Goal: Information Seeking & Learning: Compare options

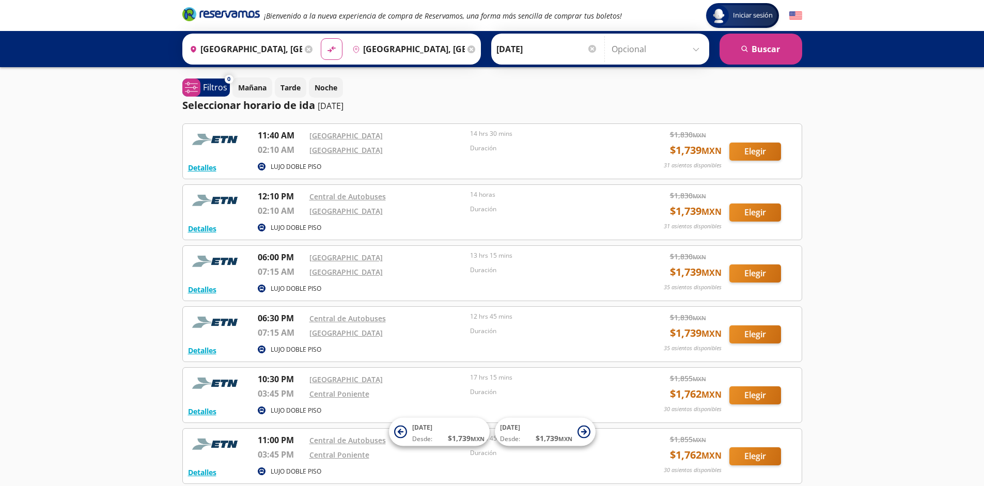
scroll to position [95, 0]
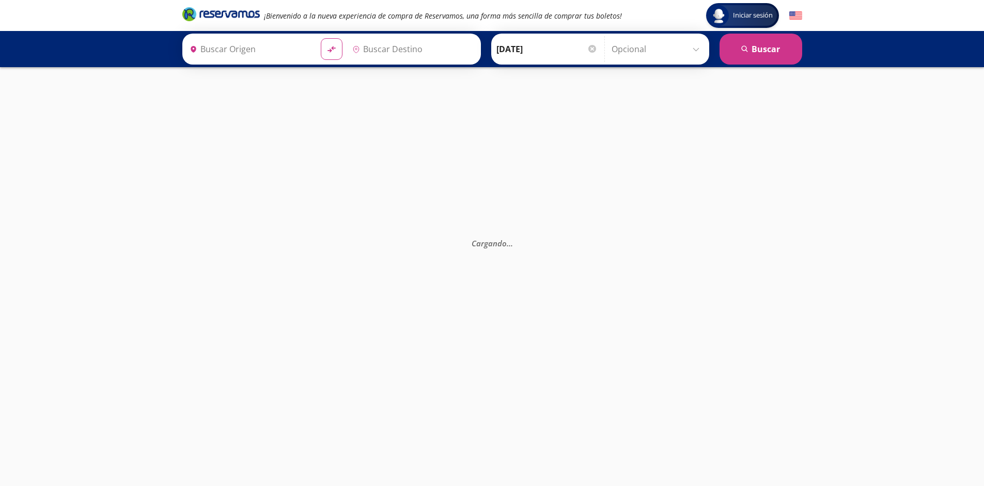
type input "[GEOGRAPHIC_DATA], [GEOGRAPHIC_DATA]"
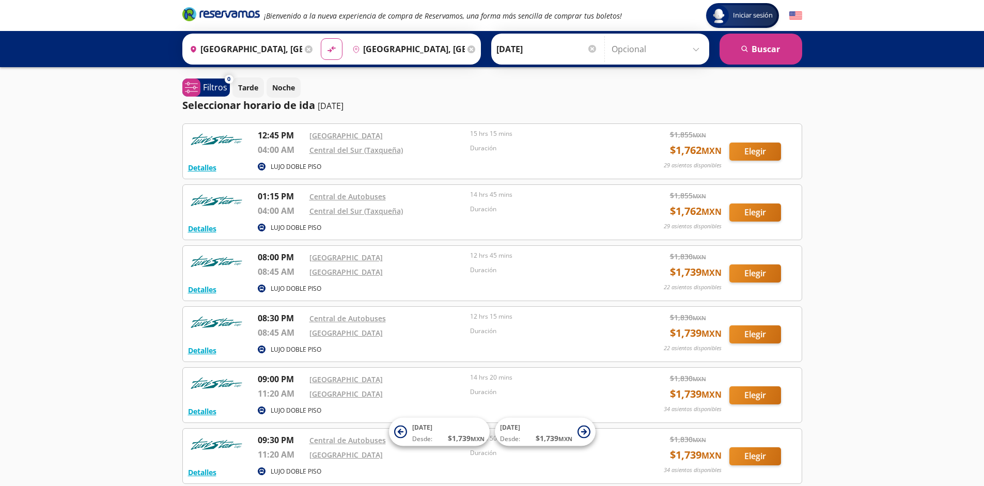
scroll to position [95, 0]
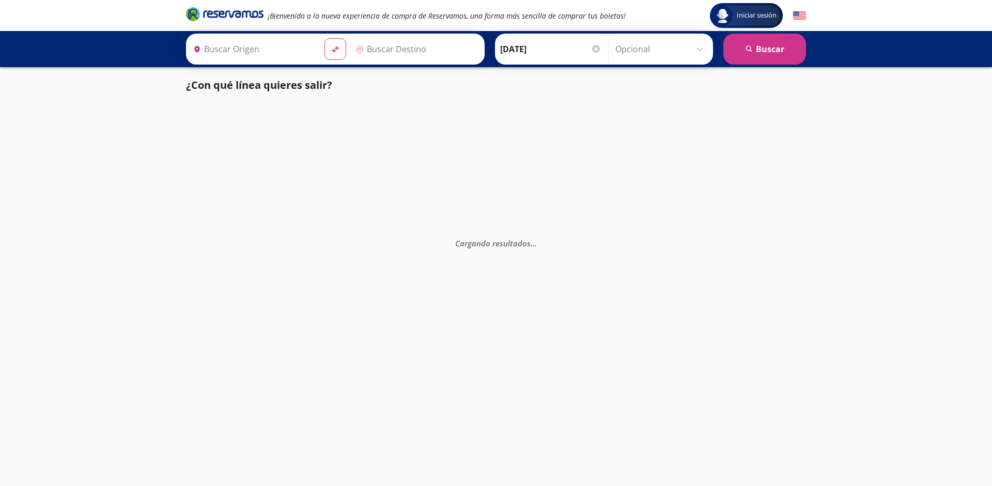
type input "[GEOGRAPHIC_DATA], [GEOGRAPHIC_DATA]"
type input "Poza Rica, Veracruz"
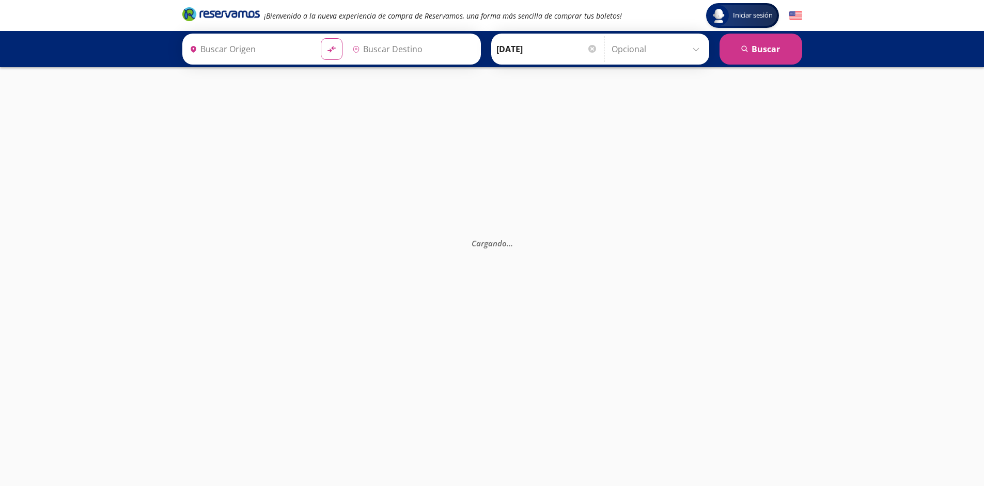
type input "[GEOGRAPHIC_DATA], [GEOGRAPHIC_DATA]"
type input "Poza Rica, Veracruz"
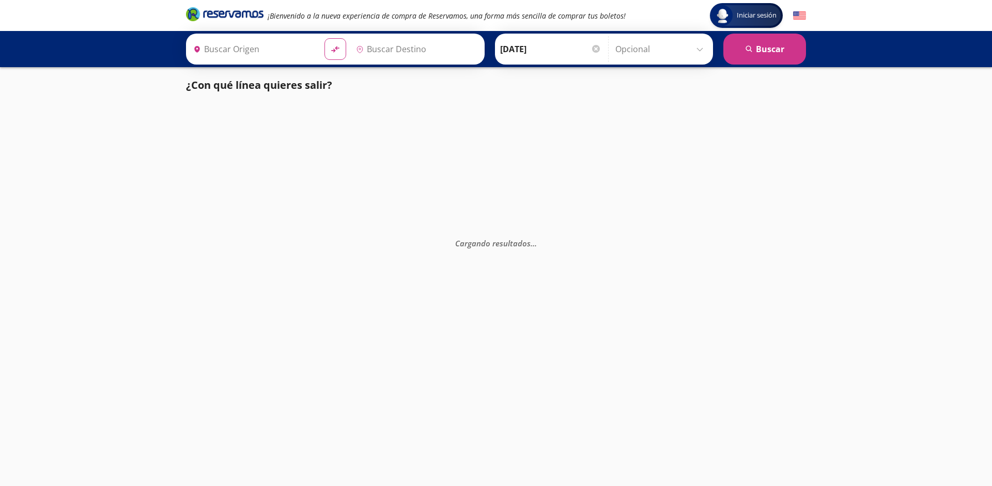
type input "[GEOGRAPHIC_DATA], [GEOGRAPHIC_DATA]"
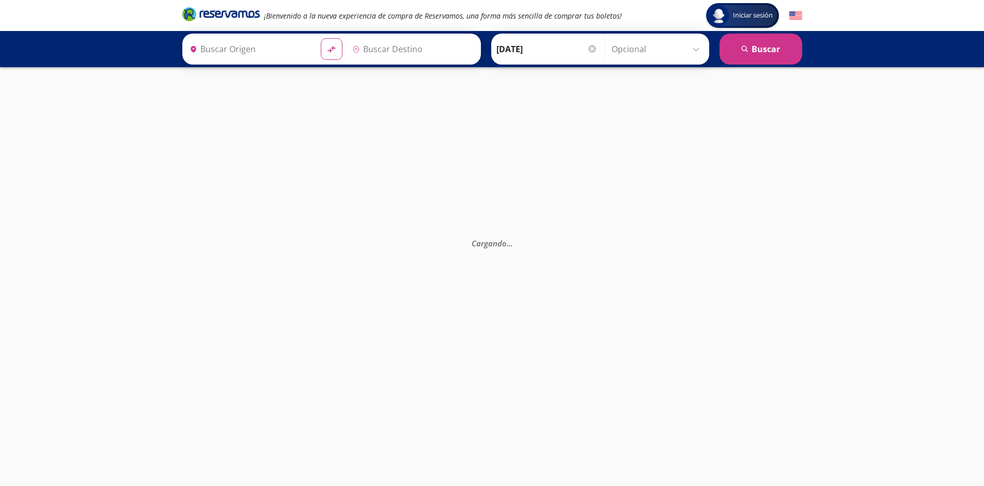
type input "[GEOGRAPHIC_DATA], [GEOGRAPHIC_DATA]"
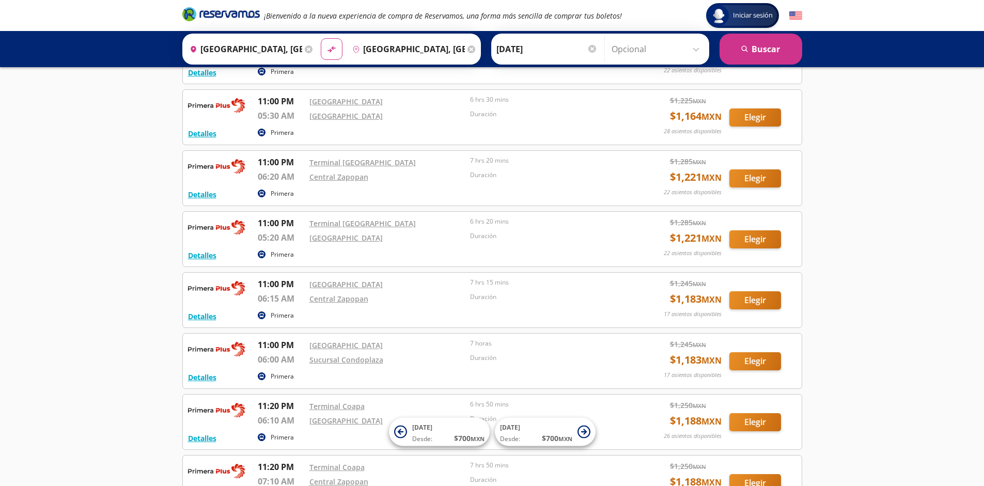
scroll to position [1924, 0]
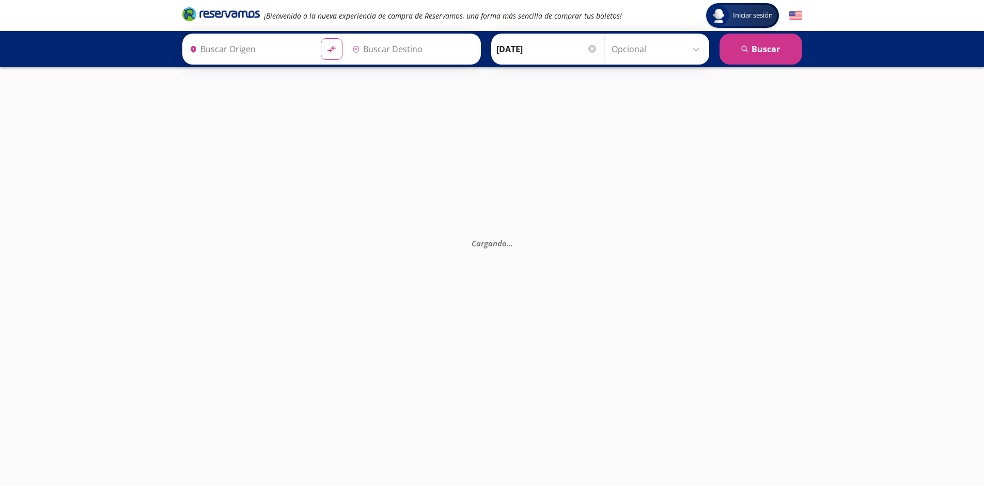
type input "[GEOGRAPHIC_DATA], [GEOGRAPHIC_DATA]"
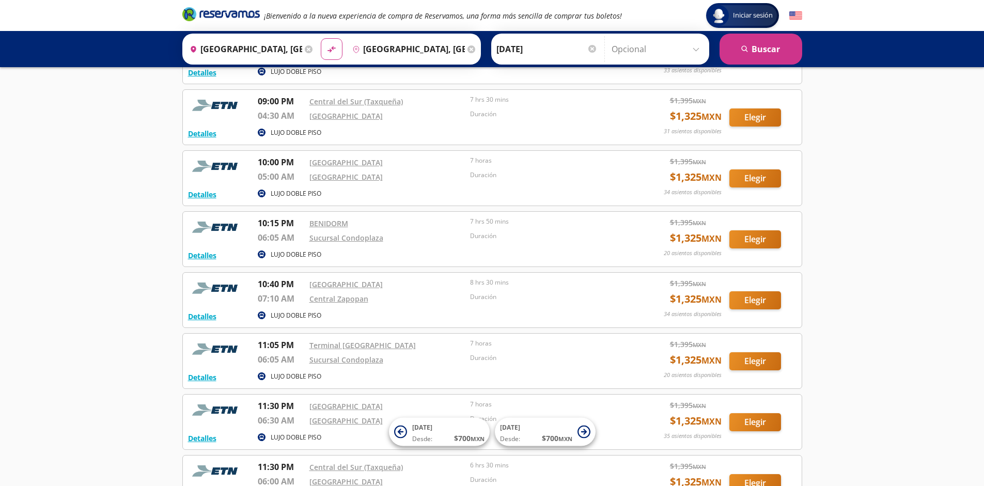
scroll to position [1314, 0]
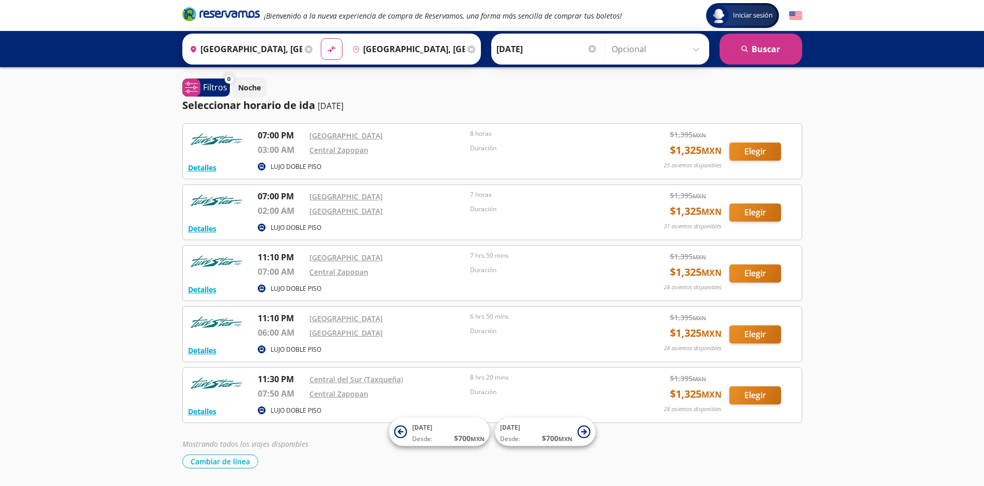
scroll to position [34, 0]
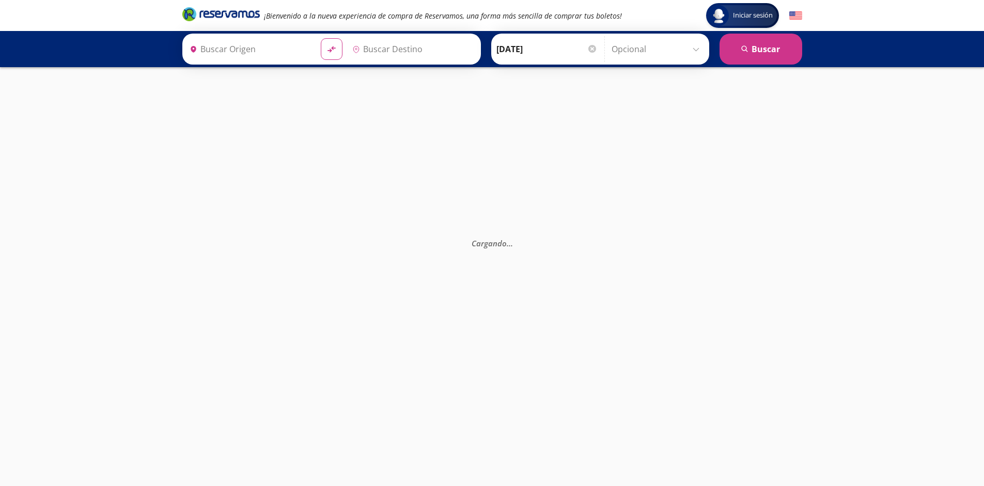
type input "[GEOGRAPHIC_DATA], [GEOGRAPHIC_DATA]"
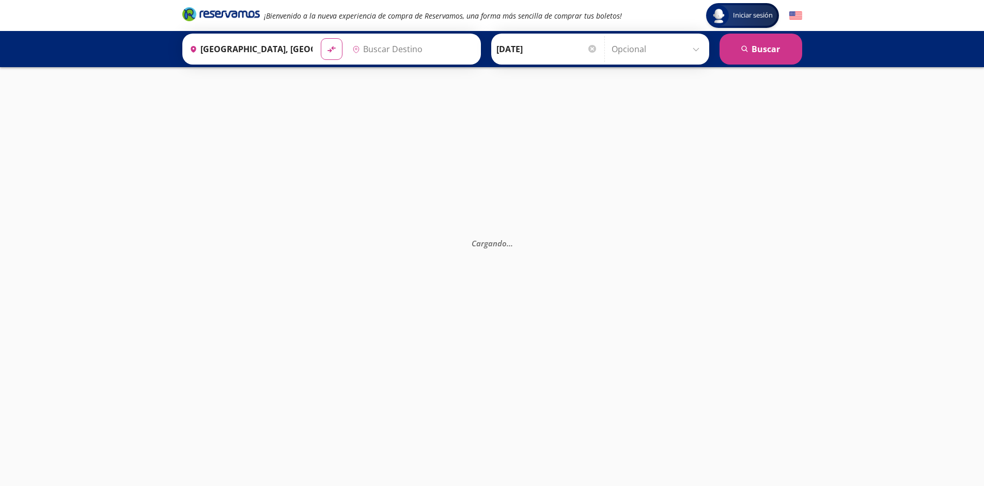
type input "[GEOGRAPHIC_DATA], [GEOGRAPHIC_DATA]"
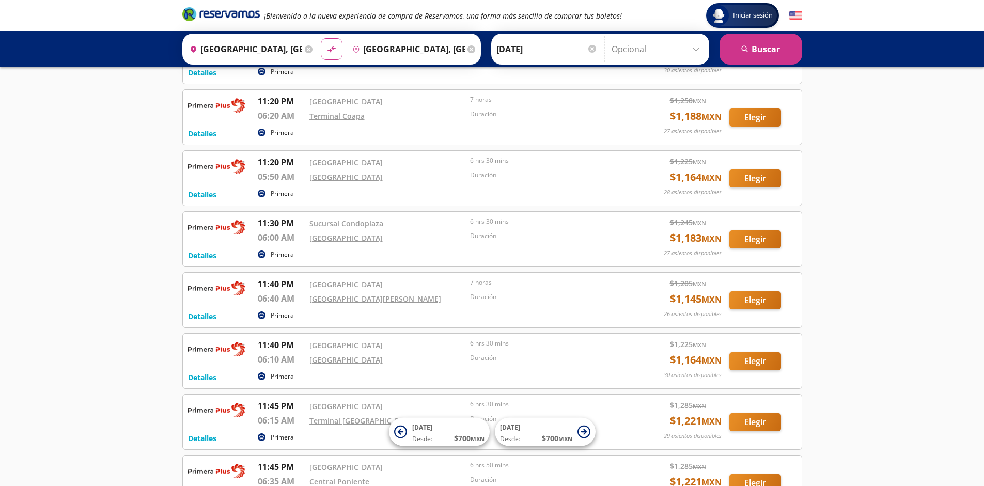
scroll to position [1863, 0]
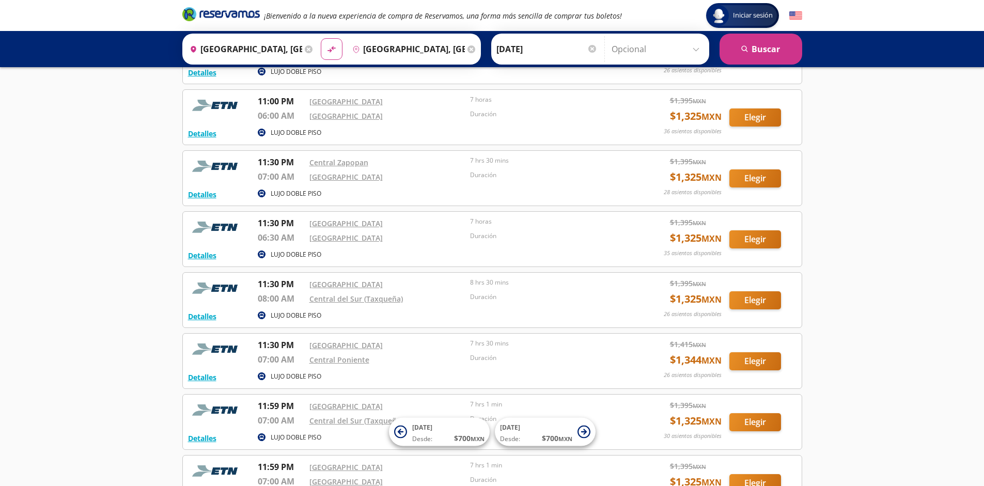
scroll to position [1070, 0]
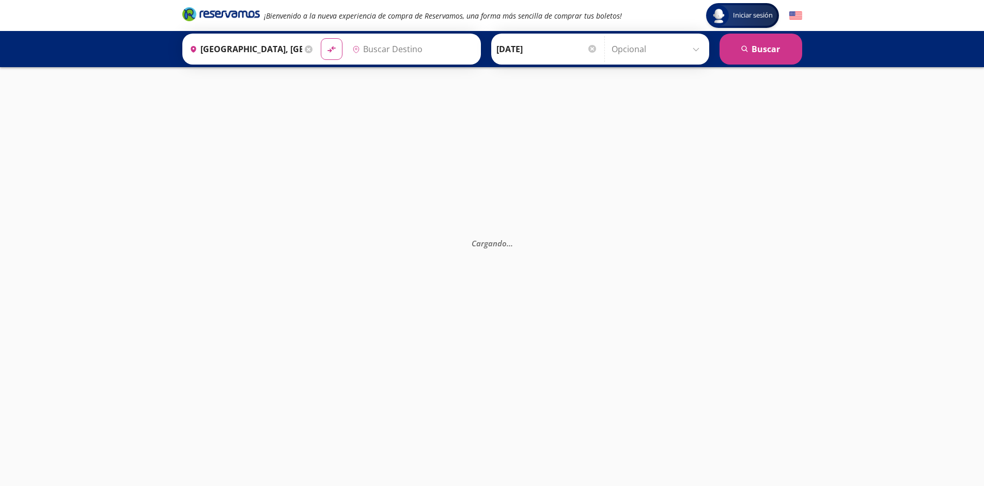
type input "[GEOGRAPHIC_DATA], [GEOGRAPHIC_DATA]"
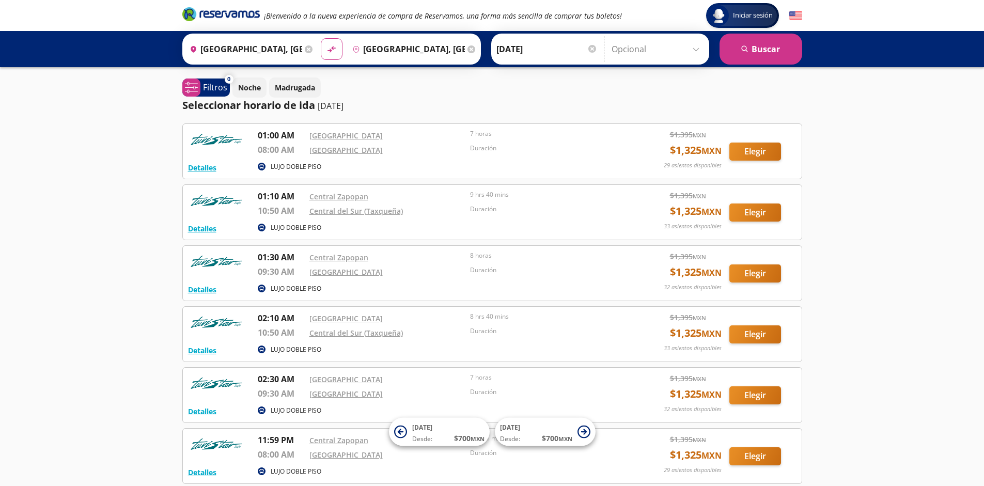
scroll to position [95, 0]
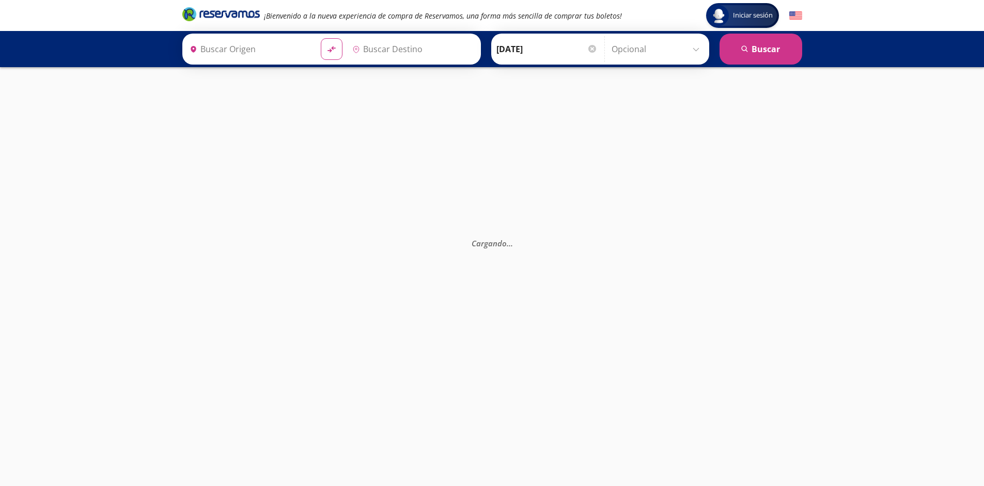
type input "[GEOGRAPHIC_DATA], [GEOGRAPHIC_DATA]"
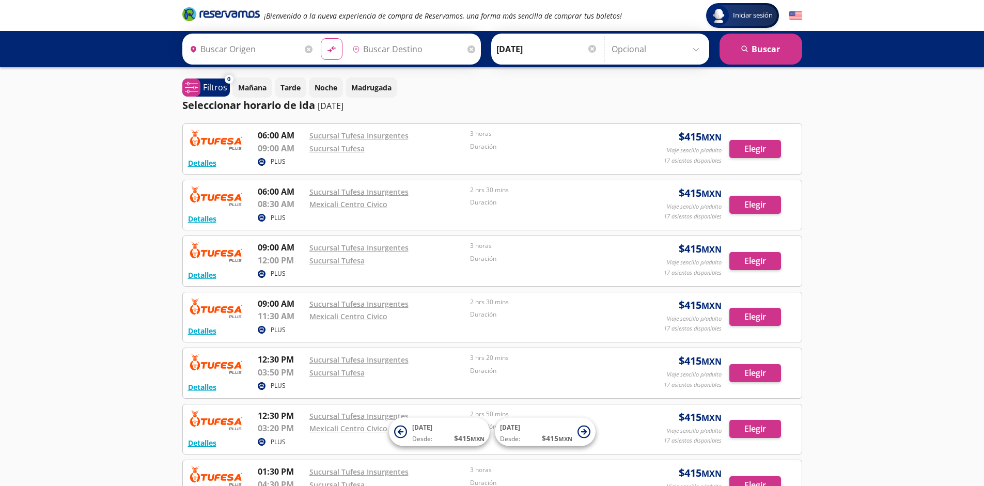
type input "Tijuana, [GEOGRAPHIC_DATA][US_STATE]"
type input "Mexicali, [GEOGRAPHIC_DATA][US_STATE]"
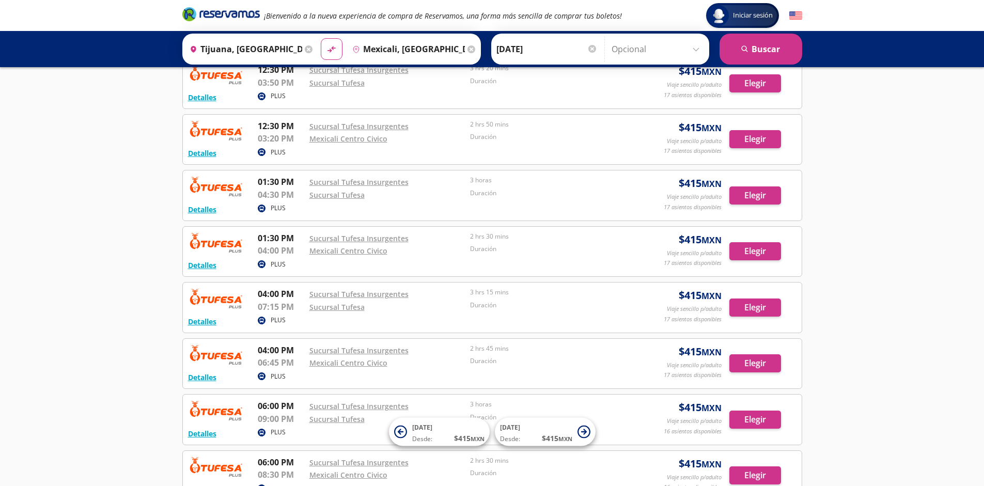
scroll to position [738, 0]
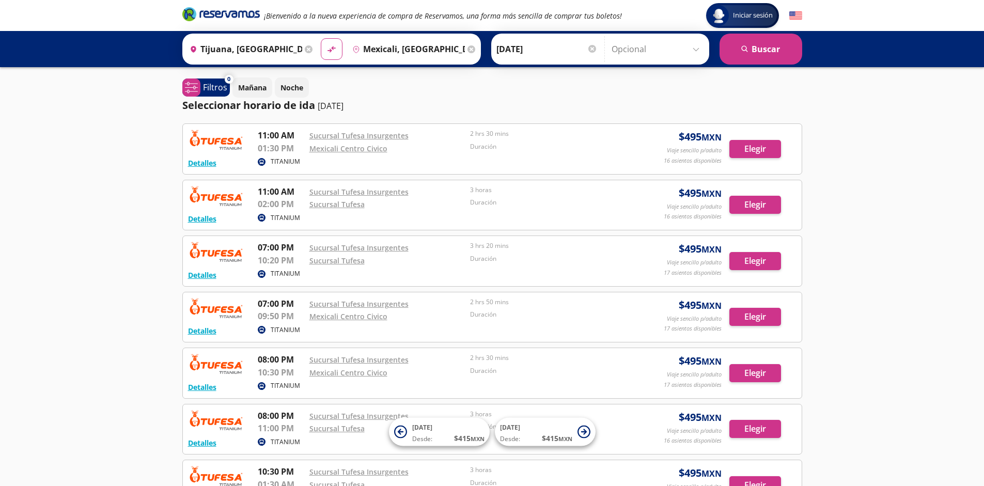
scroll to position [178, 0]
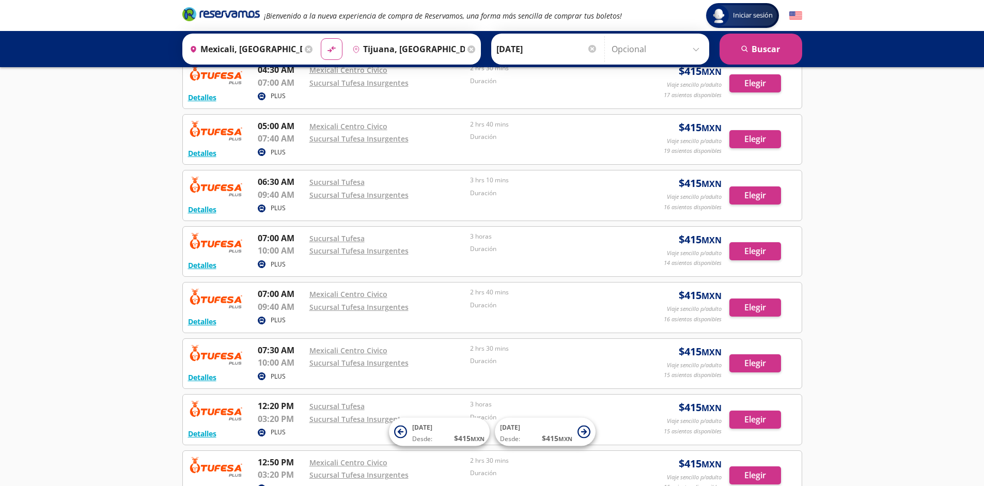
scroll to position [738, 0]
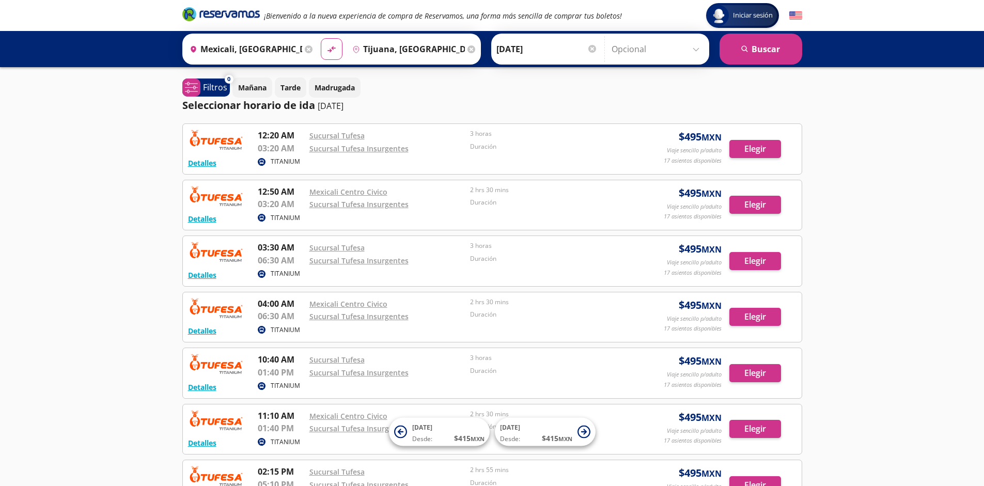
scroll to position [178, 0]
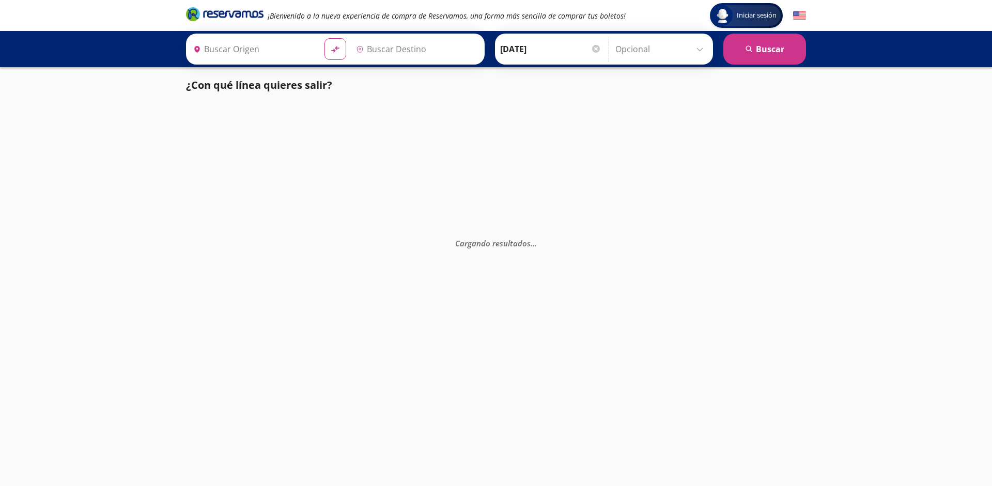
type input "[GEOGRAPHIC_DATA], [GEOGRAPHIC_DATA]"
type input "Santiago de Querétaro, [GEOGRAPHIC_DATA]"
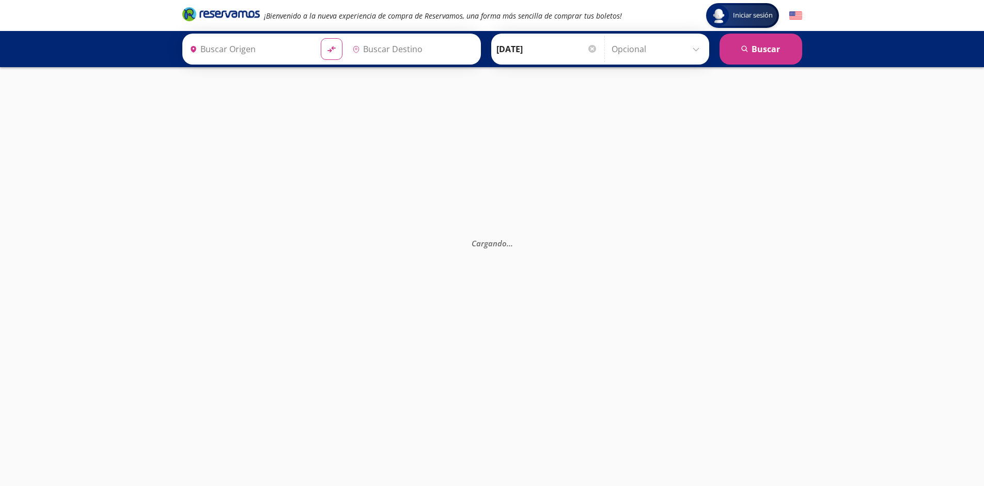
type input "[GEOGRAPHIC_DATA], [GEOGRAPHIC_DATA]"
type input "Santiago de Querétaro, [GEOGRAPHIC_DATA]"
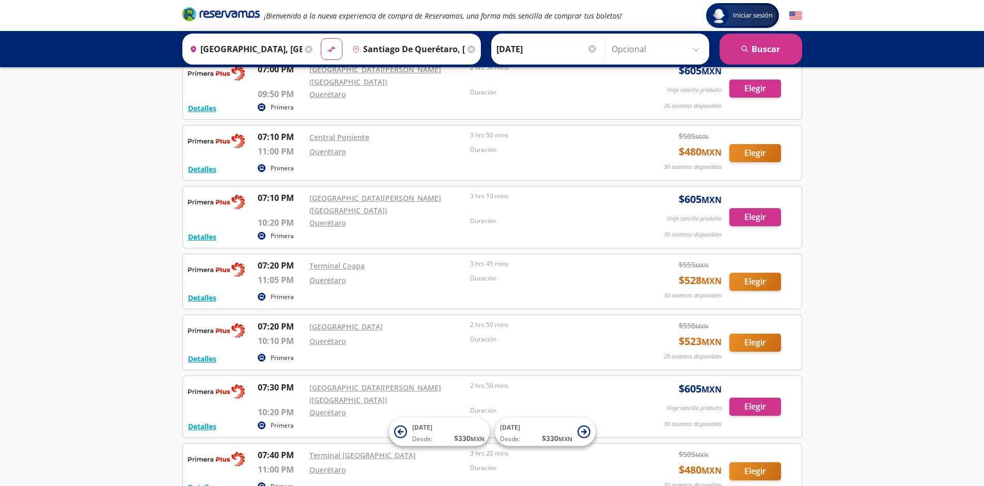
scroll to position [8489, 0]
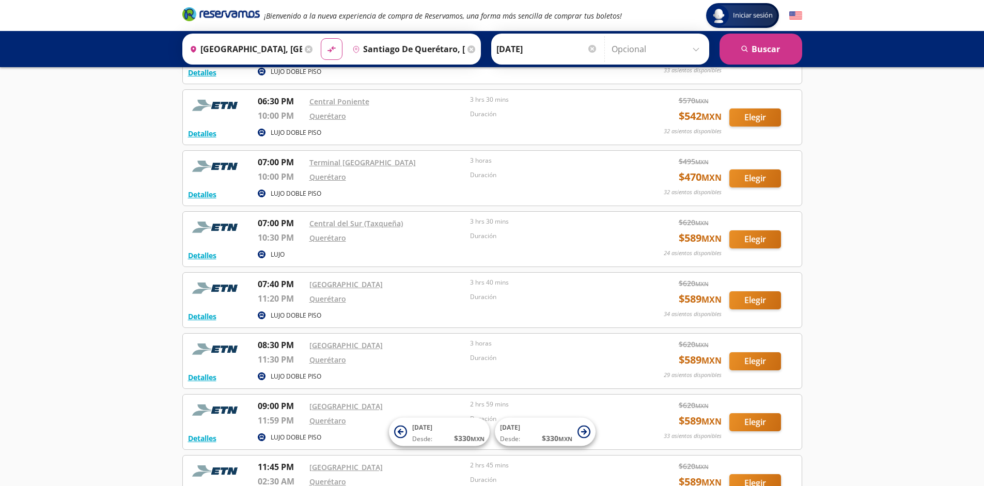
scroll to position [2981, 0]
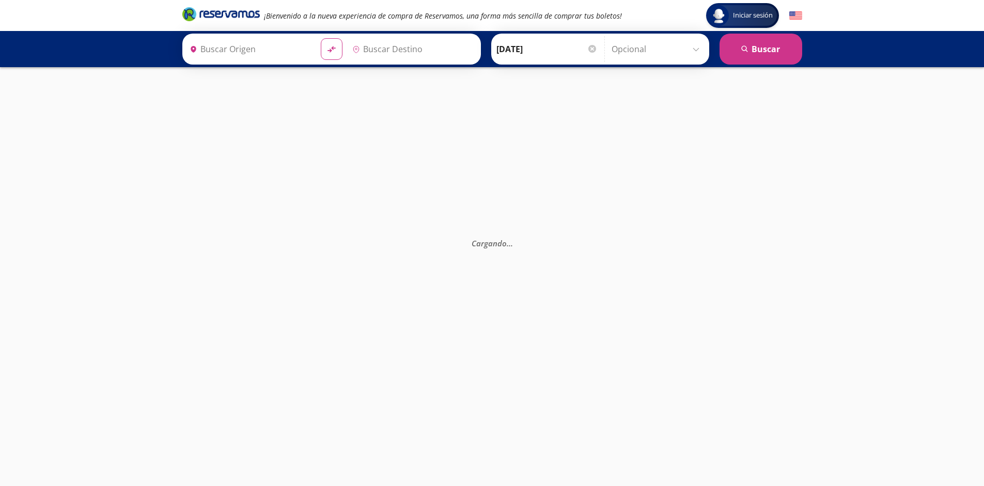
type input "[GEOGRAPHIC_DATA], [GEOGRAPHIC_DATA]"
type input "Santiago de Querétaro, [GEOGRAPHIC_DATA]"
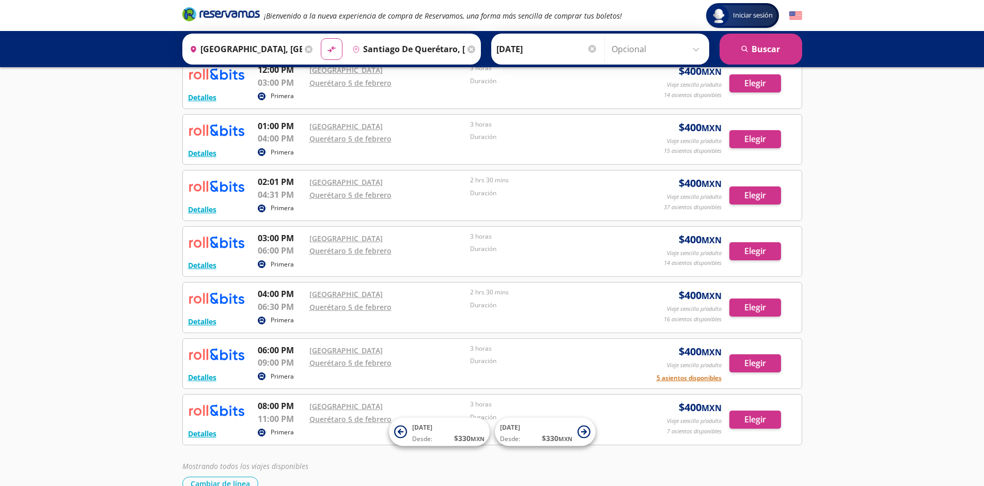
scroll to position [346, 0]
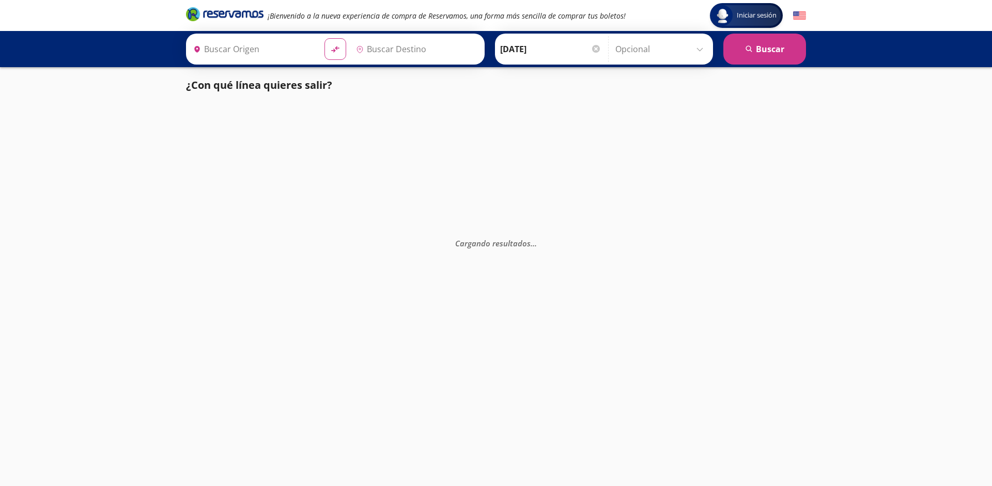
type input "Santiago de Querétaro, [GEOGRAPHIC_DATA]"
type input "[GEOGRAPHIC_DATA], [GEOGRAPHIC_DATA]"
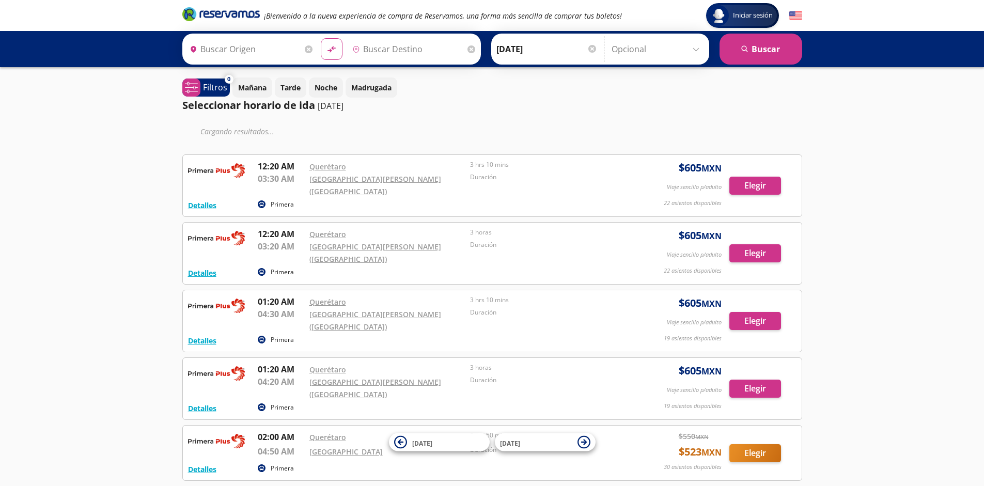
type input "Santiago de Querétaro, [GEOGRAPHIC_DATA]"
type input "[GEOGRAPHIC_DATA], [GEOGRAPHIC_DATA]"
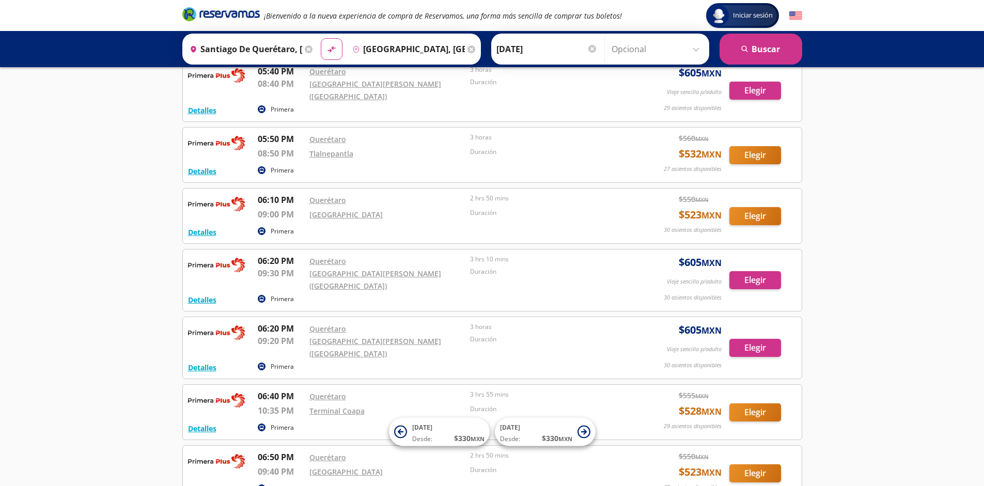
scroll to position [8377, 0]
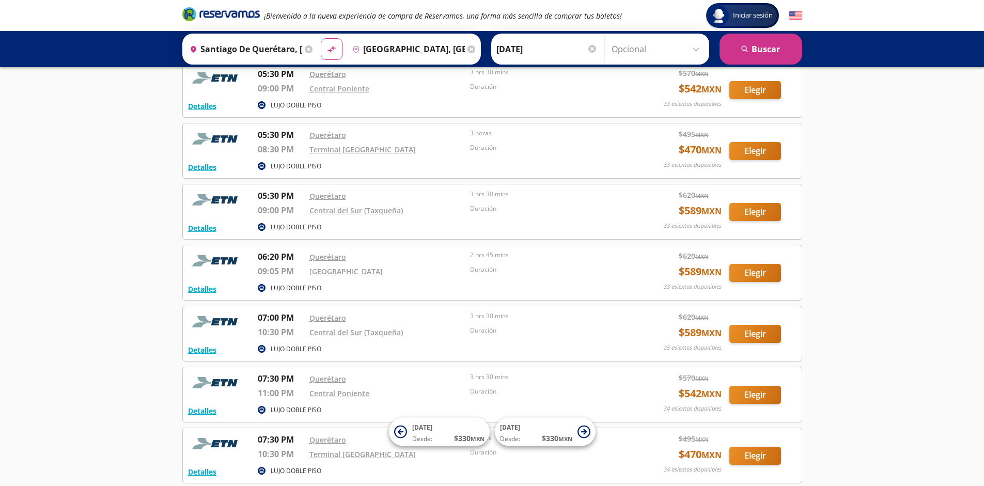
scroll to position [3041, 0]
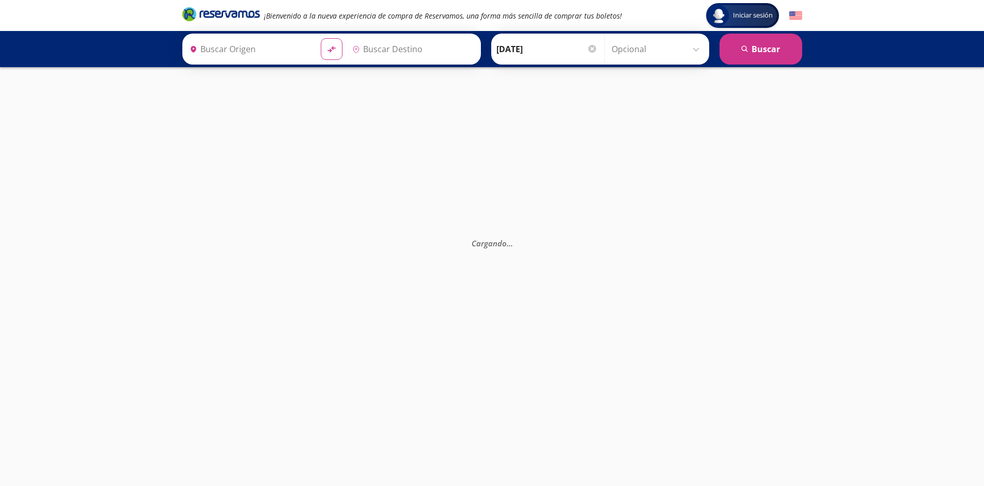
type input "Santiago de Querétaro, [GEOGRAPHIC_DATA]"
type input "[GEOGRAPHIC_DATA], [GEOGRAPHIC_DATA]"
type input "Santiago de Querétaro, Querétaro"
type input "[GEOGRAPHIC_DATA], [GEOGRAPHIC_DATA]"
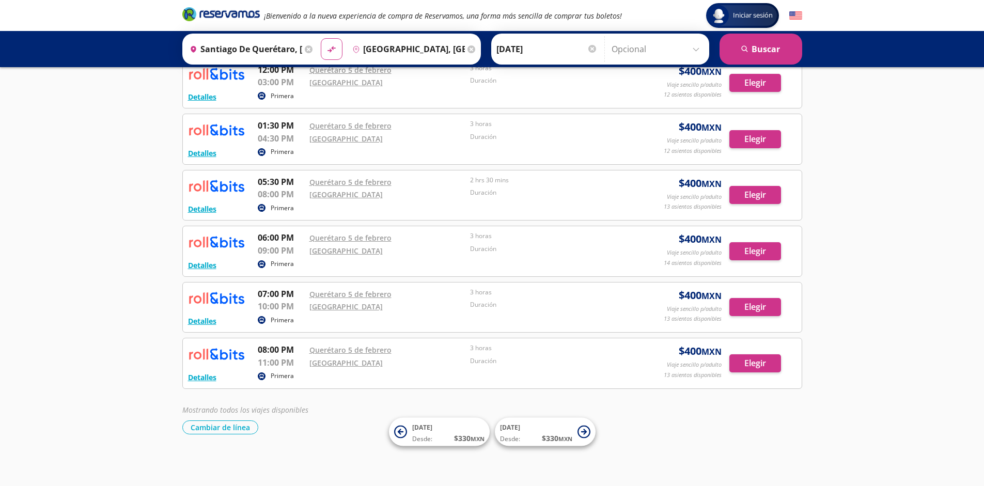
scroll to position [346, 0]
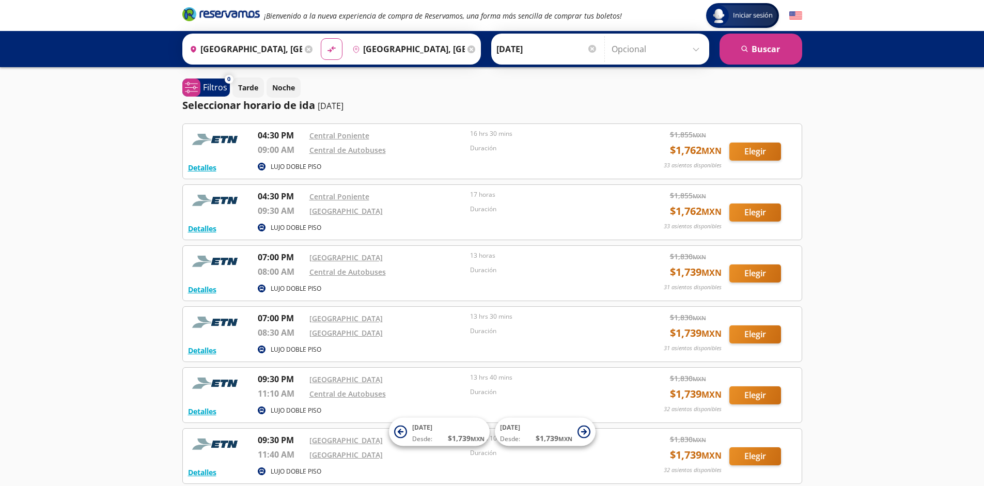
scroll to position [95, 0]
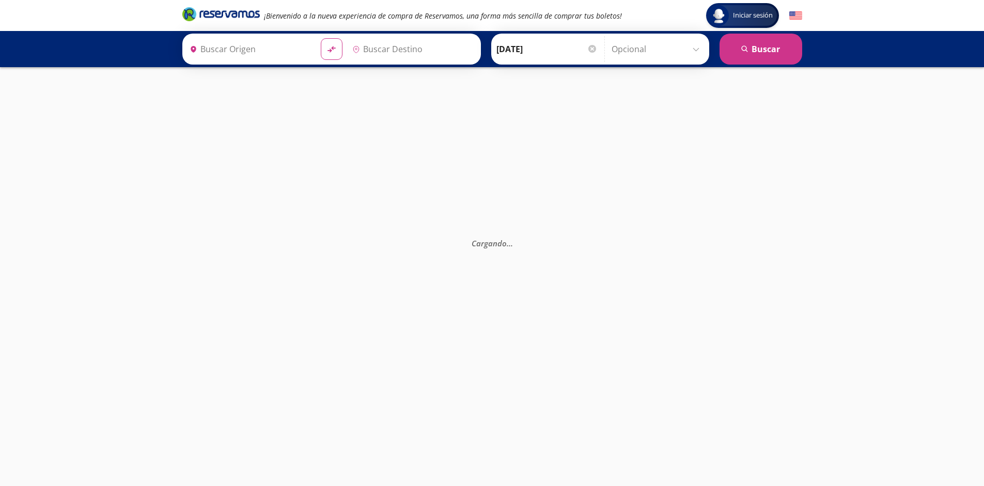
type input "[GEOGRAPHIC_DATA], [GEOGRAPHIC_DATA]"
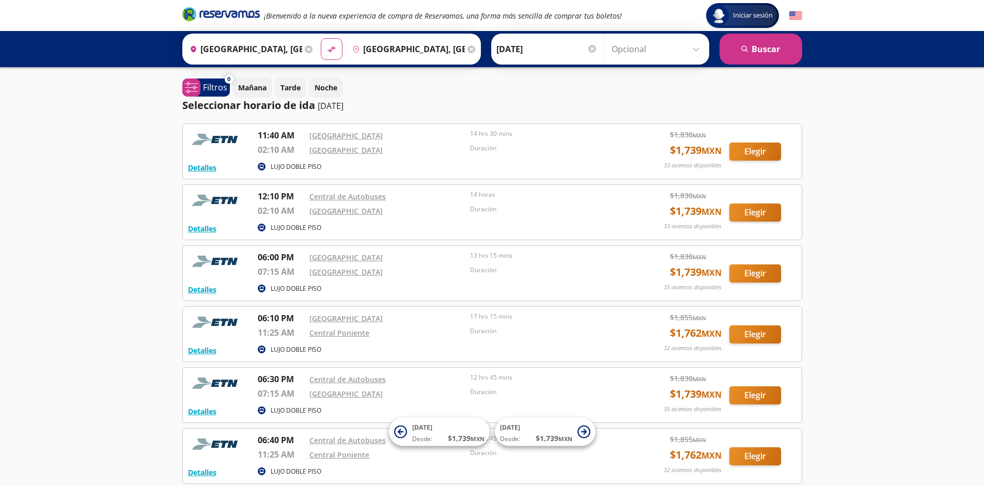
scroll to position [217, 0]
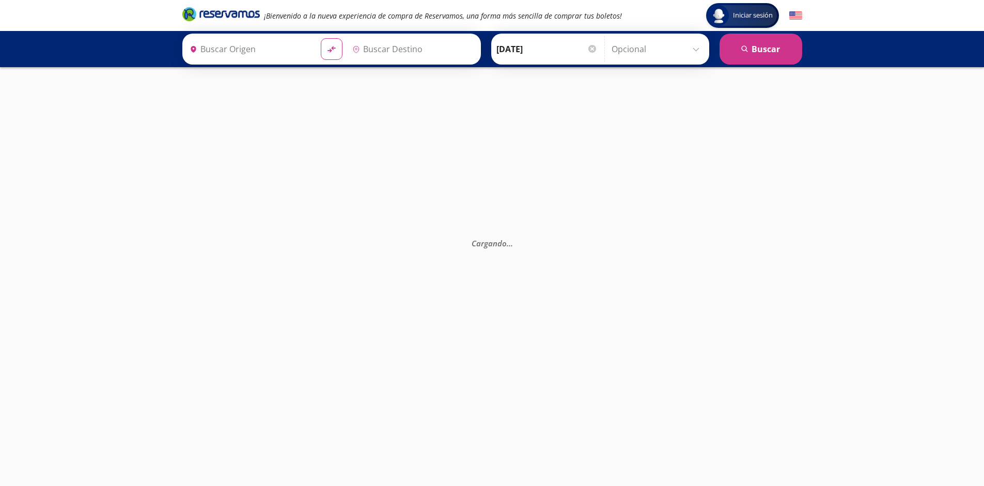
type input "[GEOGRAPHIC_DATA], [GEOGRAPHIC_DATA]"
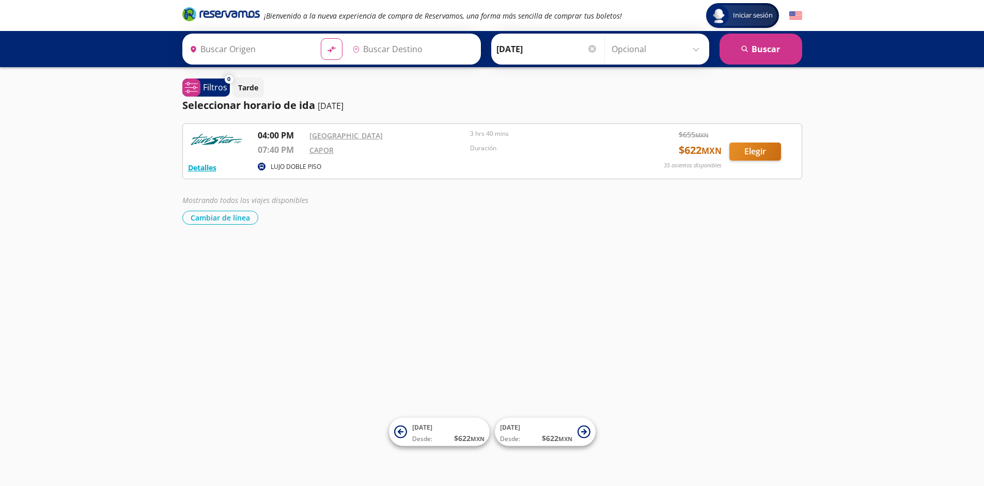
type input "[GEOGRAPHIC_DATA], [GEOGRAPHIC_DATA]"
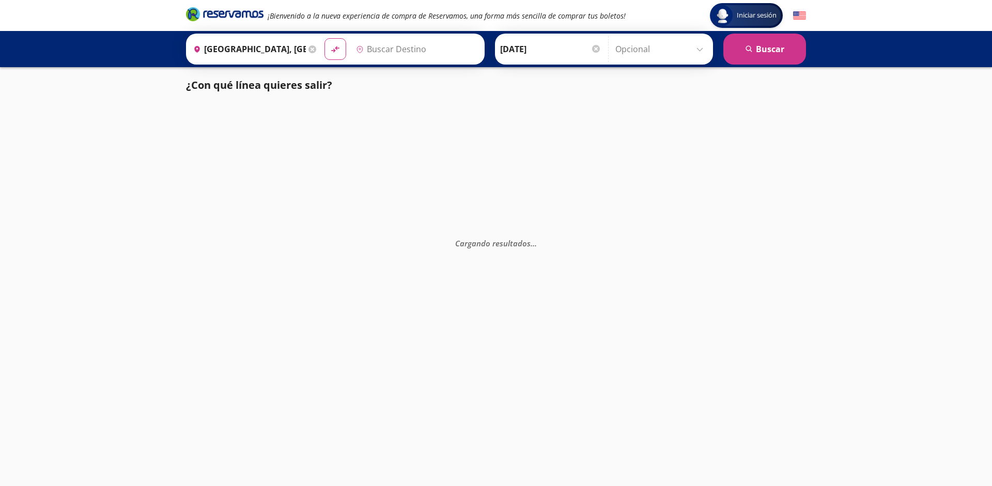
type input "[GEOGRAPHIC_DATA], [GEOGRAPHIC_DATA]"
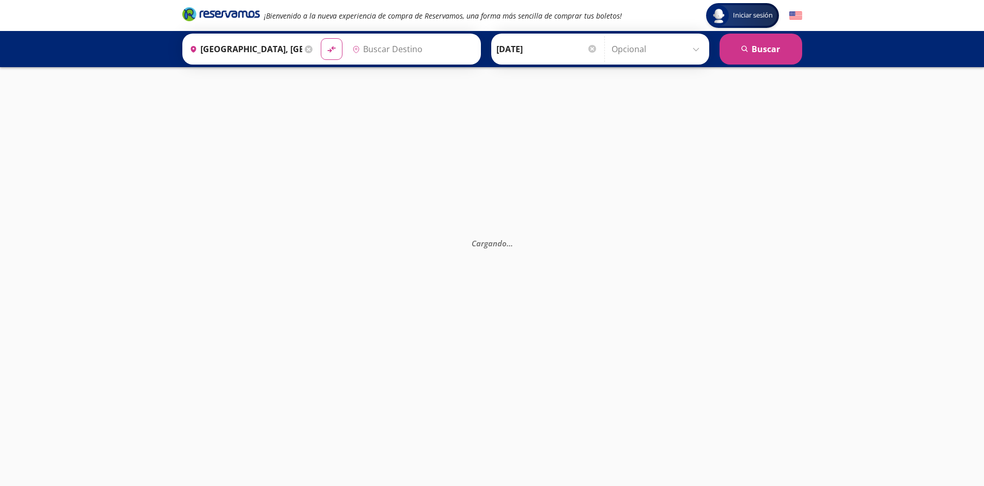
type input "[GEOGRAPHIC_DATA], [GEOGRAPHIC_DATA]"
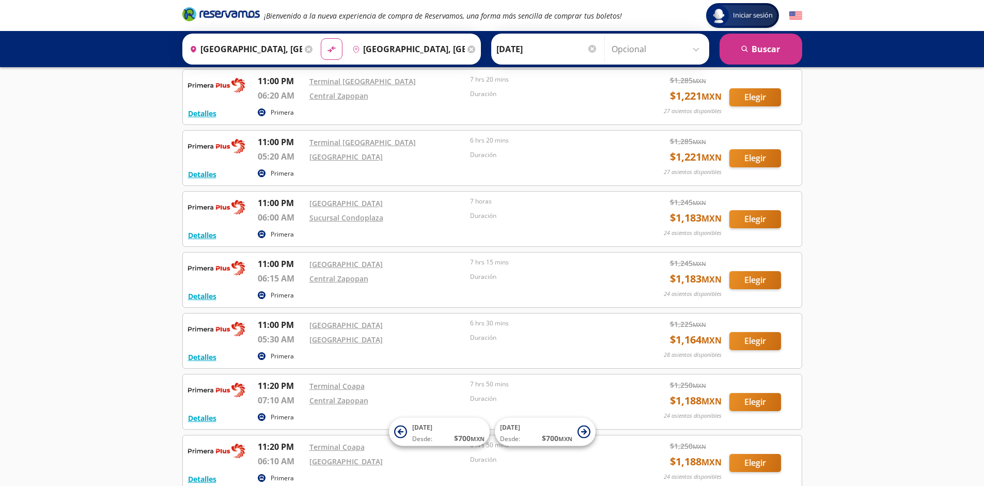
scroll to position [1924, 0]
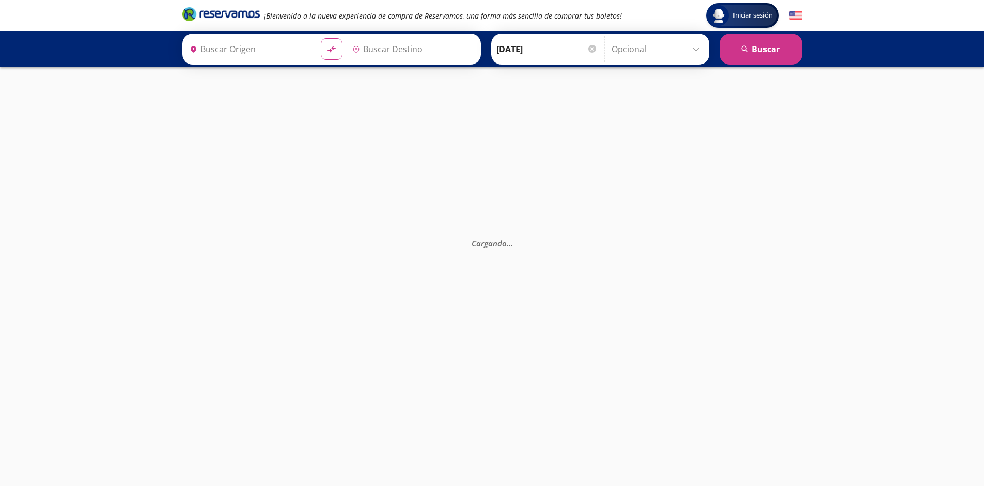
type input "[GEOGRAPHIC_DATA], [GEOGRAPHIC_DATA]"
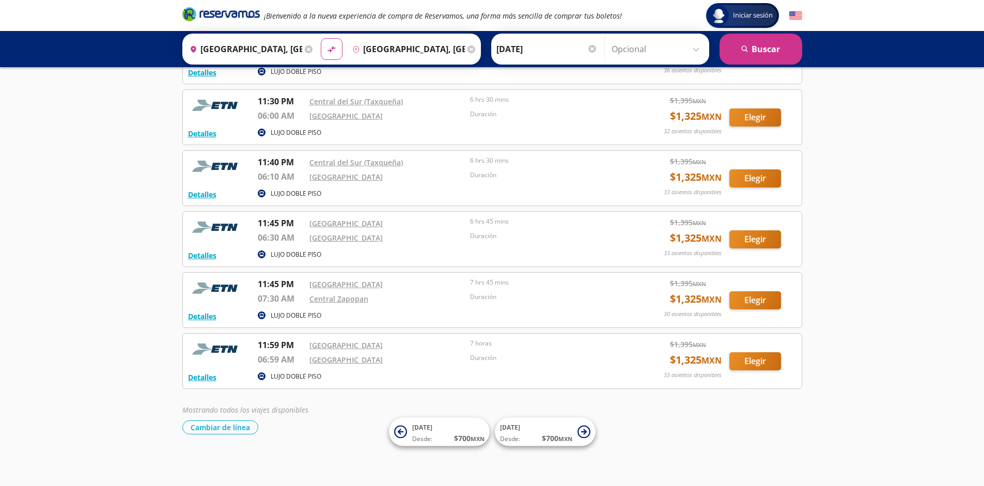
scroll to position [1192, 0]
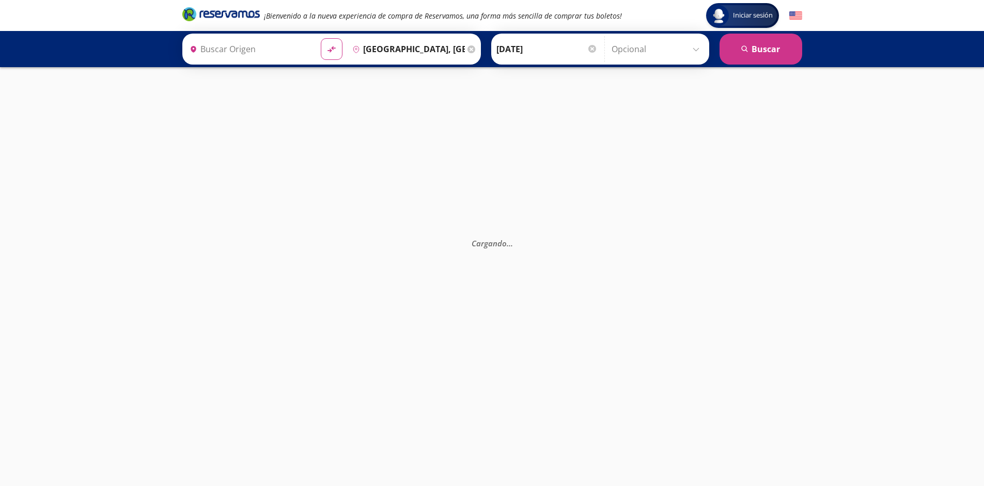
type input "[GEOGRAPHIC_DATA], [GEOGRAPHIC_DATA]"
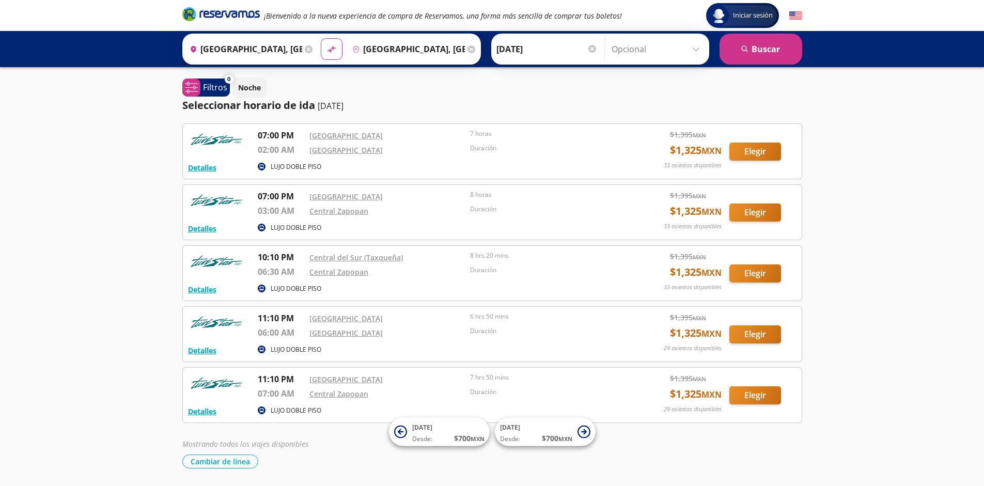
scroll to position [34, 0]
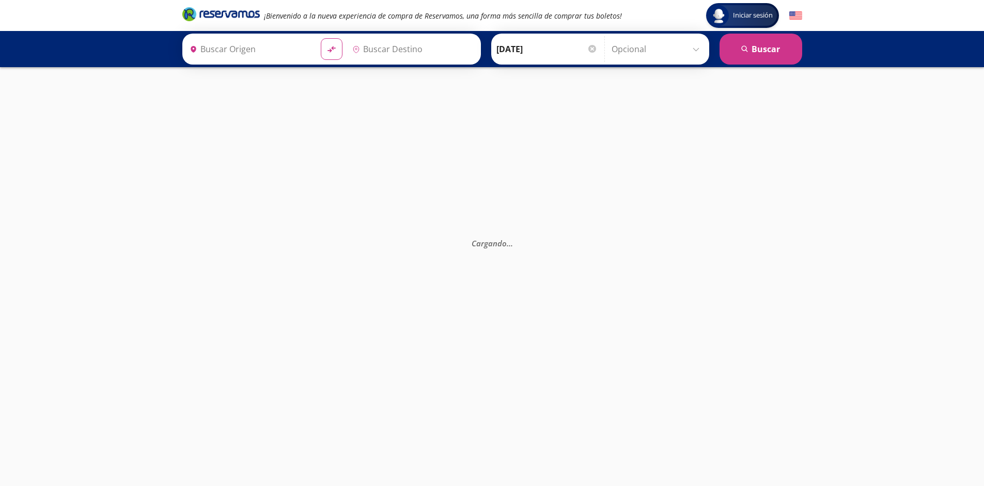
type input "[GEOGRAPHIC_DATA], [GEOGRAPHIC_DATA]"
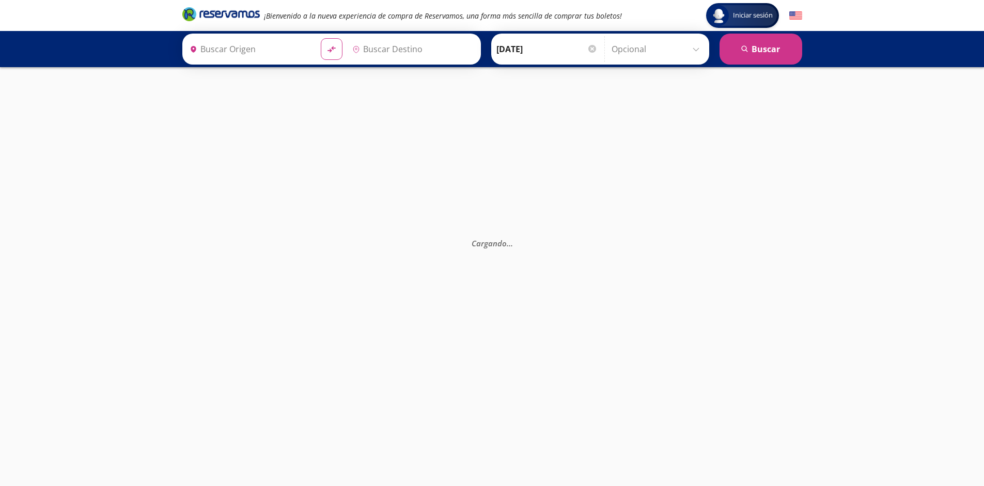
type input "[GEOGRAPHIC_DATA], [GEOGRAPHIC_DATA]"
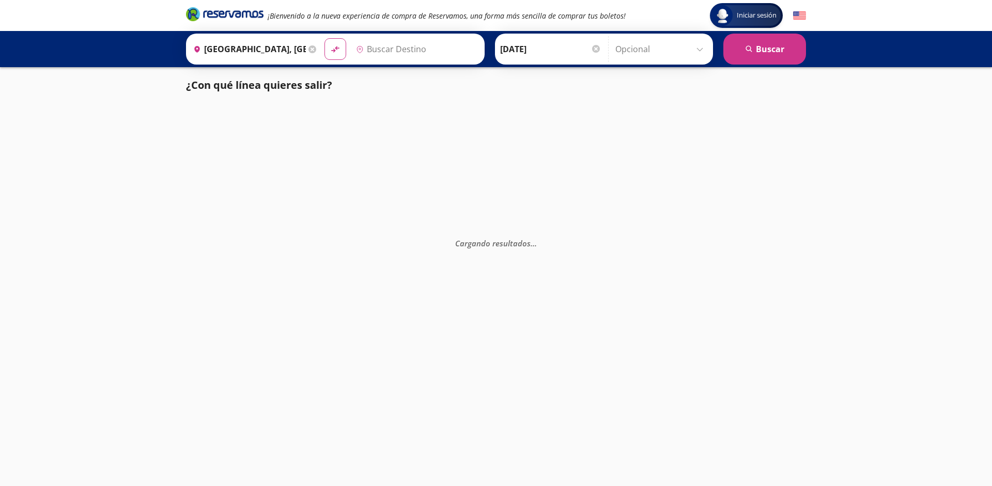
type input "[GEOGRAPHIC_DATA], [GEOGRAPHIC_DATA]"
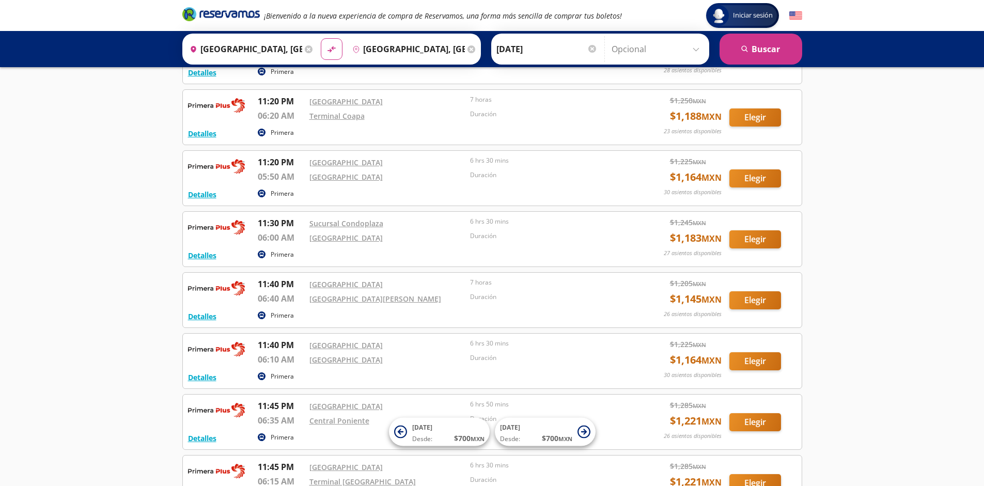
scroll to position [1863, 0]
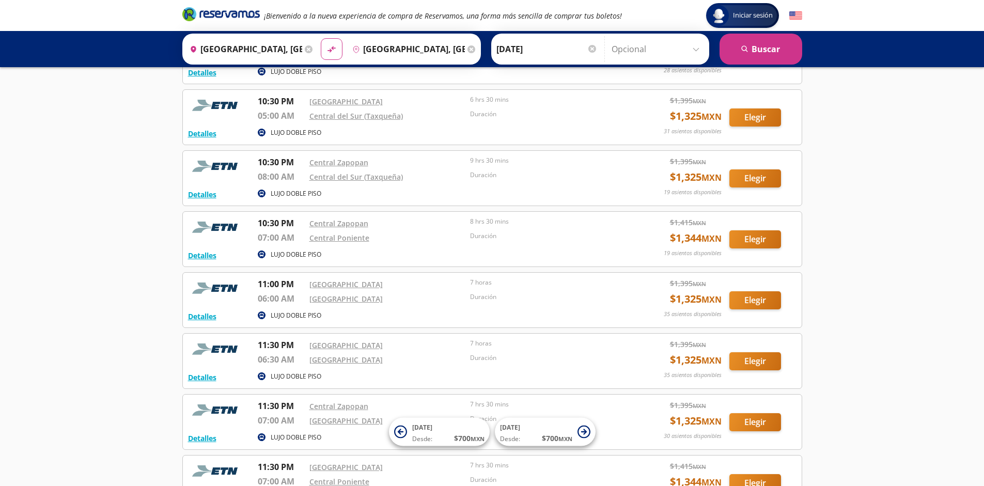
scroll to position [1253, 0]
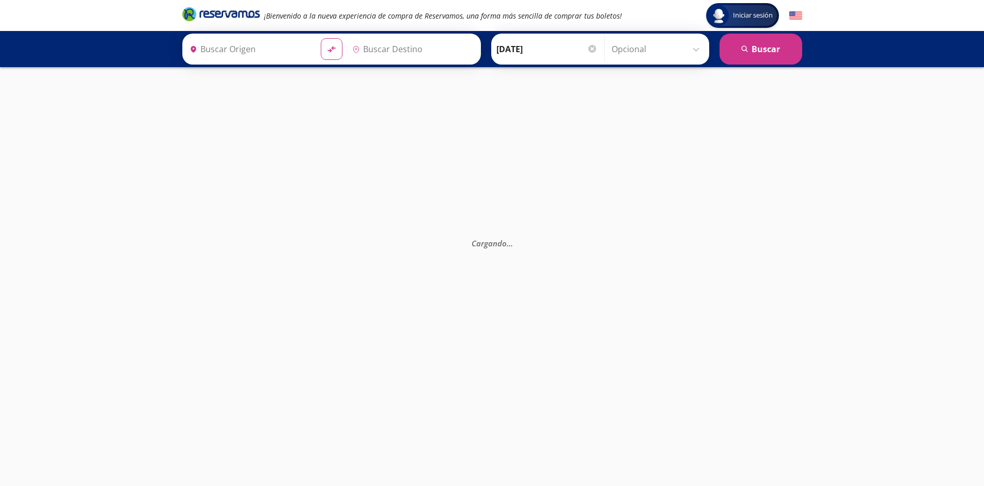
type input "[GEOGRAPHIC_DATA], [GEOGRAPHIC_DATA]"
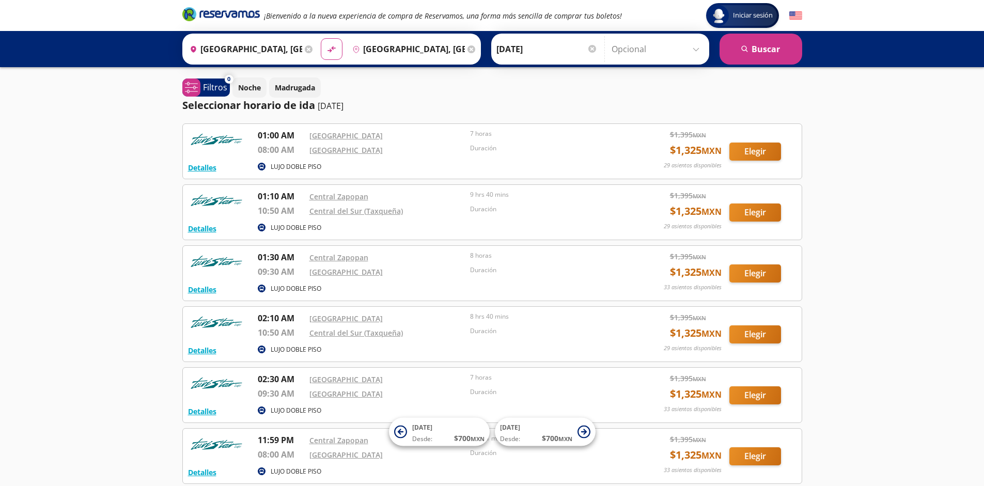
scroll to position [95, 0]
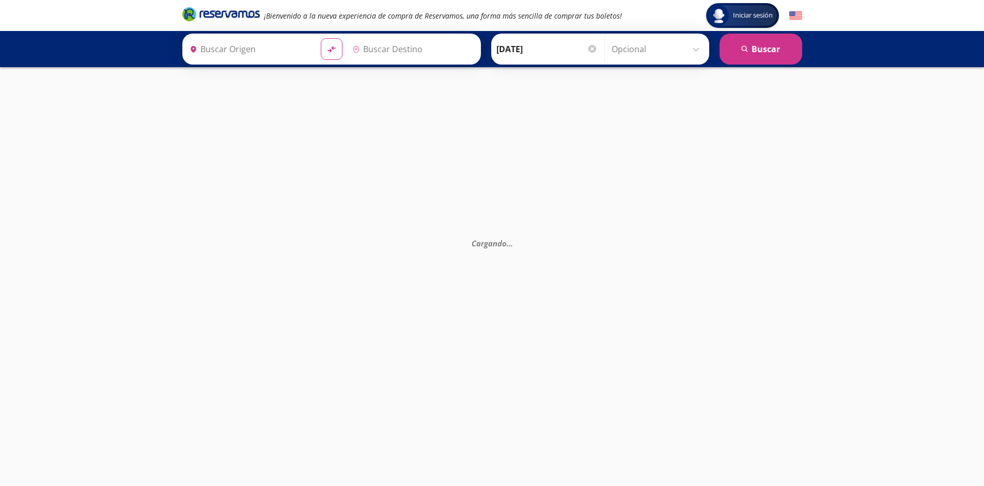
type input "[GEOGRAPHIC_DATA], [GEOGRAPHIC_DATA]"
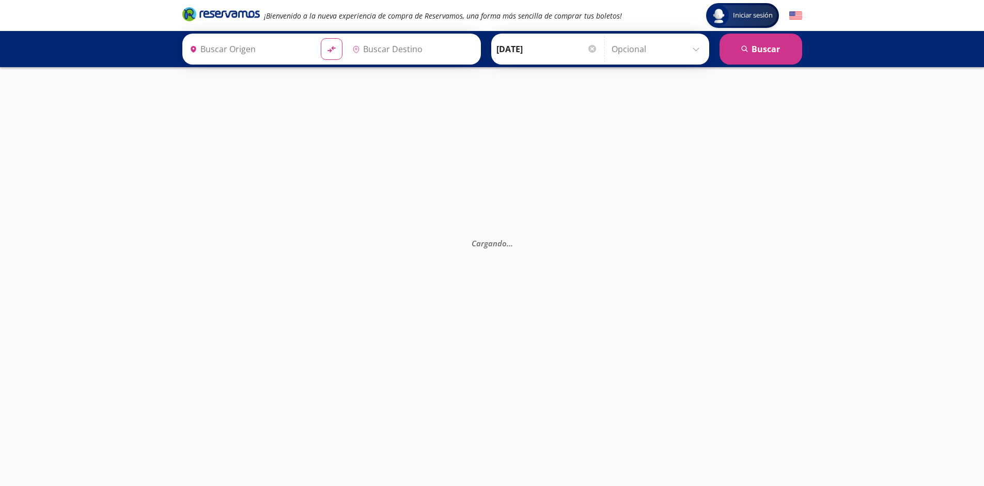
type input "[GEOGRAPHIC_DATA], [GEOGRAPHIC_DATA]"
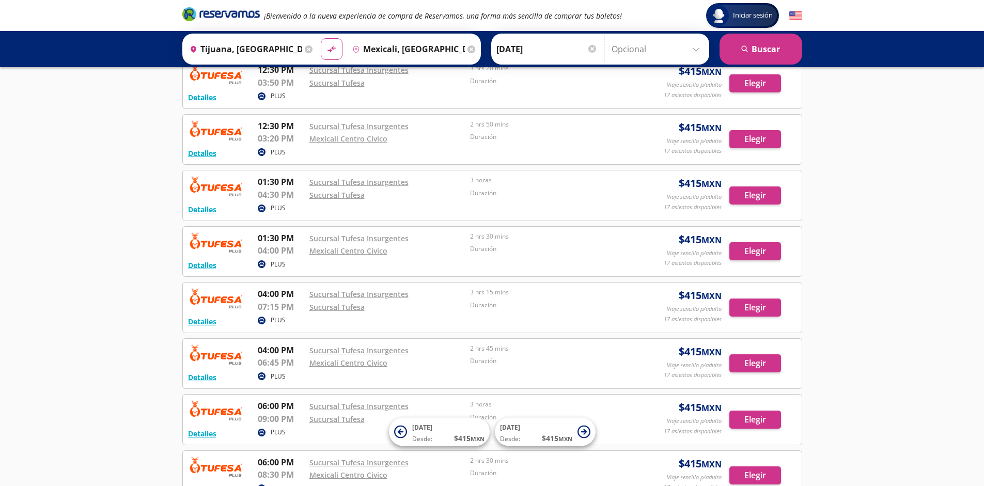
scroll to position [738, 0]
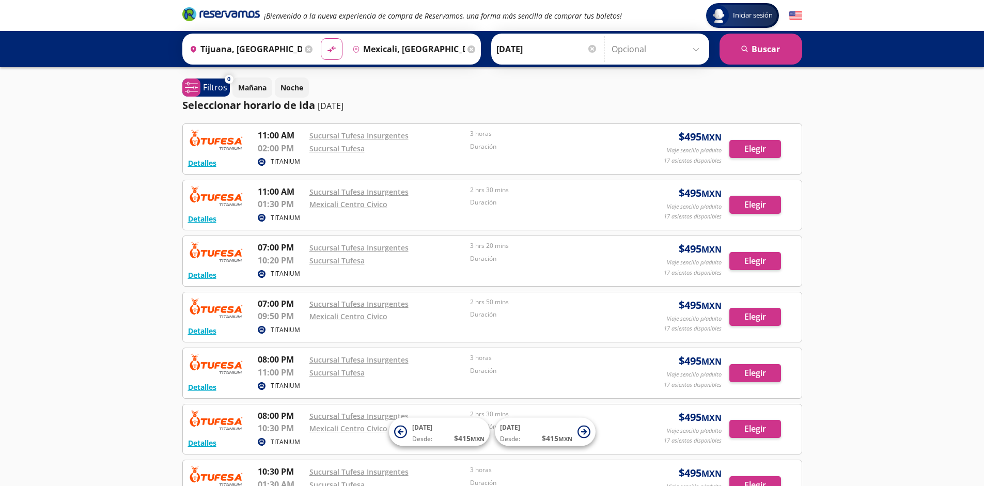
scroll to position [178, 0]
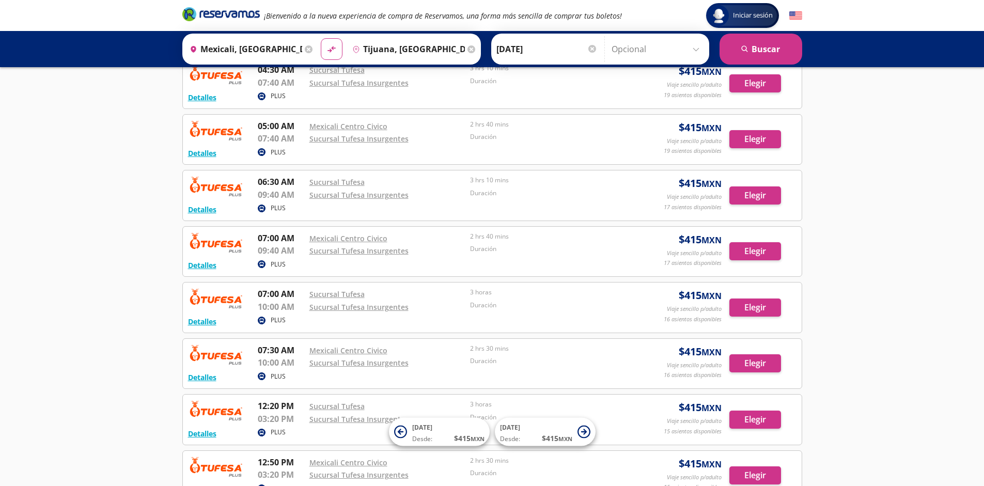
scroll to position [738, 0]
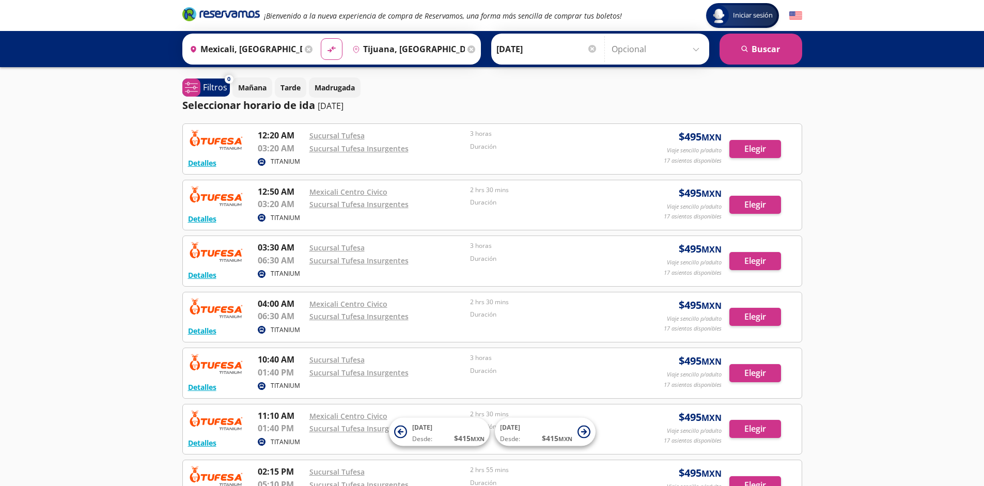
scroll to position [178, 0]
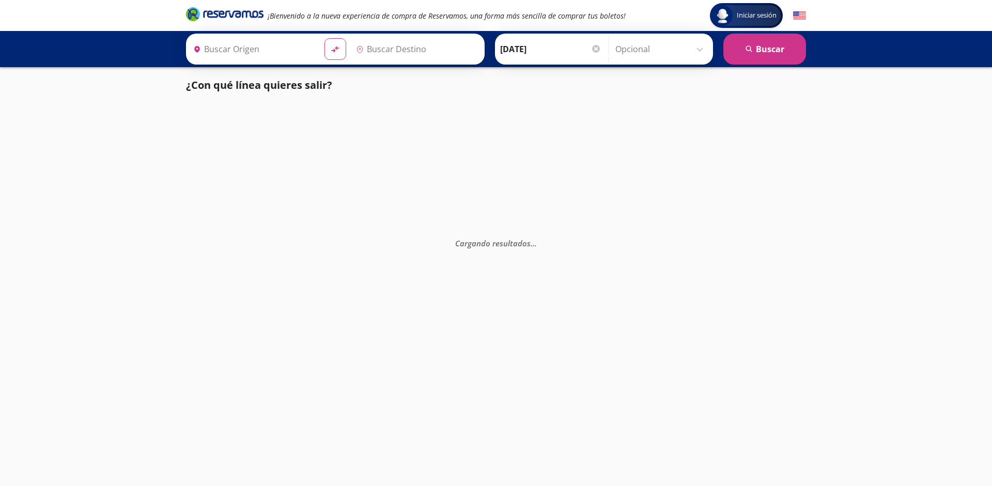
type input "[GEOGRAPHIC_DATA], [GEOGRAPHIC_DATA]"
type input "Santiago de Querétaro, [GEOGRAPHIC_DATA]"
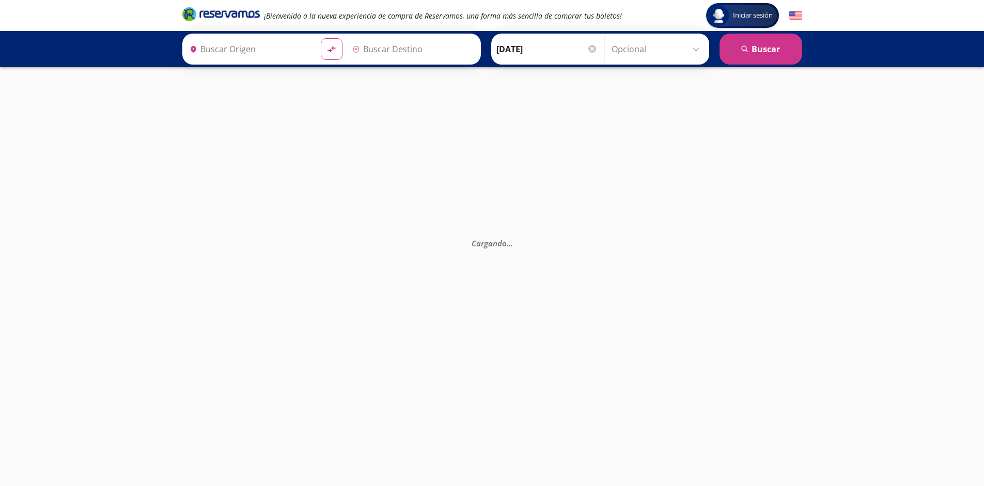
type input "Santiago de Querétaro, [GEOGRAPHIC_DATA]"
type input "[GEOGRAPHIC_DATA], [GEOGRAPHIC_DATA]"
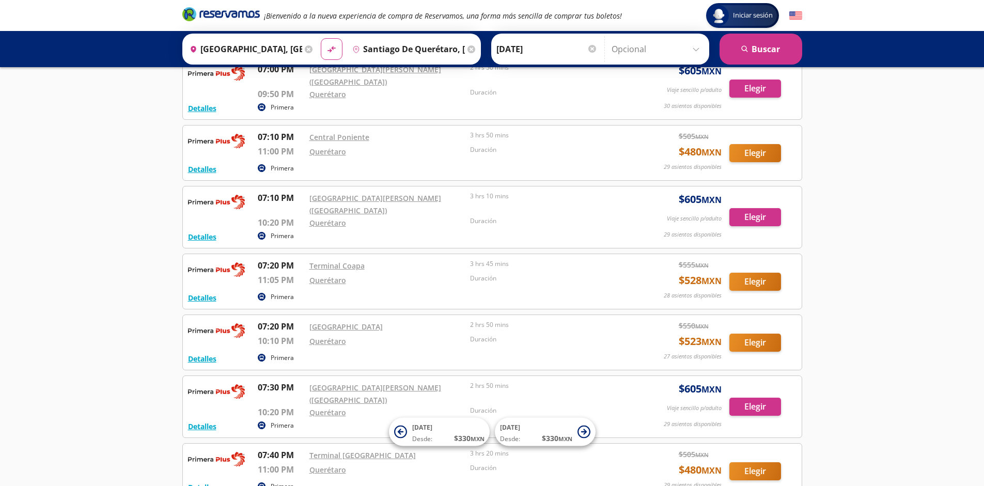
scroll to position [8489, 0]
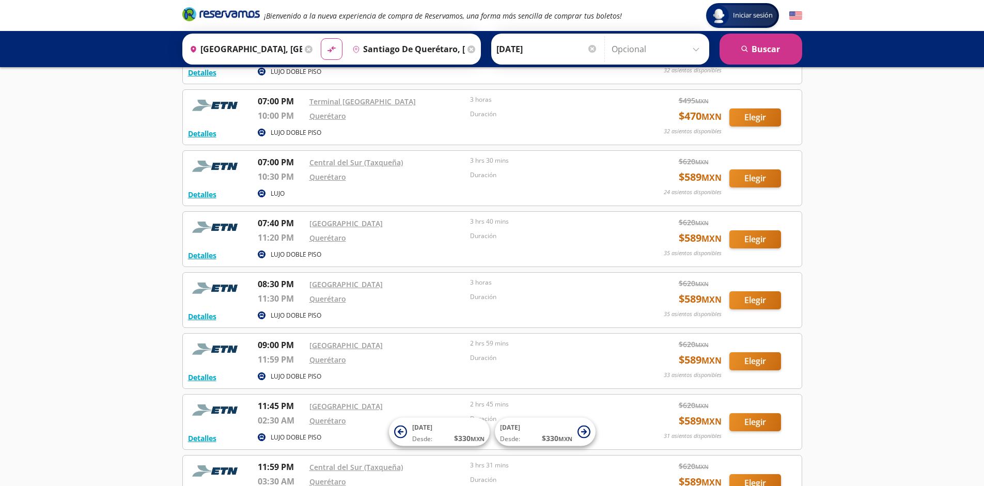
scroll to position [2920, 0]
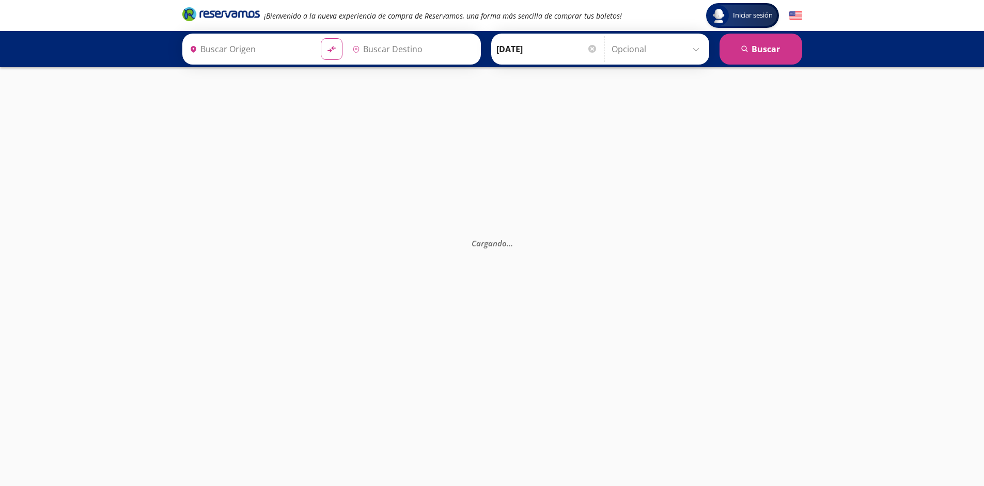
type input "[GEOGRAPHIC_DATA], [GEOGRAPHIC_DATA]"
type input "Santiago de Querétaro, [GEOGRAPHIC_DATA]"
type input "[GEOGRAPHIC_DATA], [GEOGRAPHIC_DATA]"
type input "Santiago de Querétaro, [GEOGRAPHIC_DATA]"
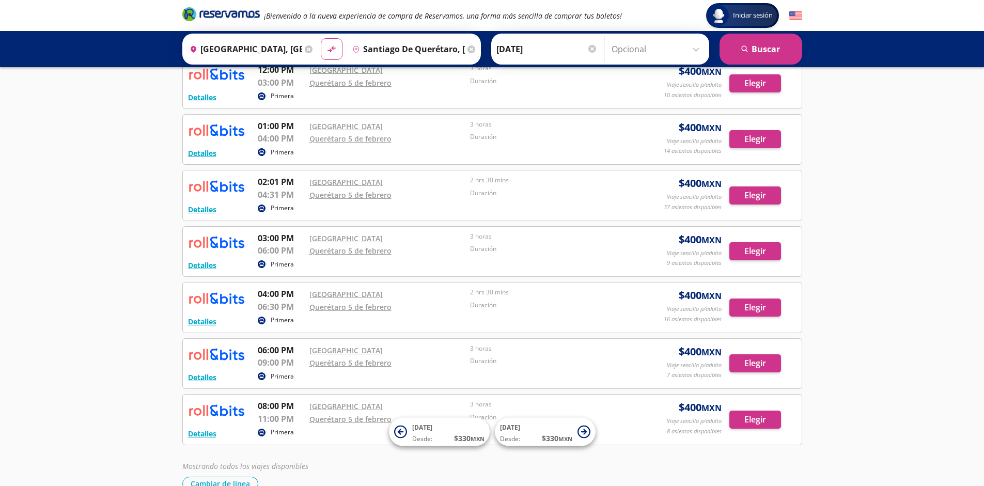
scroll to position [346, 0]
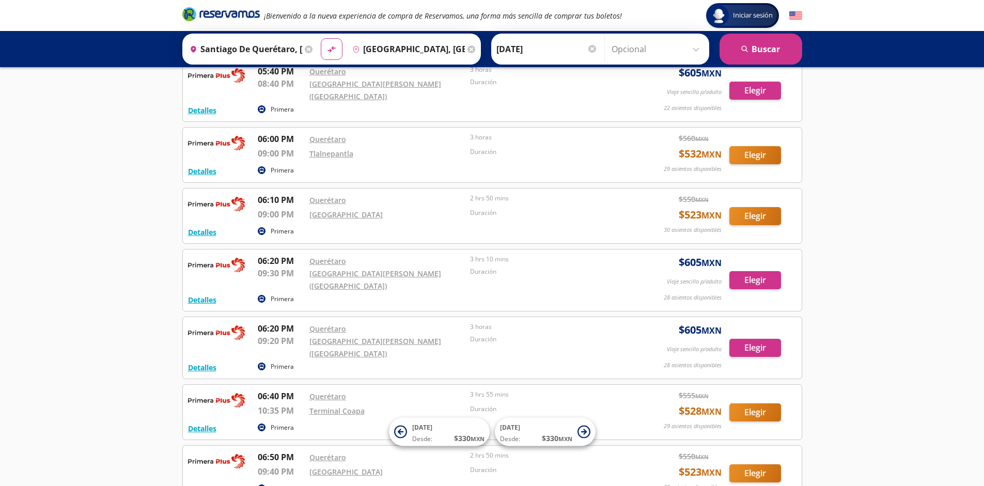
scroll to position [8377, 0]
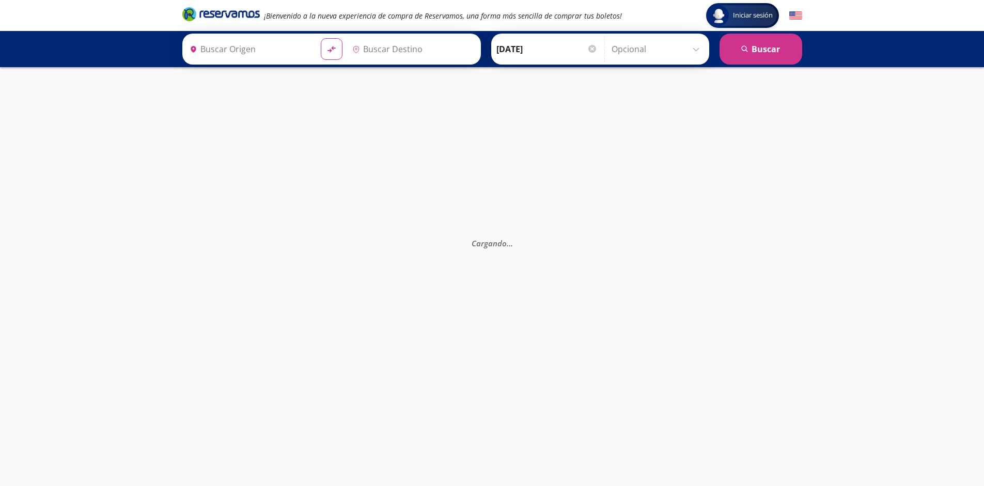
type input "Santiago de Querétaro, [GEOGRAPHIC_DATA]"
type input "[GEOGRAPHIC_DATA], [GEOGRAPHIC_DATA]"
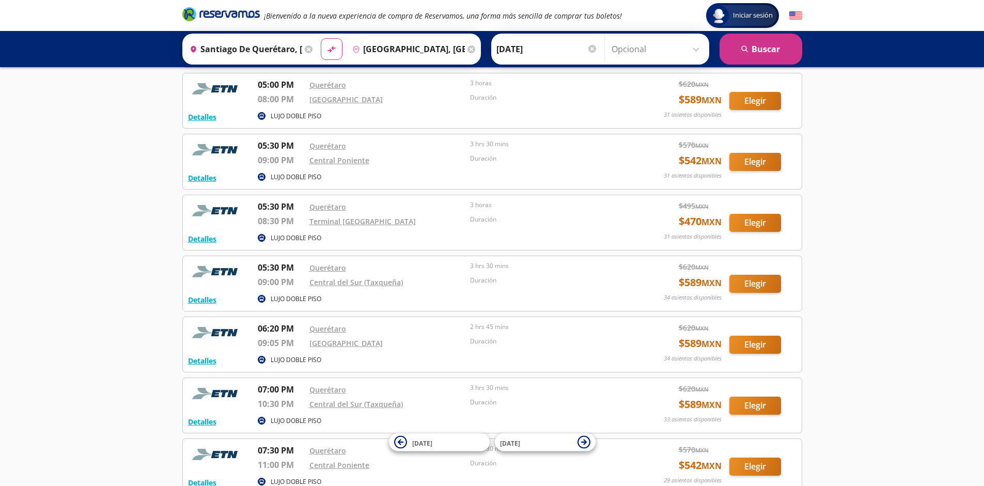
scroll to position [3123, 0]
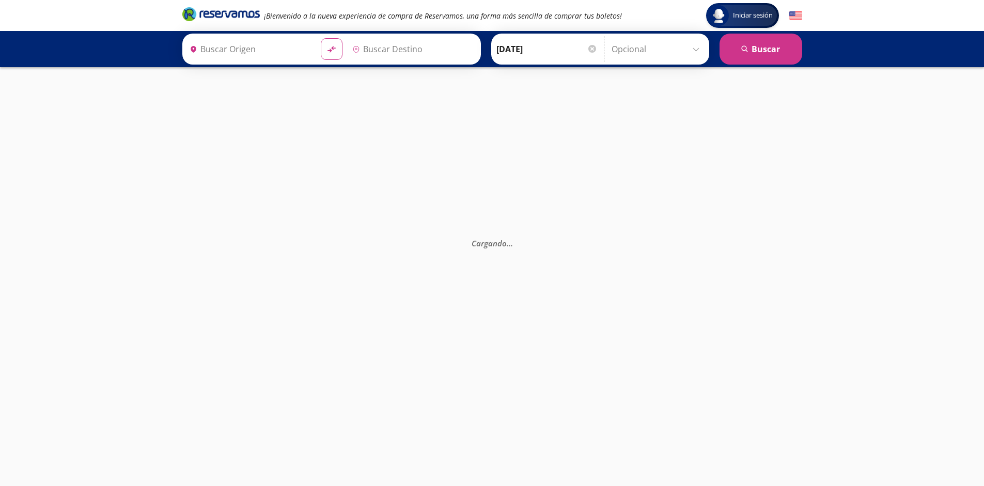
type input "Santiago de Querétaro, [GEOGRAPHIC_DATA]"
type input "[GEOGRAPHIC_DATA], [GEOGRAPHIC_DATA]"
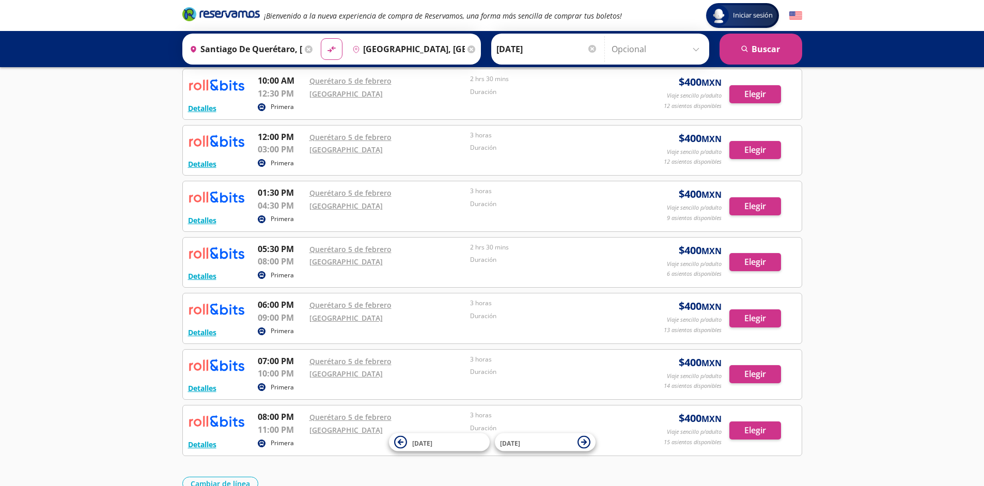
scroll to position [366, 0]
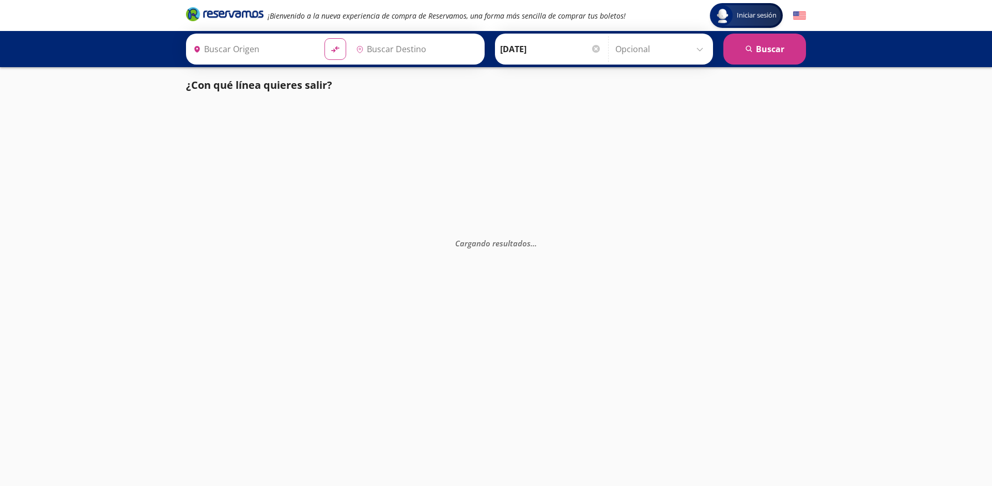
type input "[GEOGRAPHIC_DATA], [GEOGRAPHIC_DATA]"
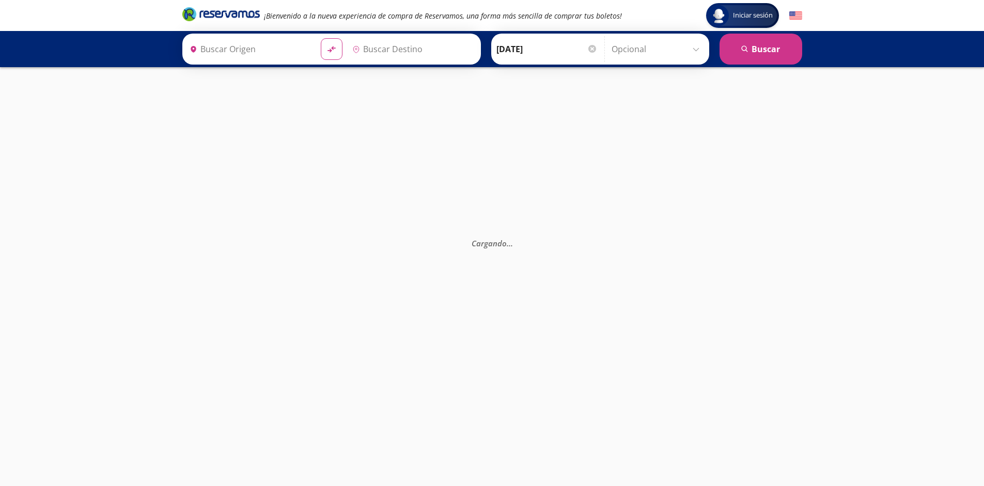
type input "[GEOGRAPHIC_DATA], [GEOGRAPHIC_DATA]"
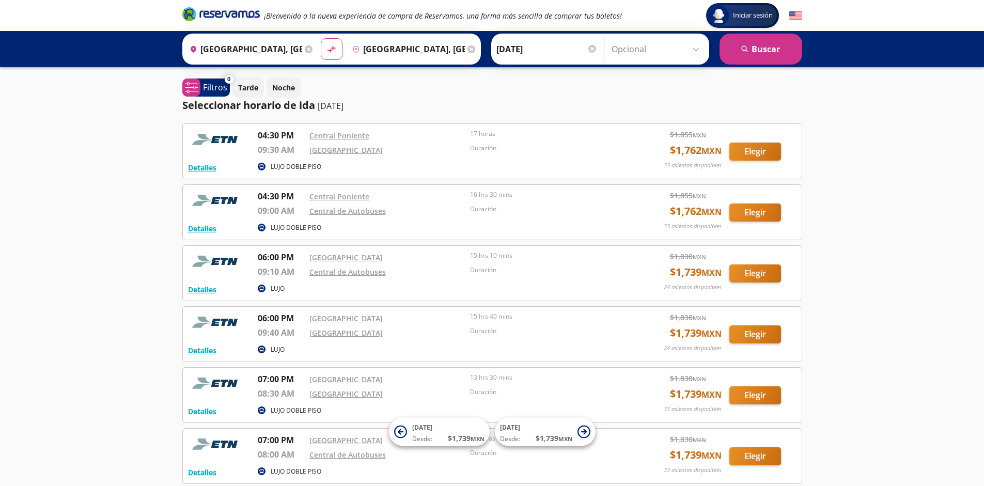
scroll to position [217, 0]
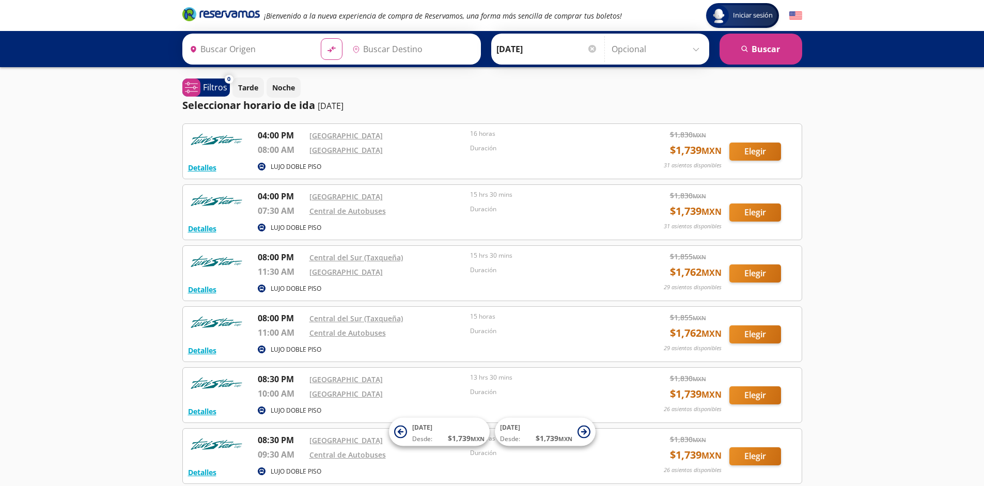
type input "[GEOGRAPHIC_DATA], [GEOGRAPHIC_DATA]"
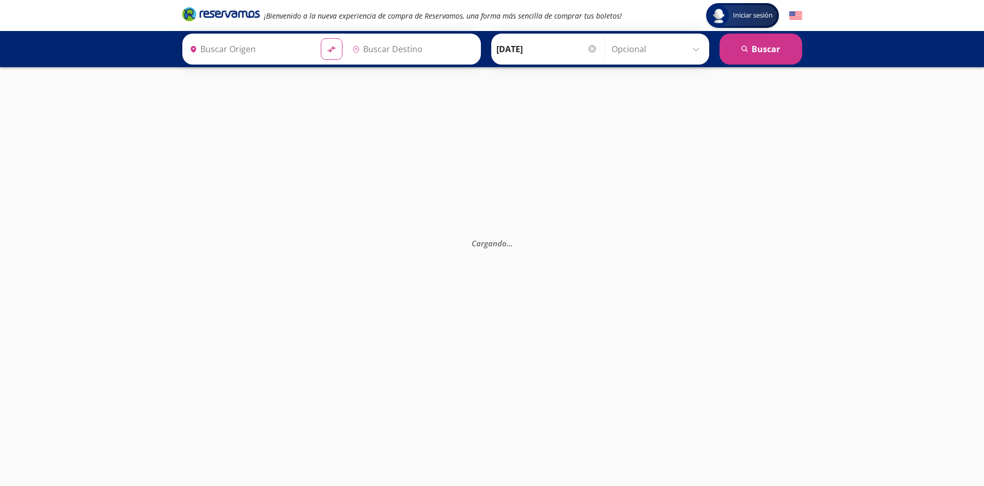
type input "Monterrey, Nuevo León"
type input "[GEOGRAPHIC_DATA], [GEOGRAPHIC_DATA]"
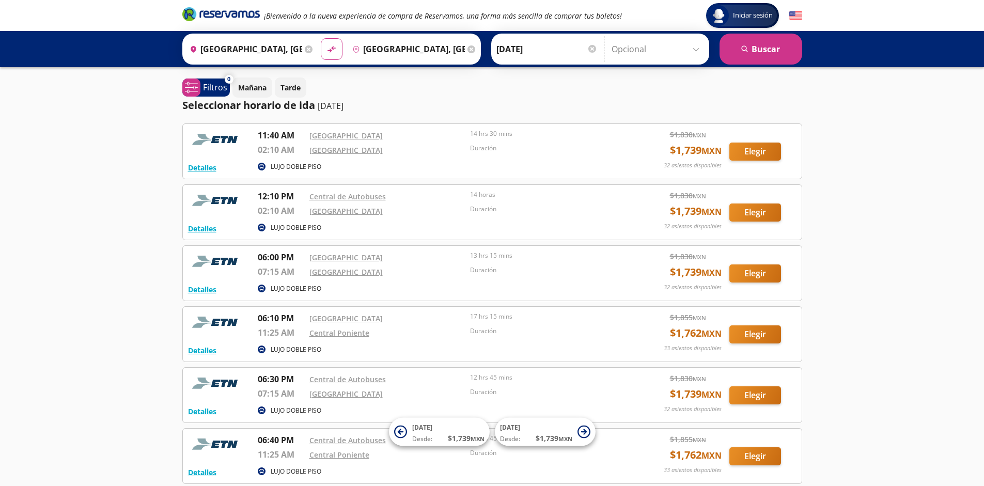
scroll to position [95, 0]
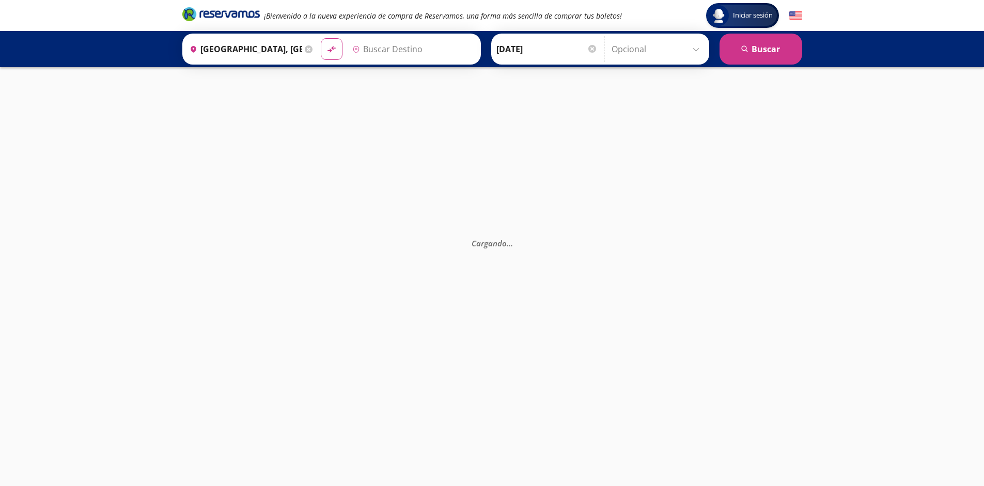
type input "[GEOGRAPHIC_DATA], [GEOGRAPHIC_DATA]"
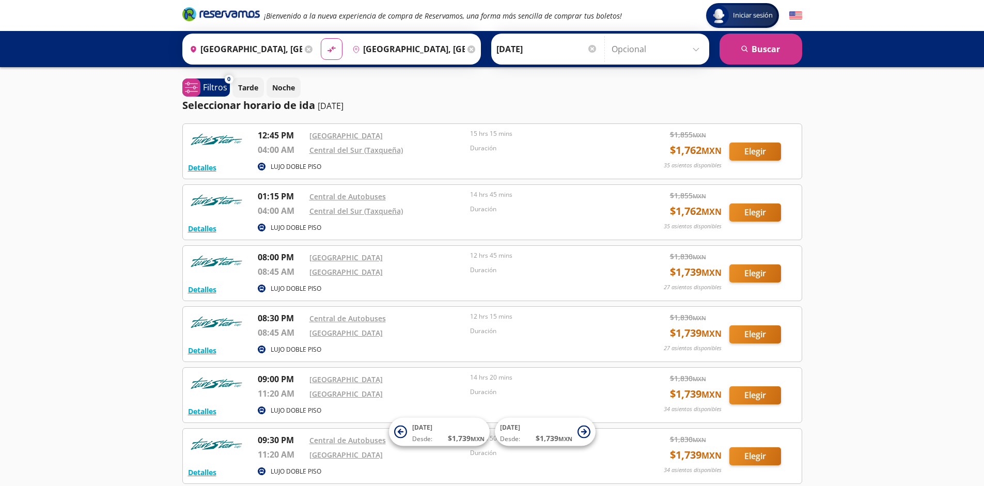
scroll to position [95, 0]
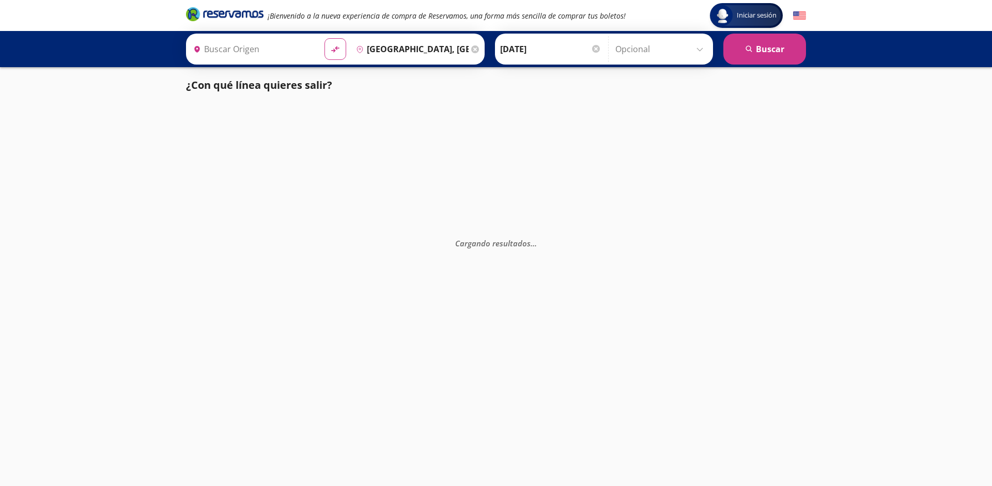
type input "[GEOGRAPHIC_DATA], [GEOGRAPHIC_DATA]"
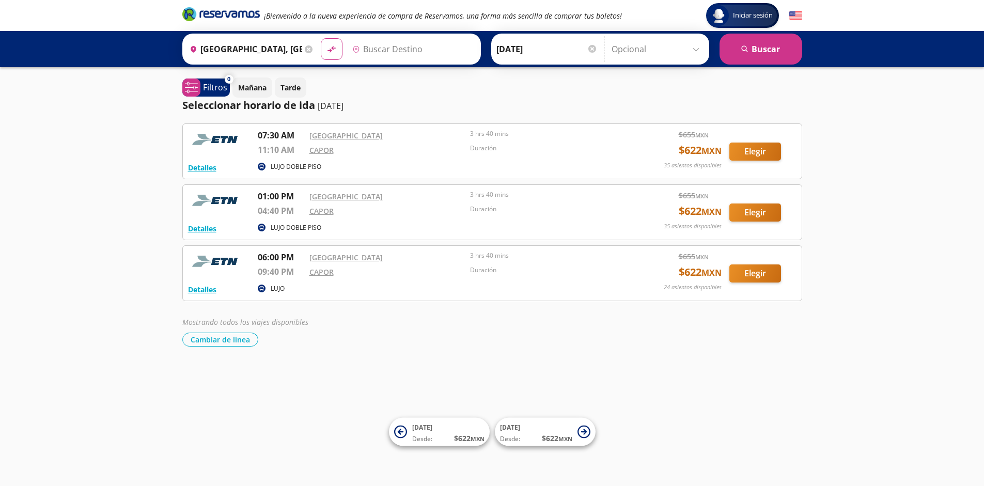
type input "[GEOGRAPHIC_DATA], [GEOGRAPHIC_DATA]"
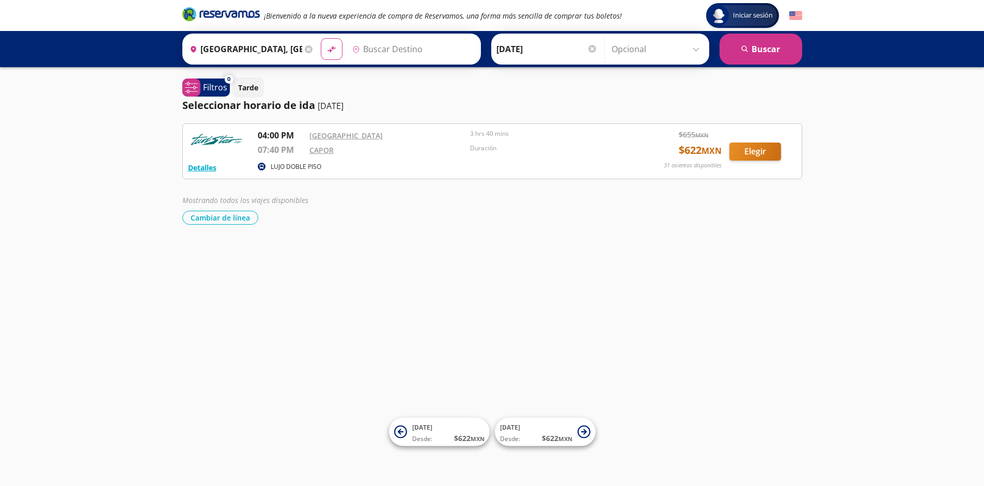
type input "Poza Rica, Veracruz"
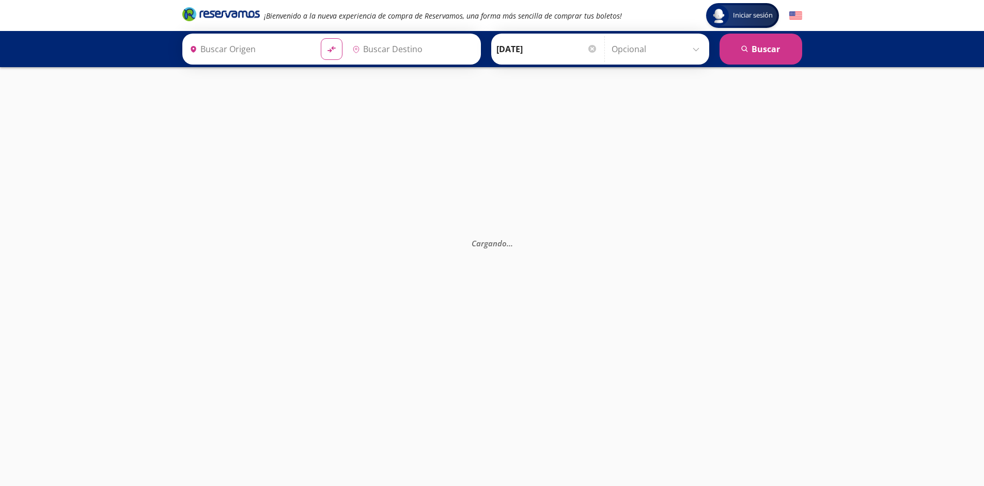
type input "[GEOGRAPHIC_DATA], [GEOGRAPHIC_DATA]"
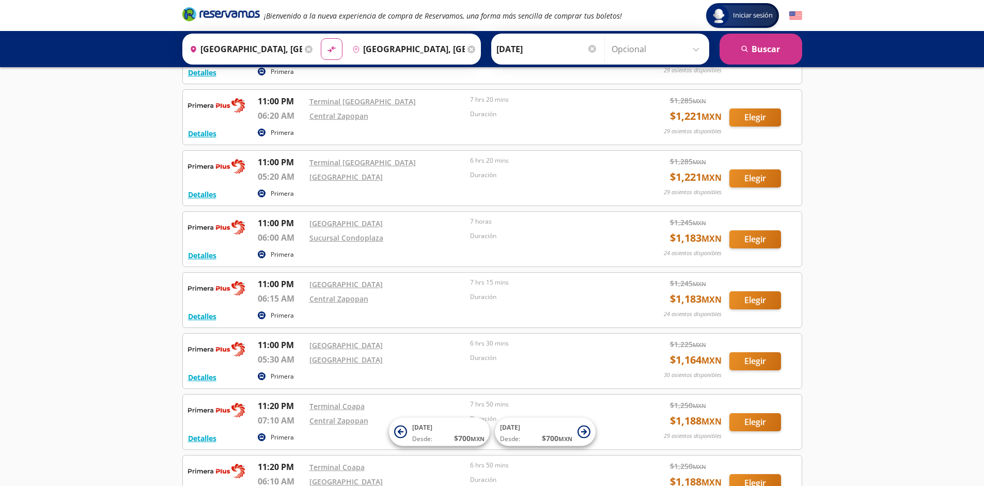
scroll to position [1924, 0]
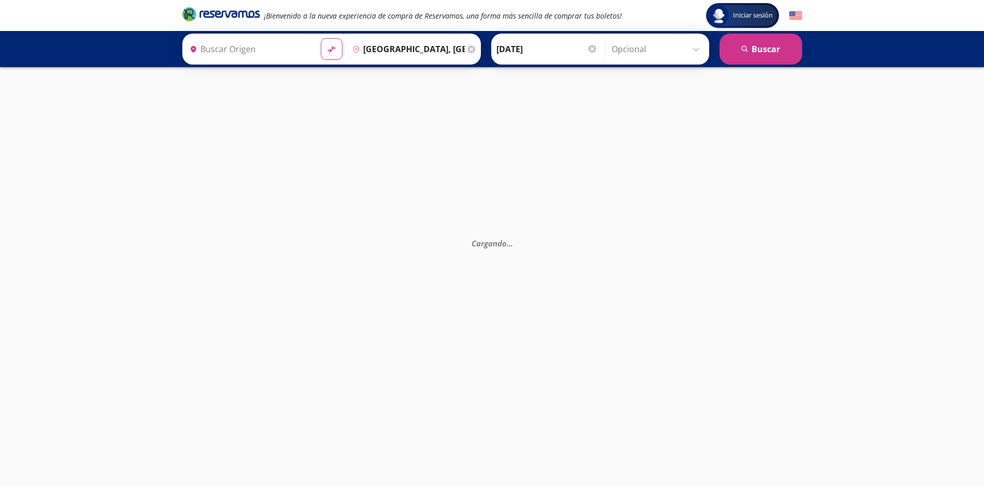
type input "[GEOGRAPHIC_DATA], [GEOGRAPHIC_DATA]"
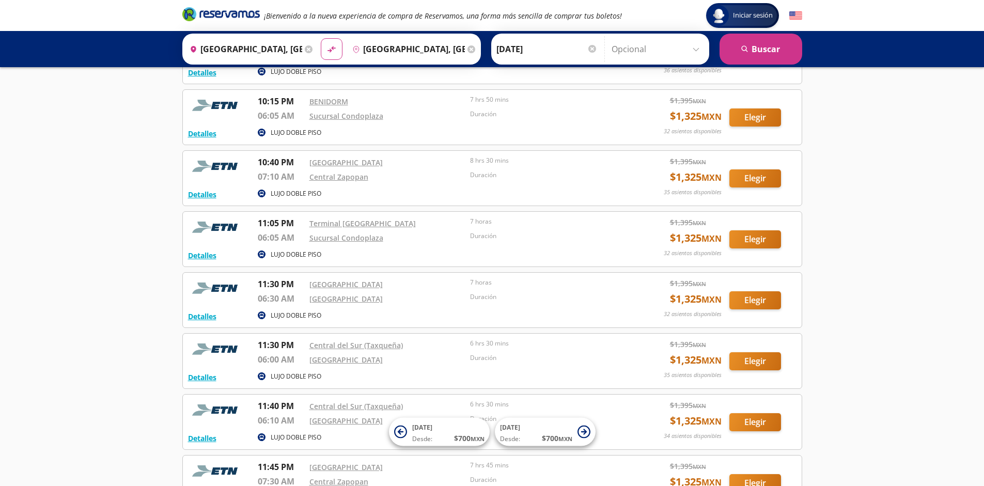
scroll to position [1192, 0]
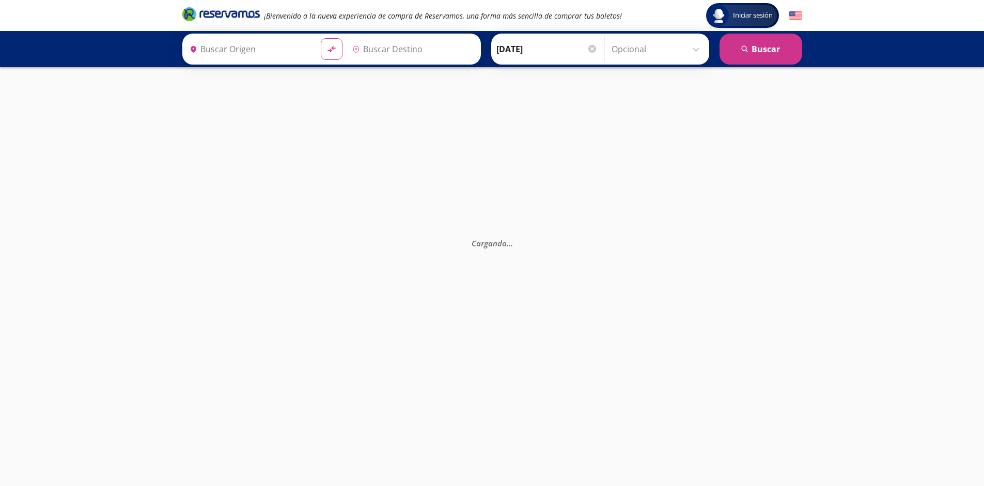
type input "[GEOGRAPHIC_DATA], [GEOGRAPHIC_DATA]"
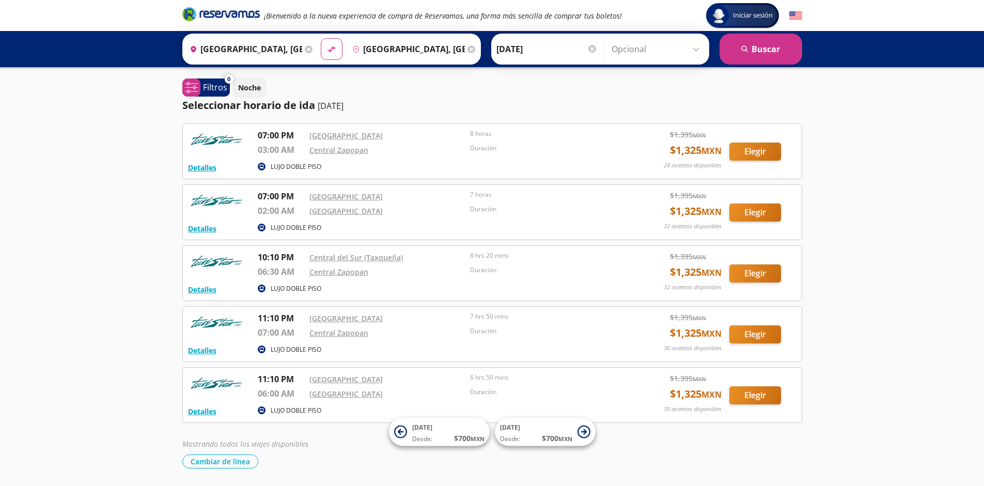
scroll to position [34, 0]
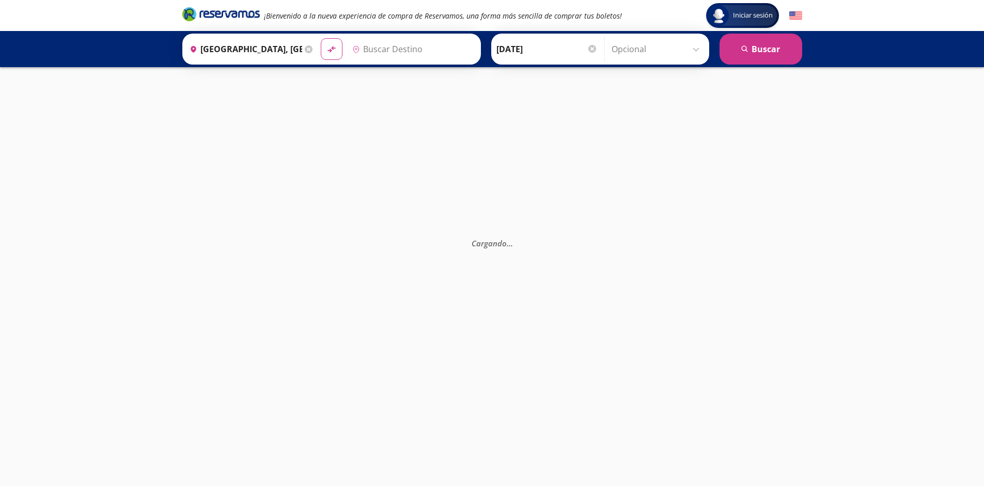
type input "[GEOGRAPHIC_DATA], [GEOGRAPHIC_DATA]"
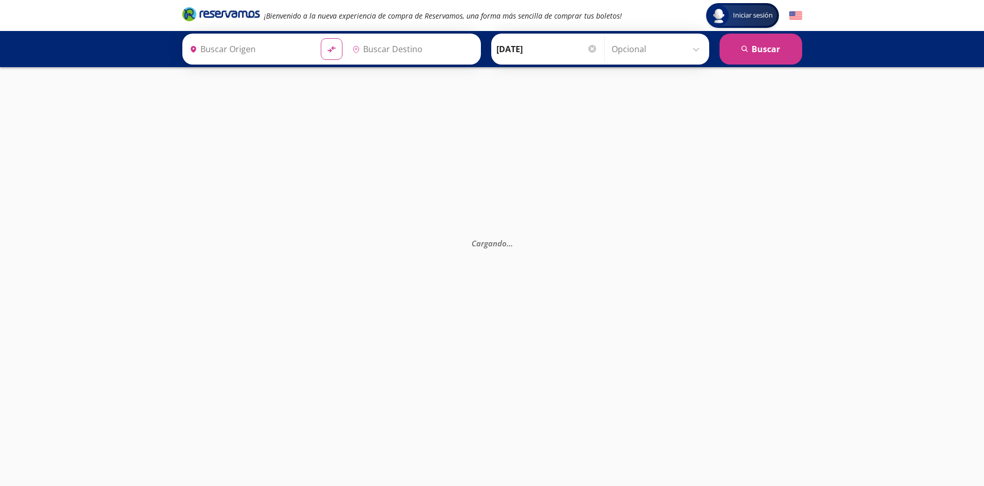
type input "[GEOGRAPHIC_DATA], [GEOGRAPHIC_DATA]"
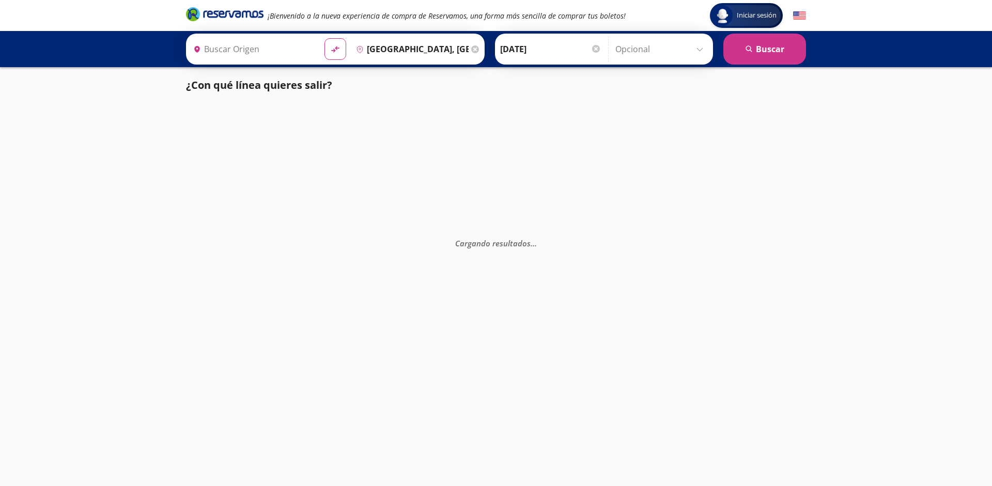
type input "[GEOGRAPHIC_DATA], [GEOGRAPHIC_DATA]"
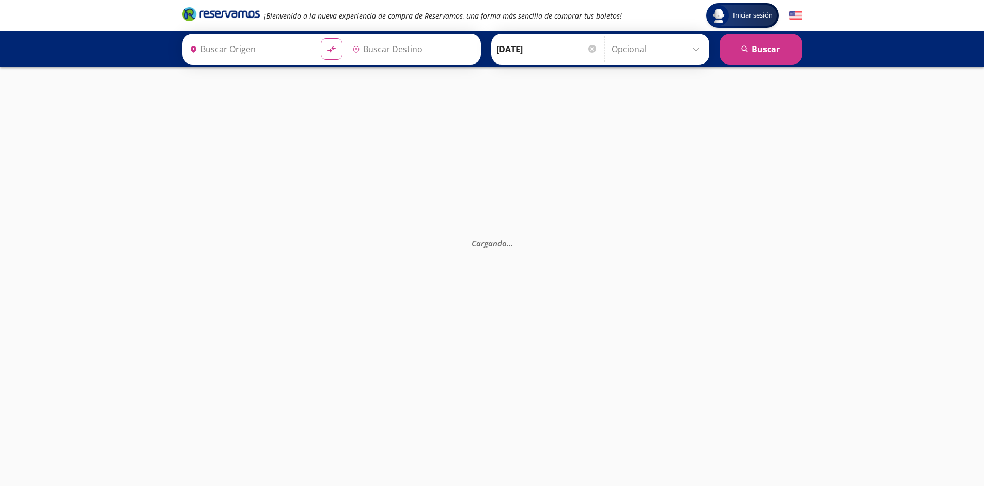
type input "[GEOGRAPHIC_DATA], [GEOGRAPHIC_DATA]"
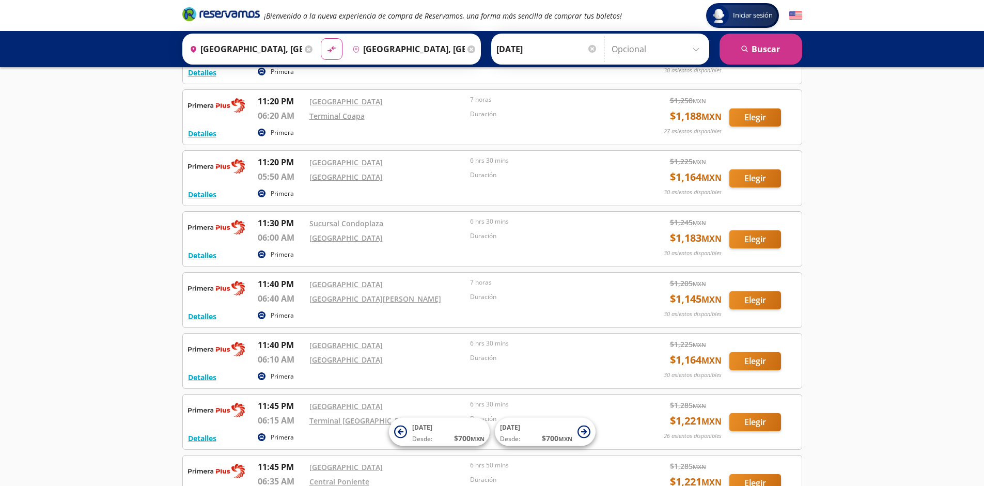
scroll to position [1863, 0]
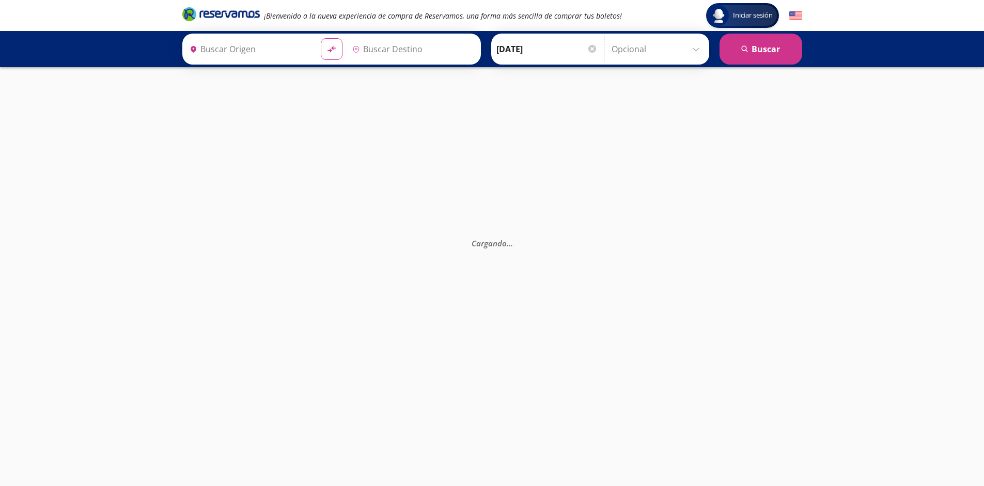
type input "[GEOGRAPHIC_DATA], [GEOGRAPHIC_DATA]"
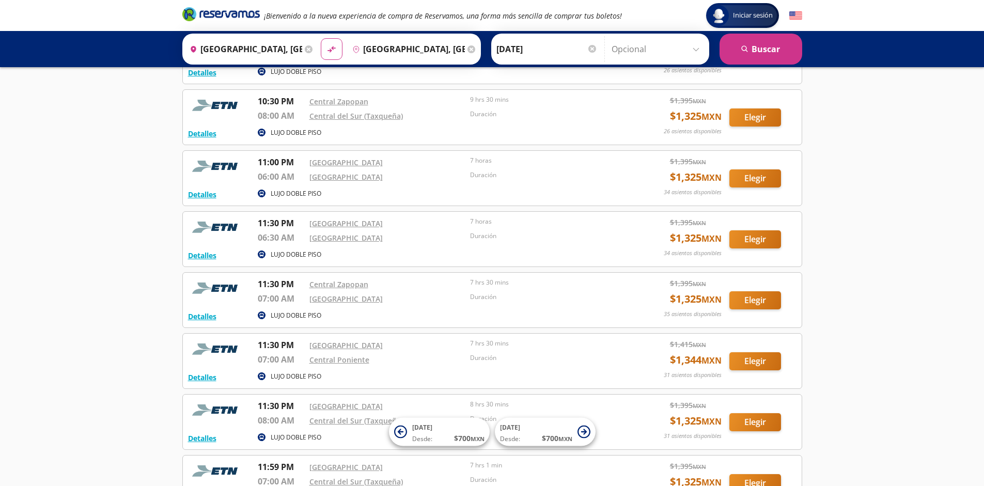
scroll to position [1131, 0]
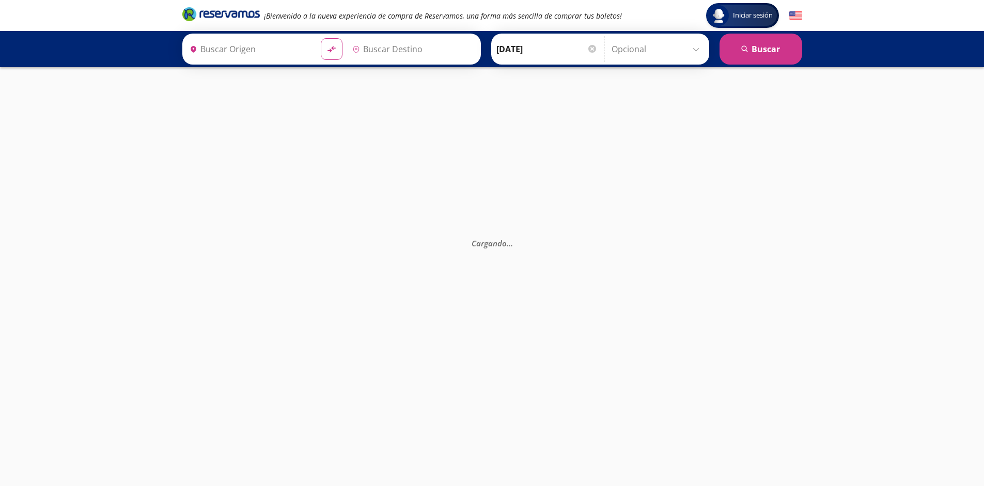
type input "[GEOGRAPHIC_DATA], [GEOGRAPHIC_DATA]"
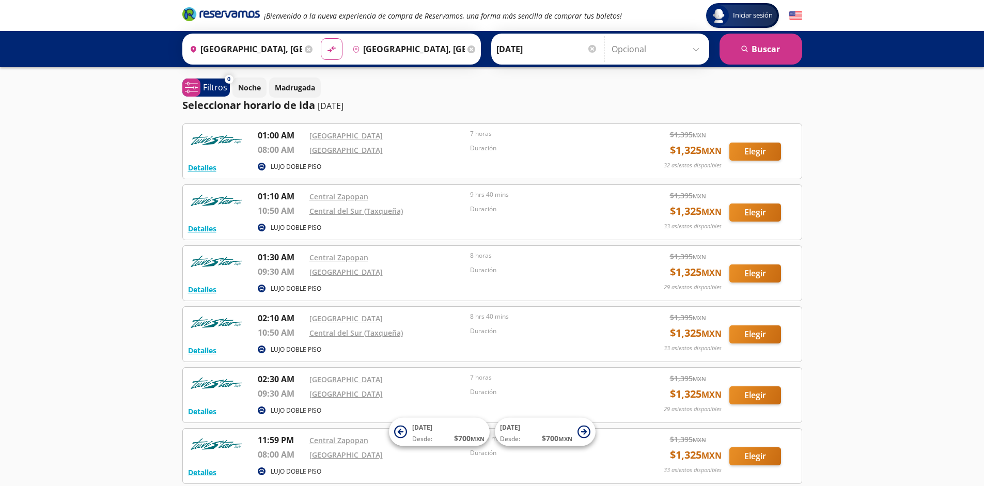
scroll to position [95, 0]
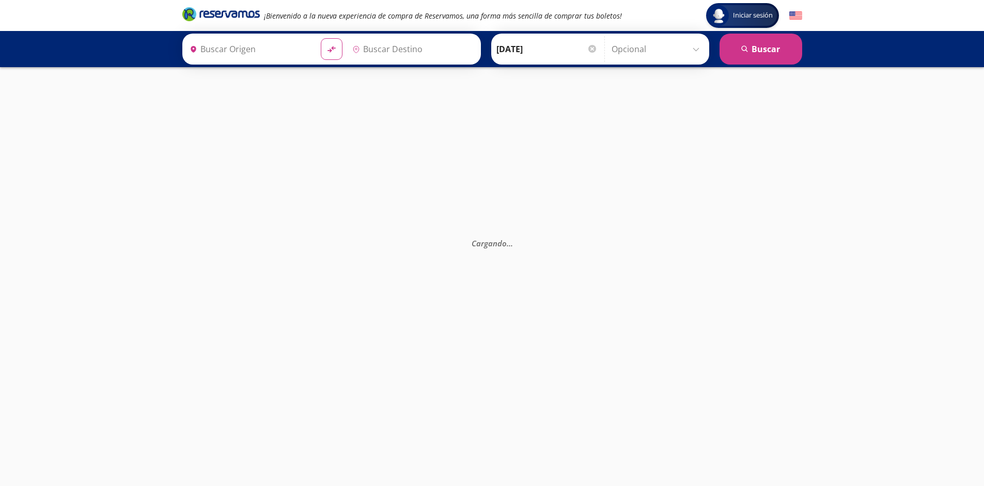
type input "[GEOGRAPHIC_DATA], [GEOGRAPHIC_DATA]"
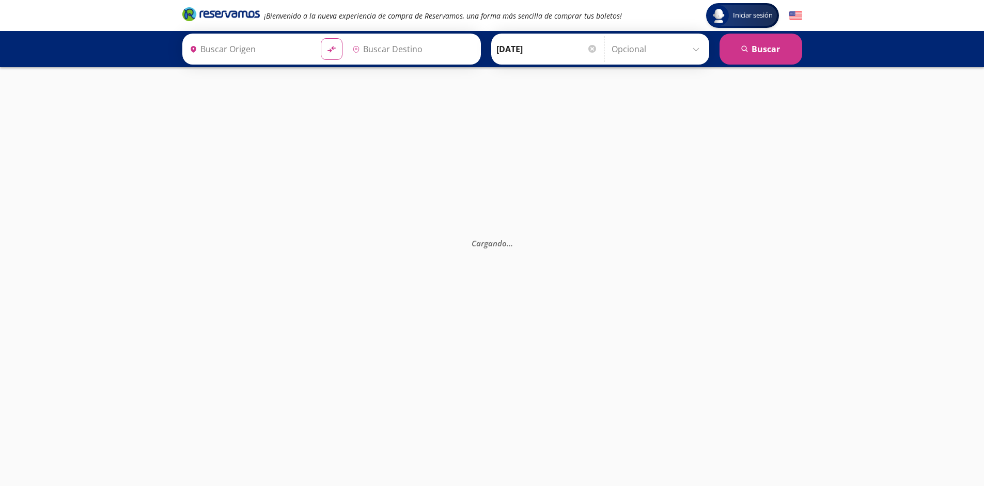
type input "[GEOGRAPHIC_DATA], [GEOGRAPHIC_DATA]"
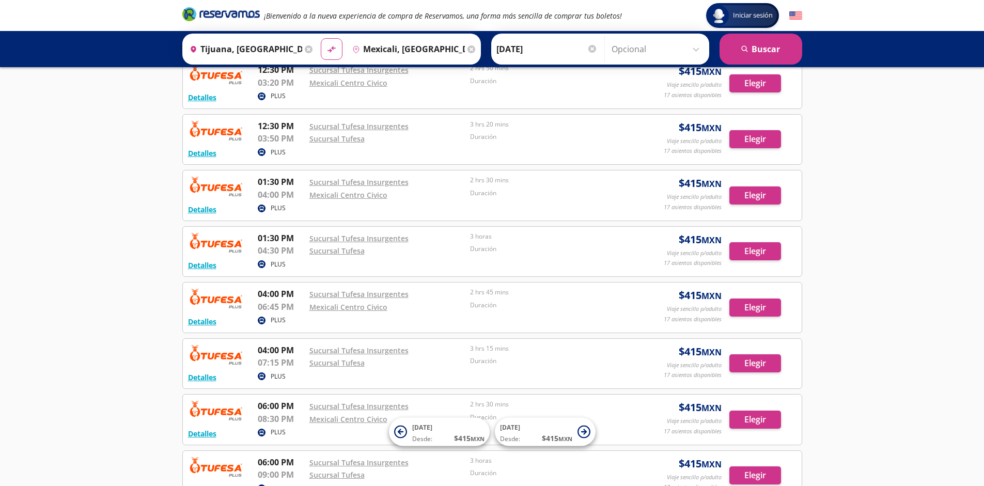
scroll to position [738, 0]
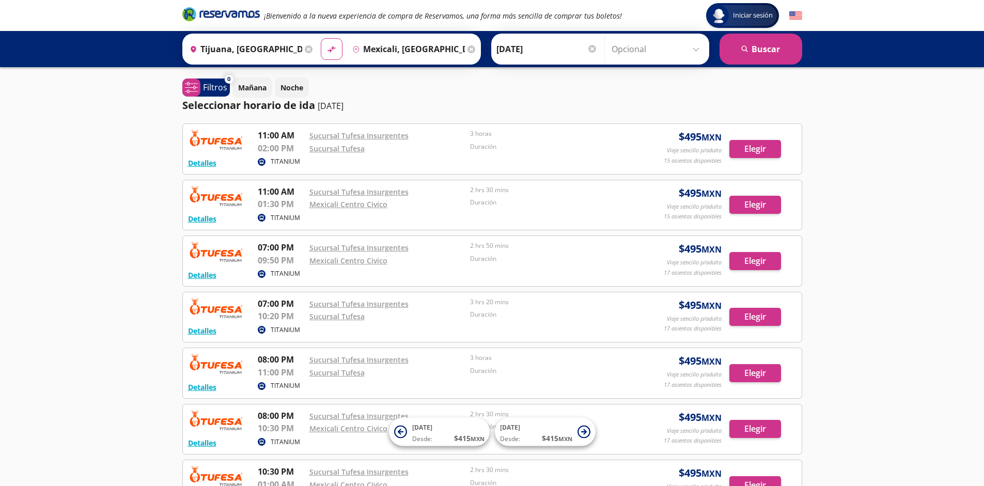
scroll to position [178, 0]
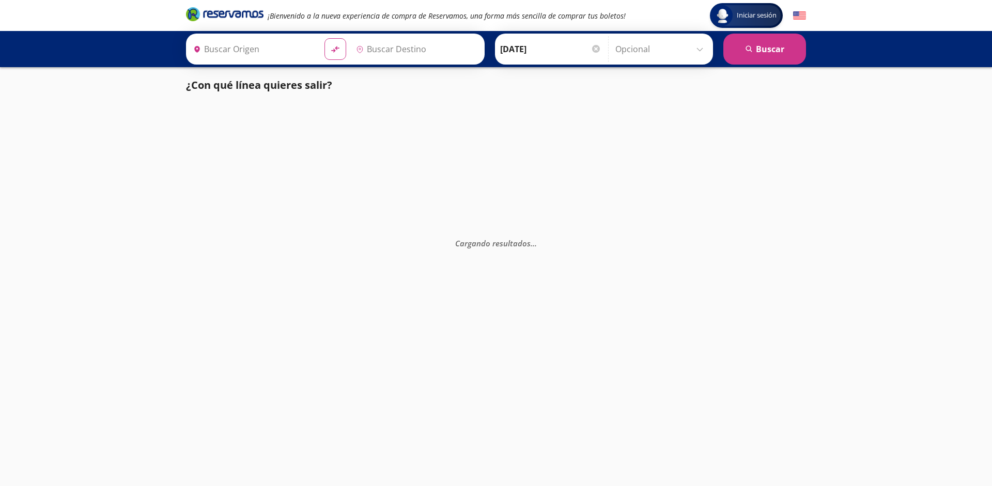
type input "Mexicali, [GEOGRAPHIC_DATA][US_STATE]"
type input "Tijuana, [GEOGRAPHIC_DATA][US_STATE]"
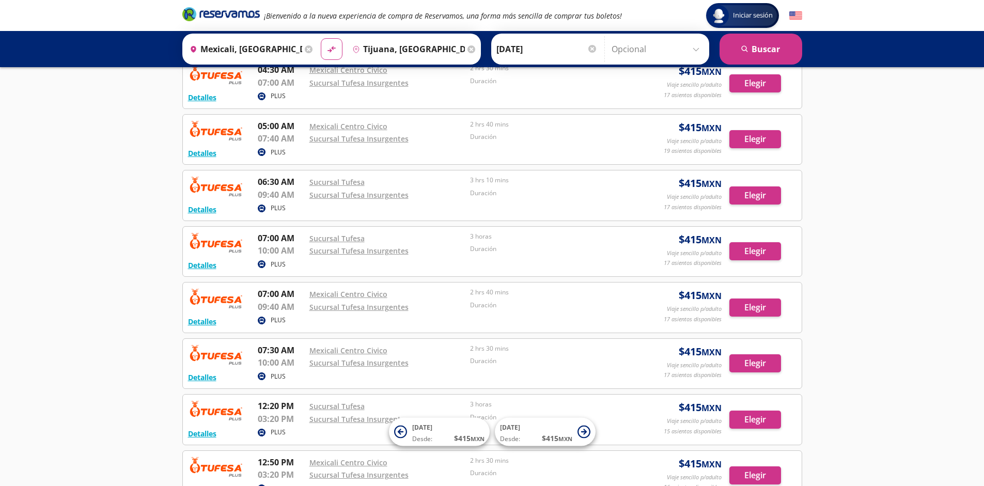
scroll to position [738, 0]
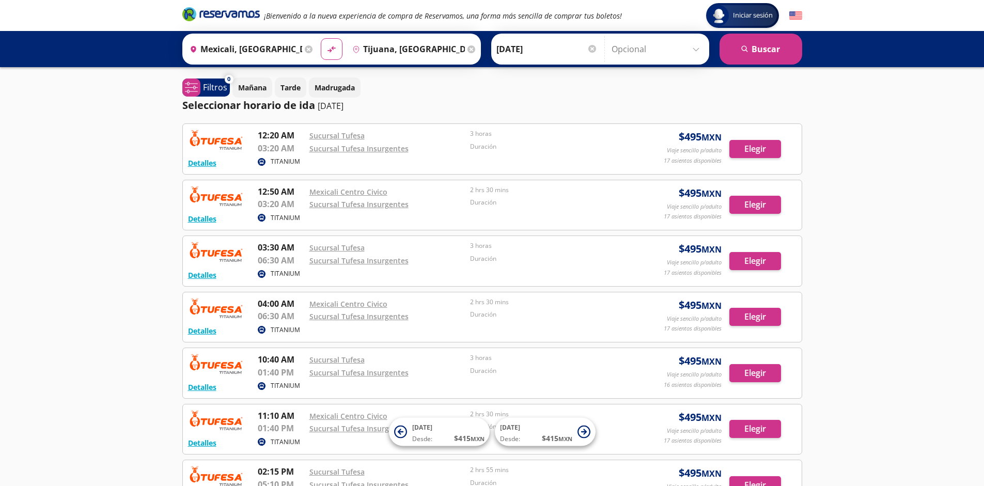
scroll to position [178, 0]
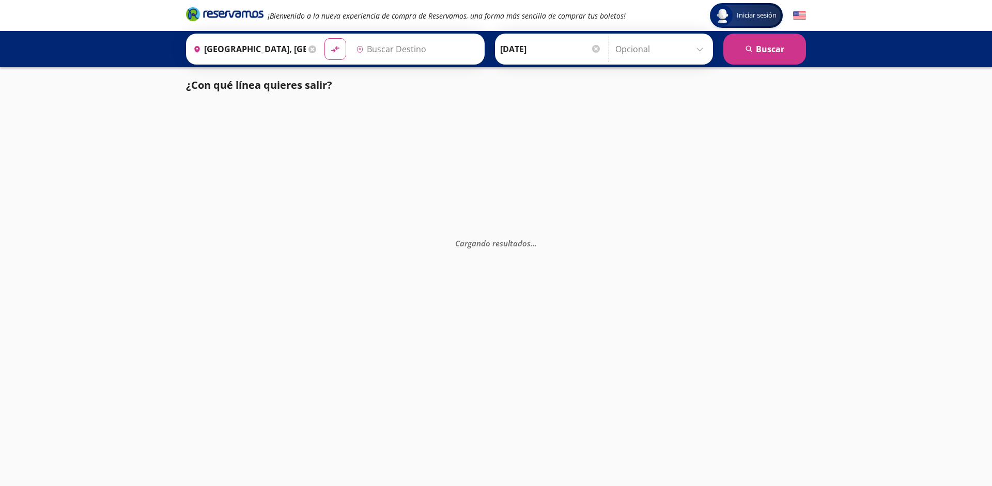
type input "Santiago de Querétaro, [GEOGRAPHIC_DATA]"
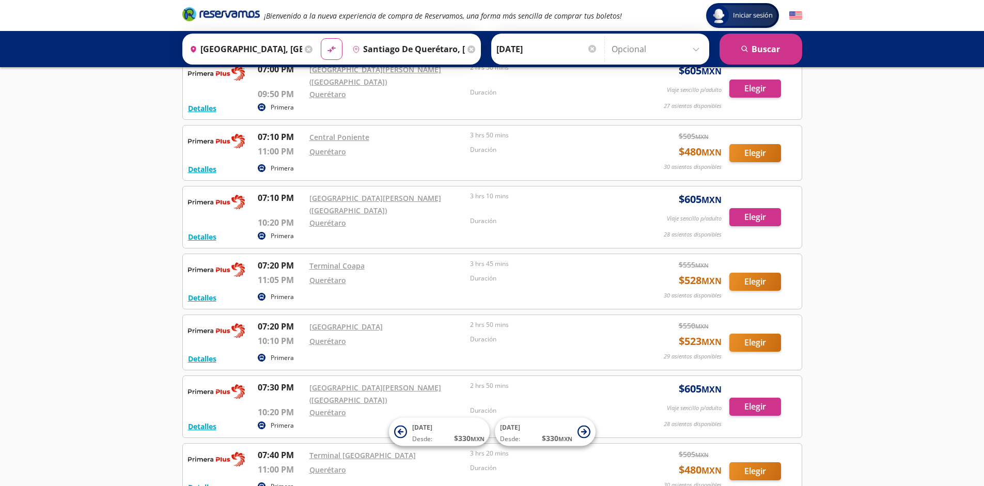
scroll to position [8489, 0]
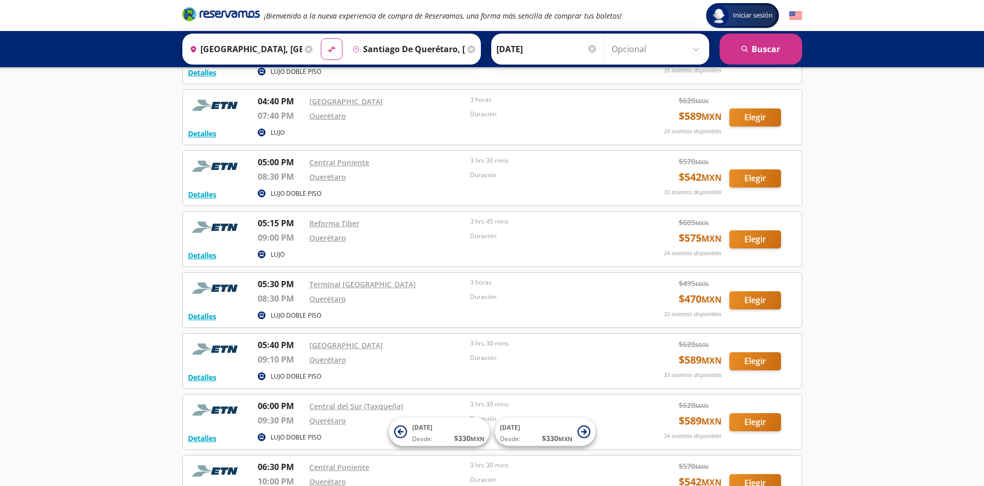
scroll to position [2798, 0]
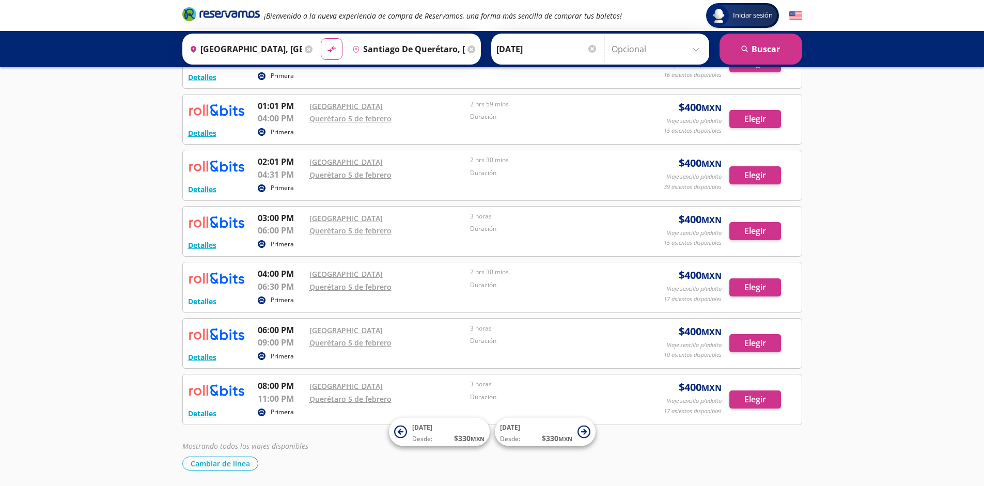
scroll to position [346, 0]
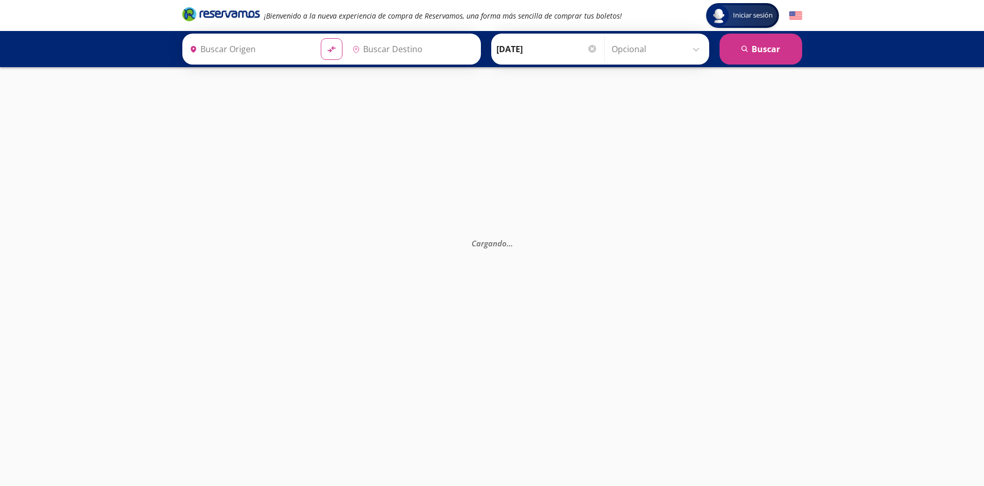
type input "[GEOGRAPHIC_DATA], [GEOGRAPHIC_DATA]"
type input "Santiago de Querétaro, [GEOGRAPHIC_DATA]"
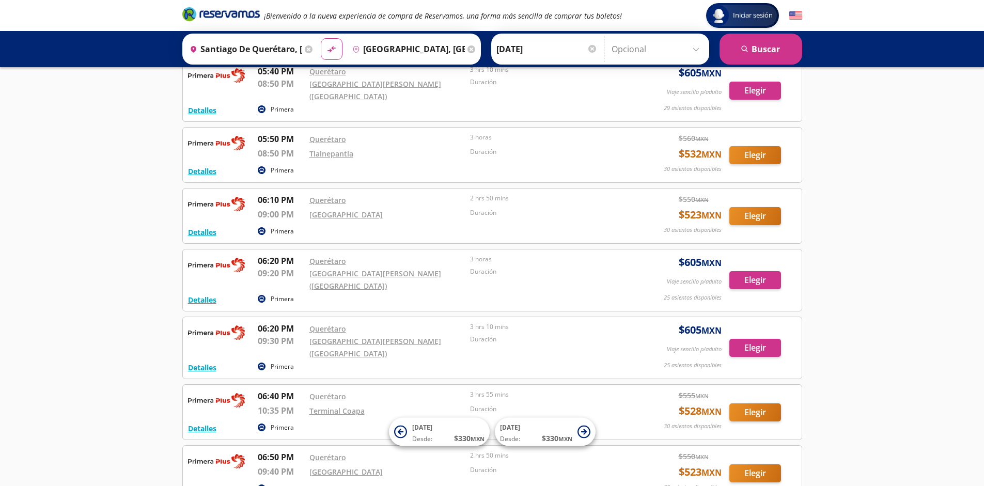
scroll to position [8377, 0]
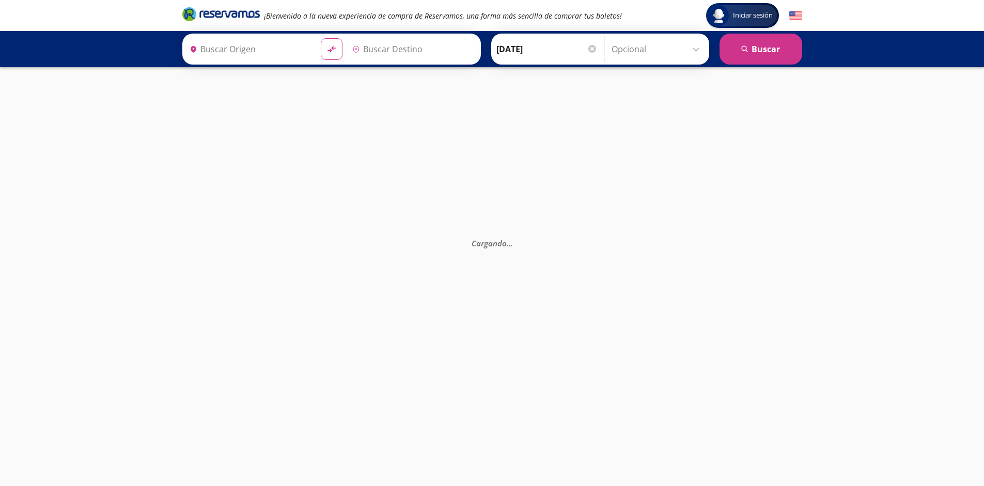
type input "Santiago de Querétaro, [GEOGRAPHIC_DATA]"
type input "[GEOGRAPHIC_DATA], [GEOGRAPHIC_DATA]"
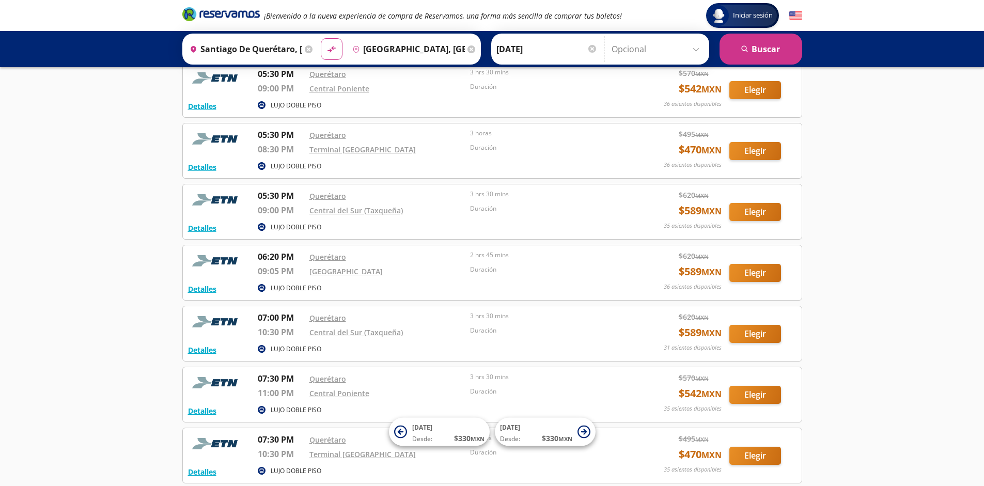
scroll to position [3041, 0]
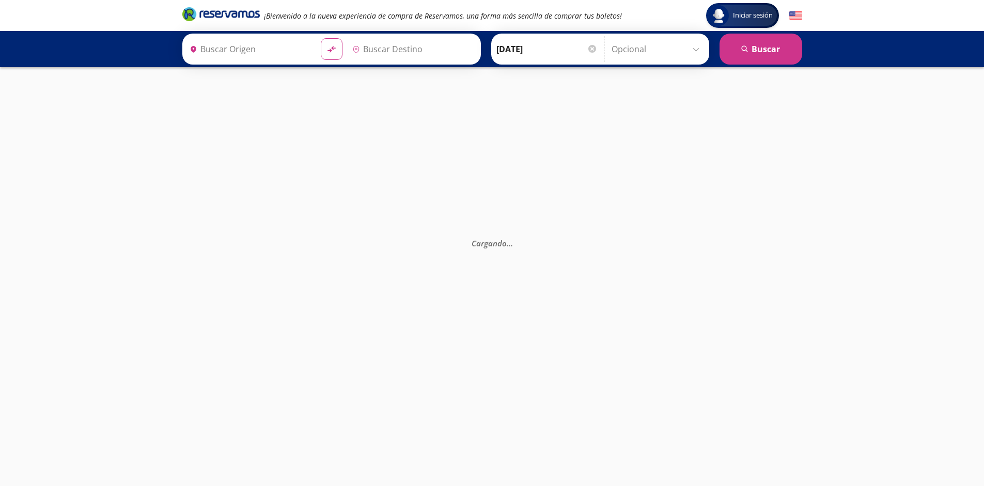
type input "Santiago de Querétaro, [GEOGRAPHIC_DATA]"
type input "[GEOGRAPHIC_DATA], [GEOGRAPHIC_DATA]"
type input "Santiago de Querétaro, [GEOGRAPHIC_DATA]"
type input "[GEOGRAPHIC_DATA], [GEOGRAPHIC_DATA]"
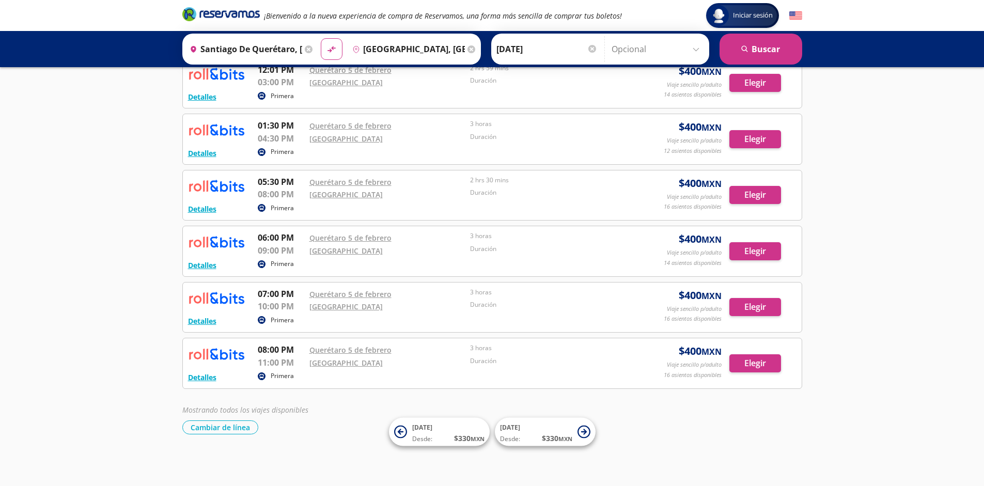
scroll to position [346, 0]
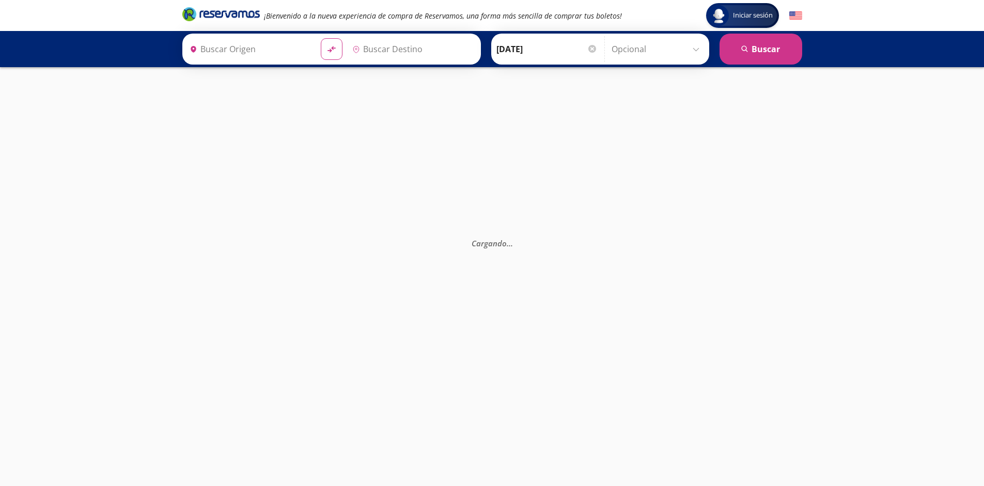
type input "[GEOGRAPHIC_DATA], [GEOGRAPHIC_DATA]"
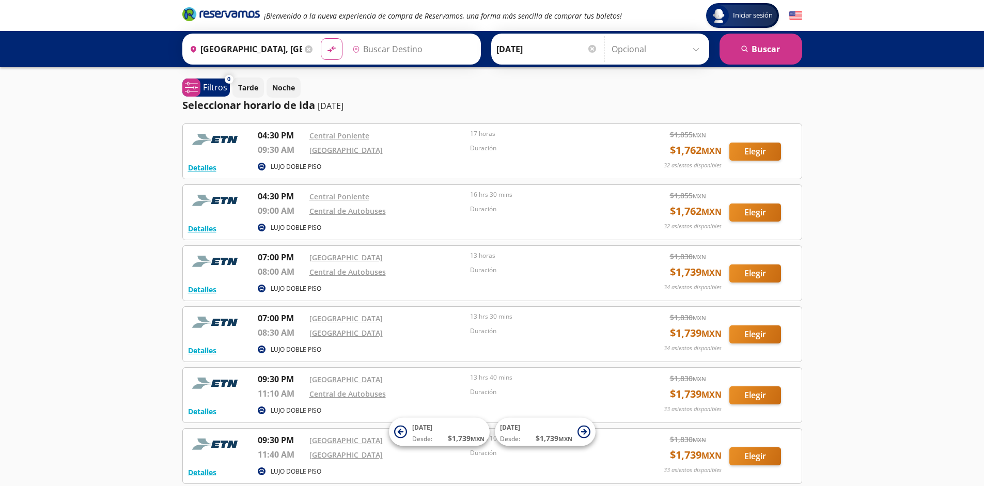
type input "[GEOGRAPHIC_DATA], [GEOGRAPHIC_DATA]"
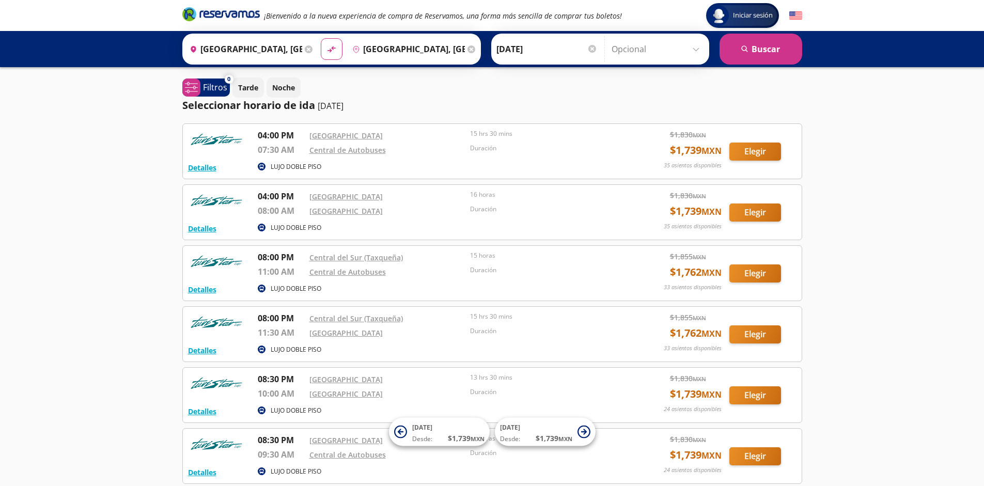
scroll to position [95, 0]
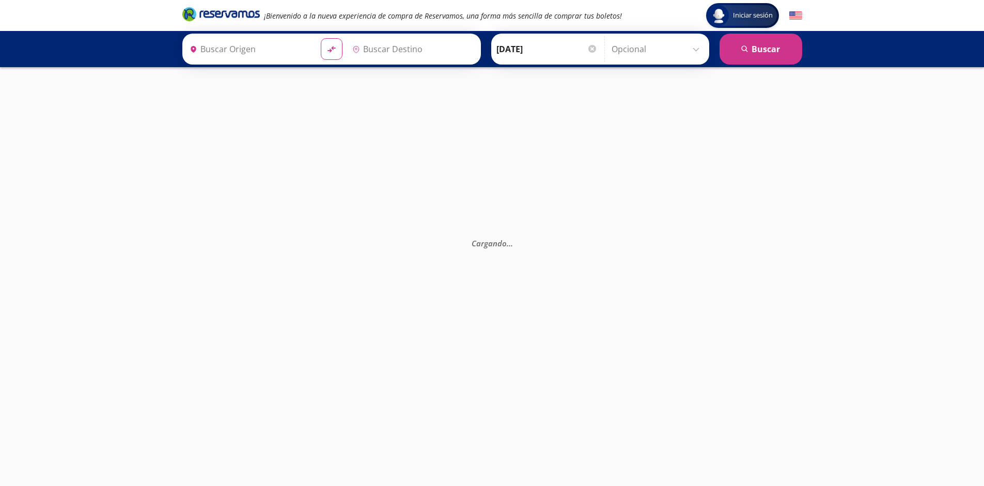
type input "[GEOGRAPHIC_DATA], [GEOGRAPHIC_DATA]"
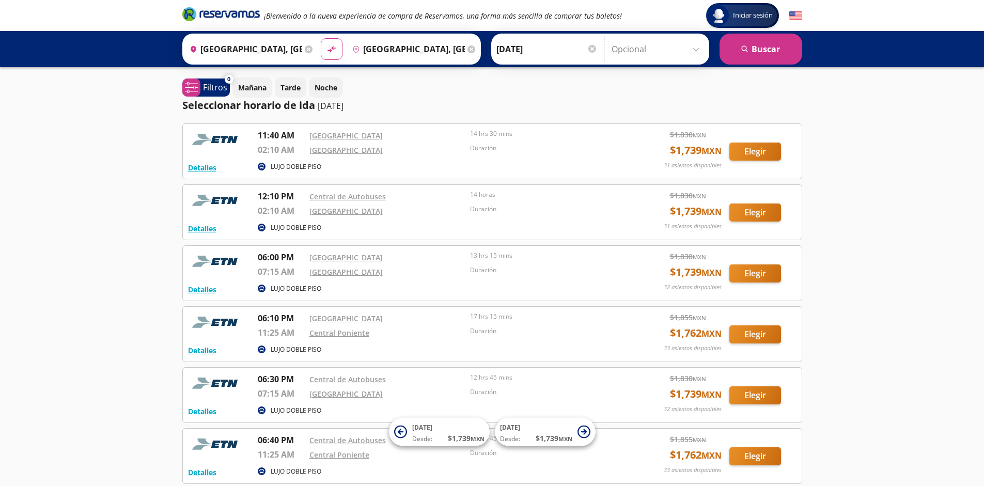
scroll to position [217, 0]
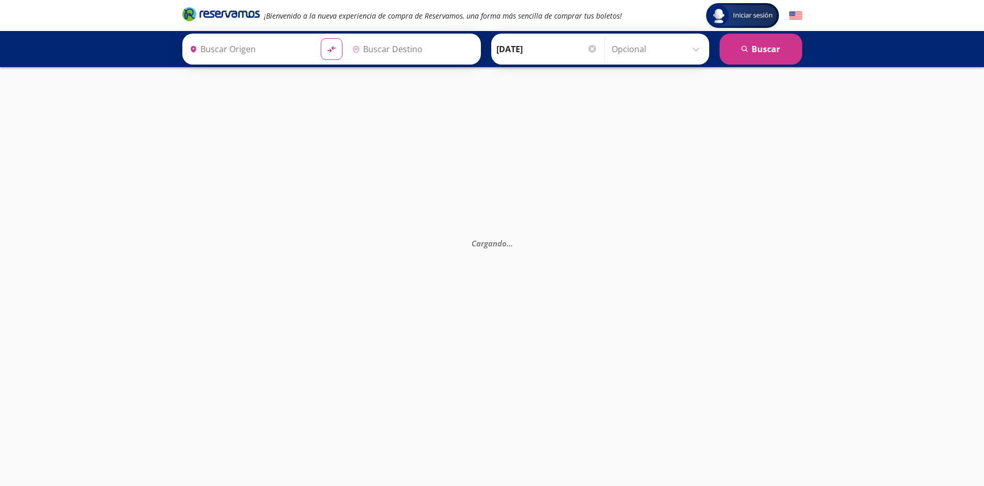
type input "Monterrey, Nuevo León"
type input "[GEOGRAPHIC_DATA], [GEOGRAPHIC_DATA]"
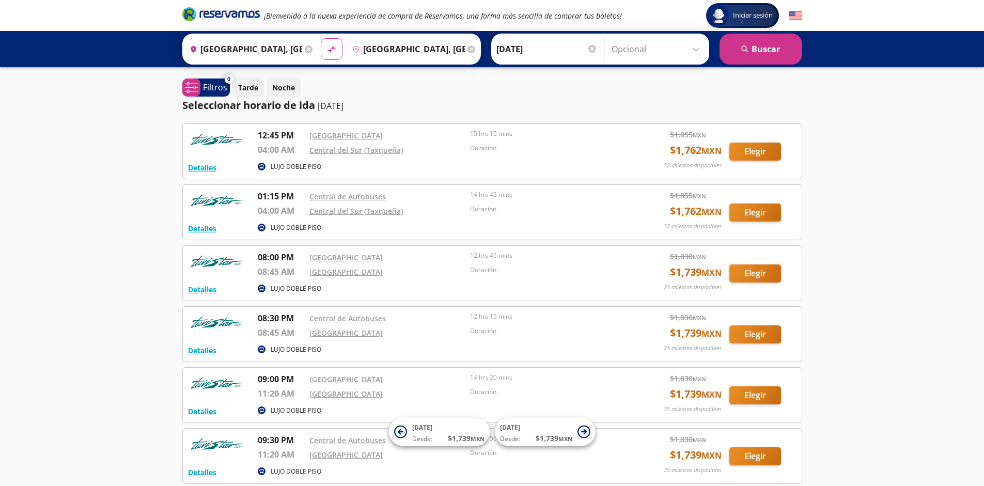
scroll to position [95, 0]
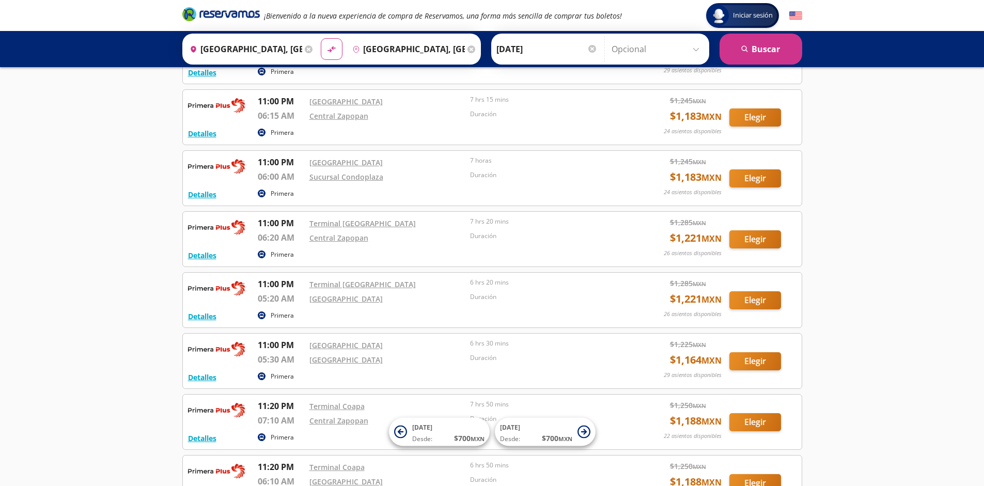
scroll to position [1924, 0]
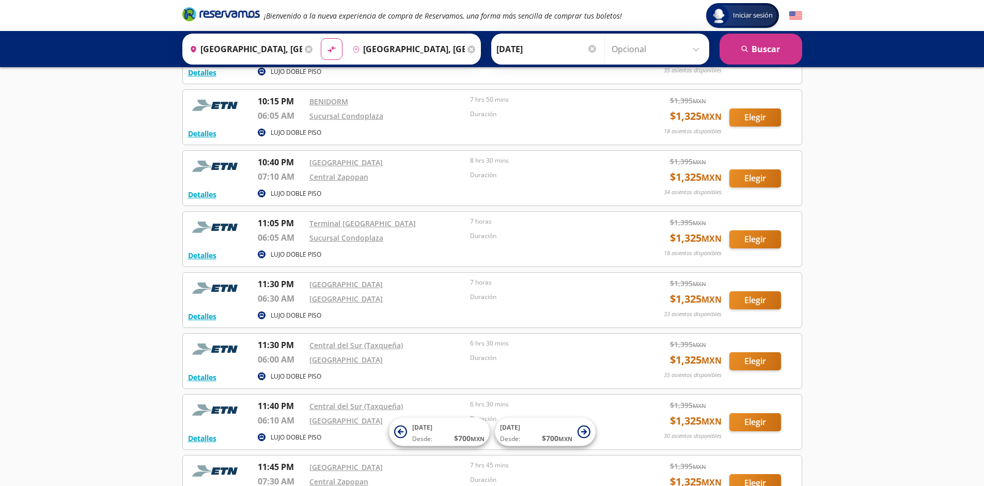
scroll to position [1192, 0]
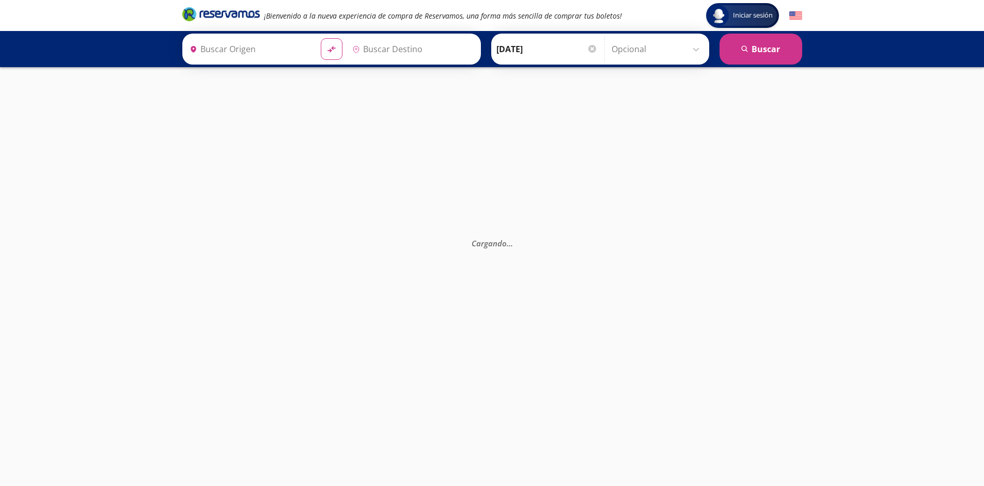
type input "[GEOGRAPHIC_DATA], [GEOGRAPHIC_DATA]"
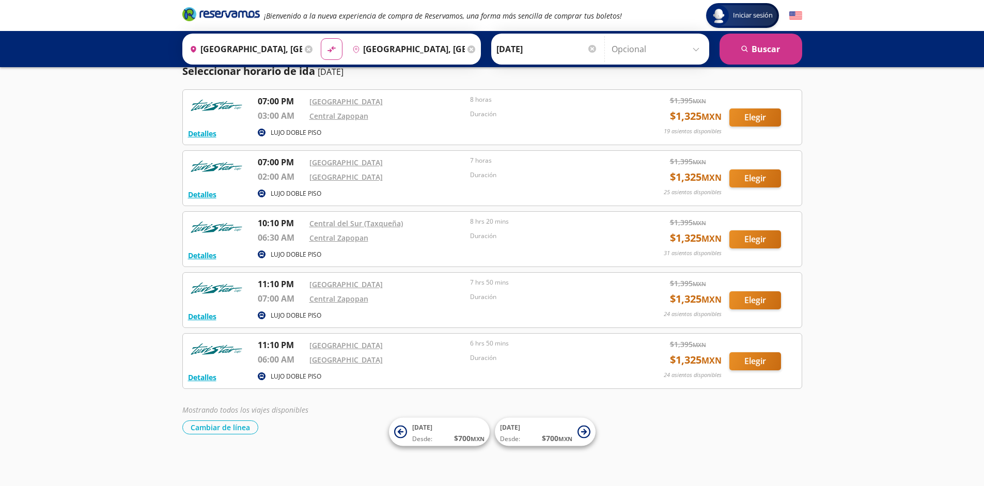
scroll to position [34, 0]
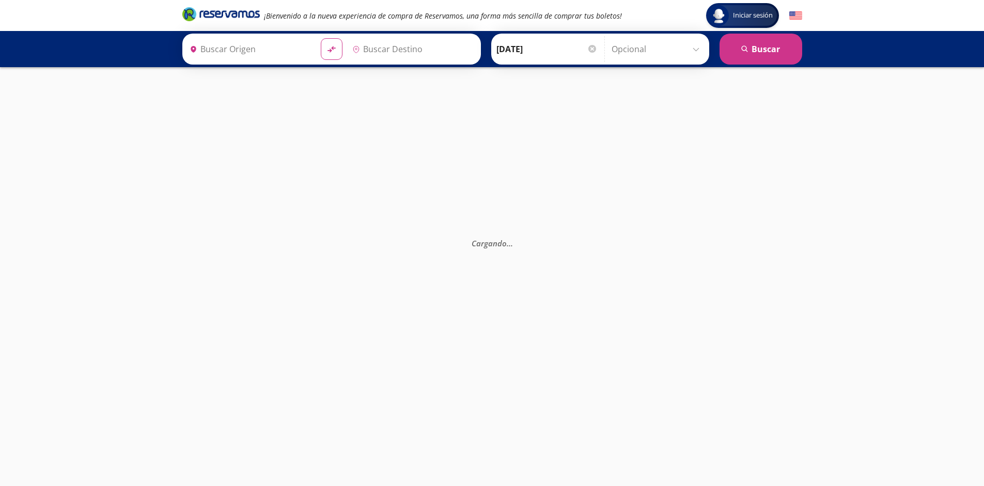
type input "[GEOGRAPHIC_DATA], [GEOGRAPHIC_DATA]"
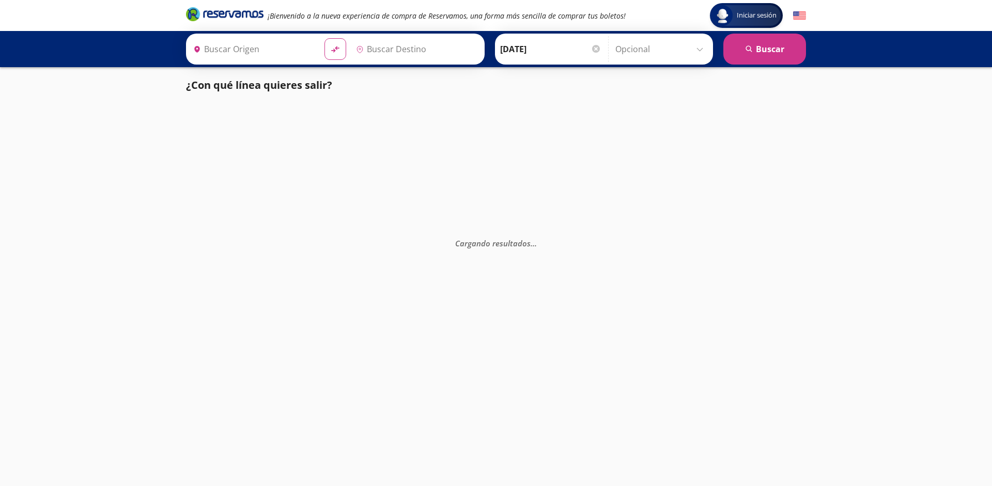
type input "[GEOGRAPHIC_DATA], [GEOGRAPHIC_DATA]"
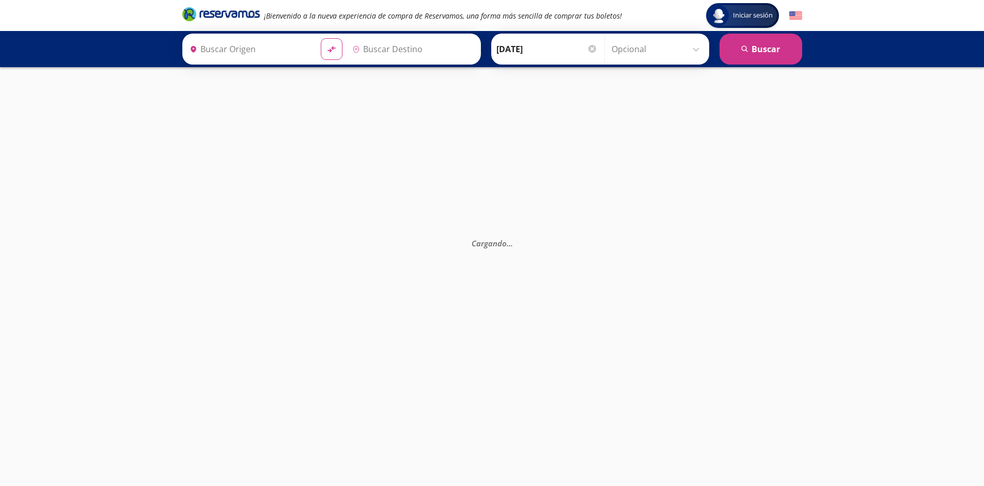
type input "[GEOGRAPHIC_DATA], [GEOGRAPHIC_DATA]"
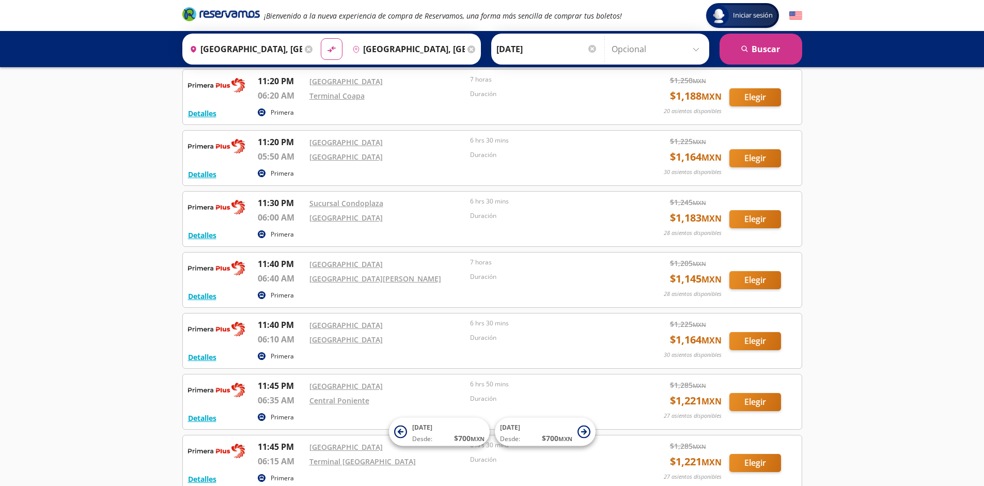
scroll to position [1863, 0]
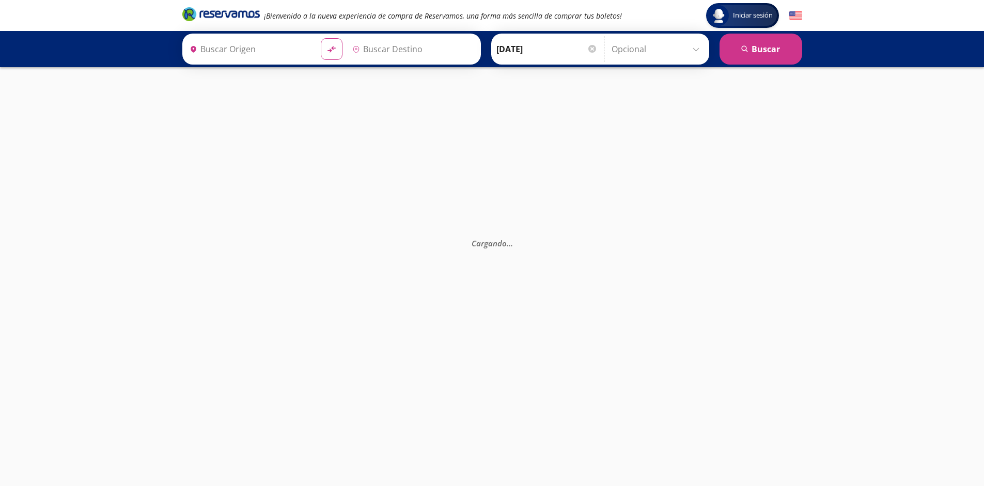
type input "[GEOGRAPHIC_DATA], [GEOGRAPHIC_DATA]"
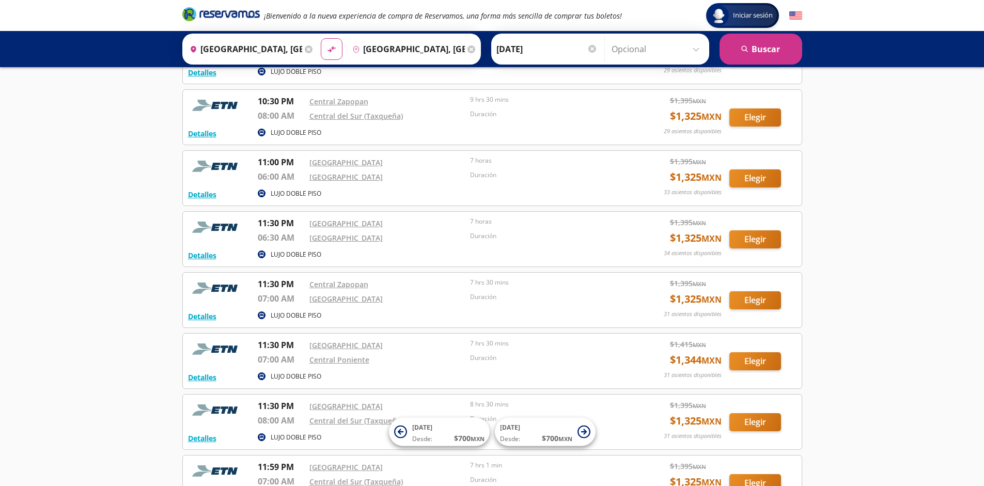
scroll to position [1131, 0]
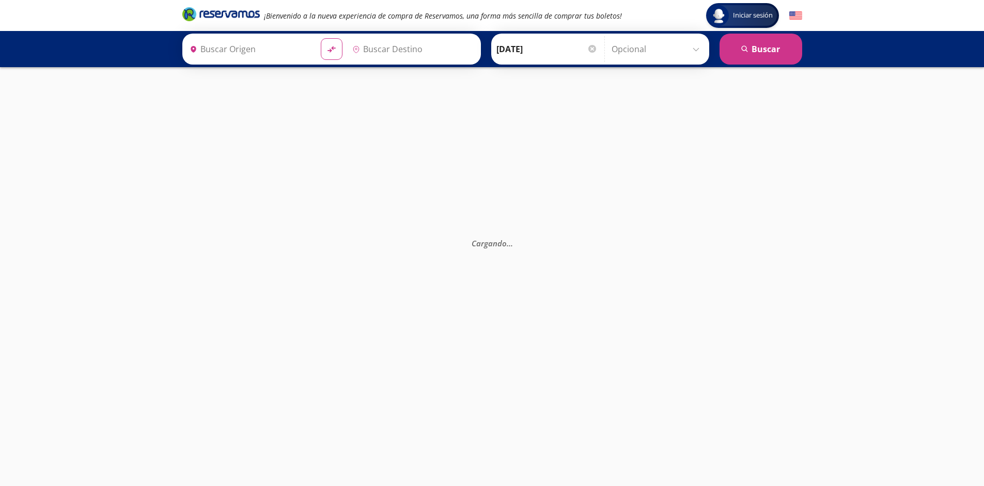
type input "[GEOGRAPHIC_DATA], [GEOGRAPHIC_DATA]"
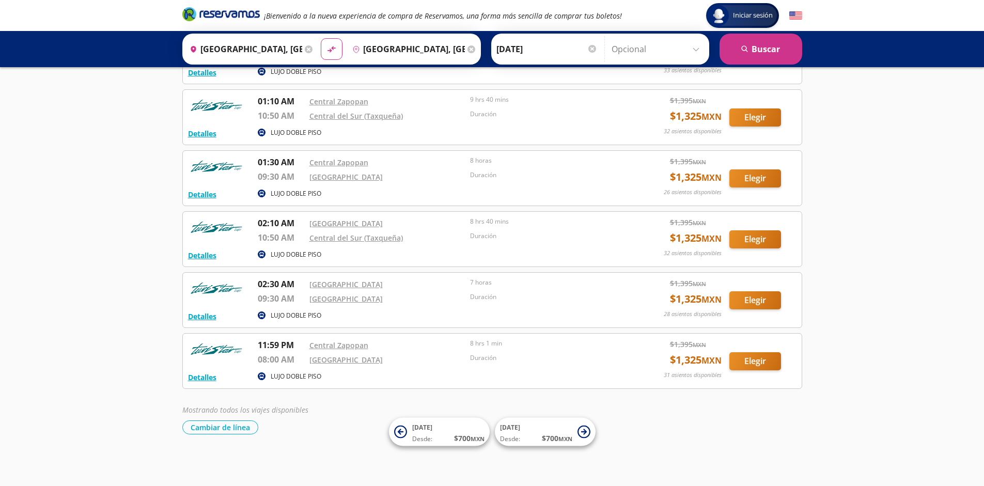
scroll to position [95, 0]
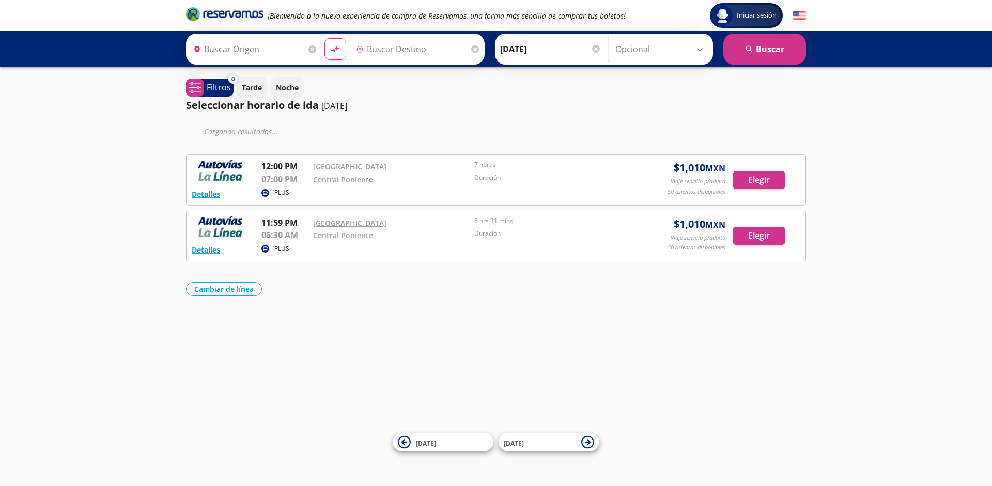
type input "[GEOGRAPHIC_DATA], [GEOGRAPHIC_DATA]"
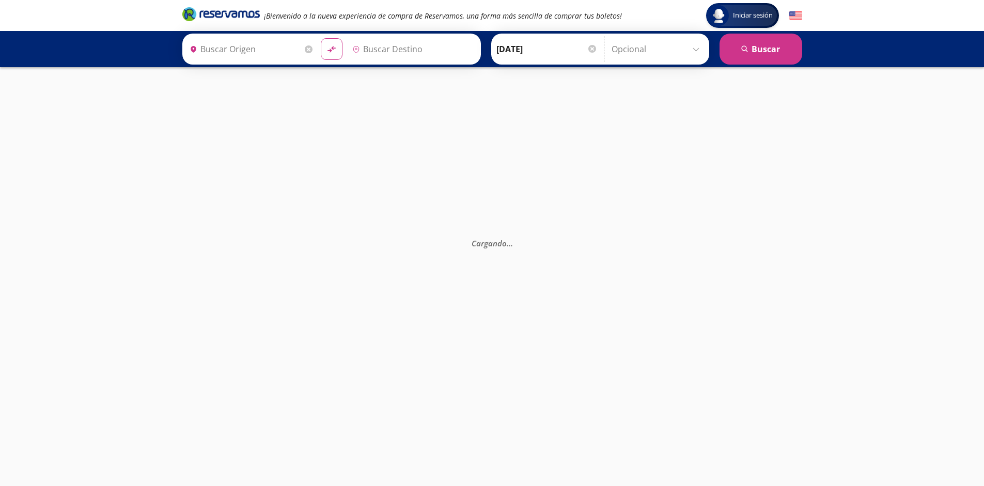
type input "[GEOGRAPHIC_DATA], [GEOGRAPHIC_DATA]"
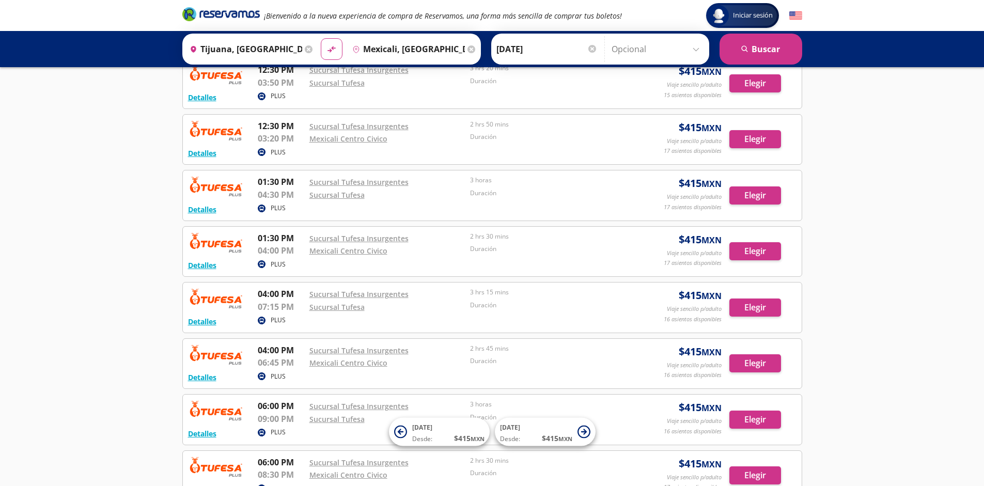
scroll to position [738, 0]
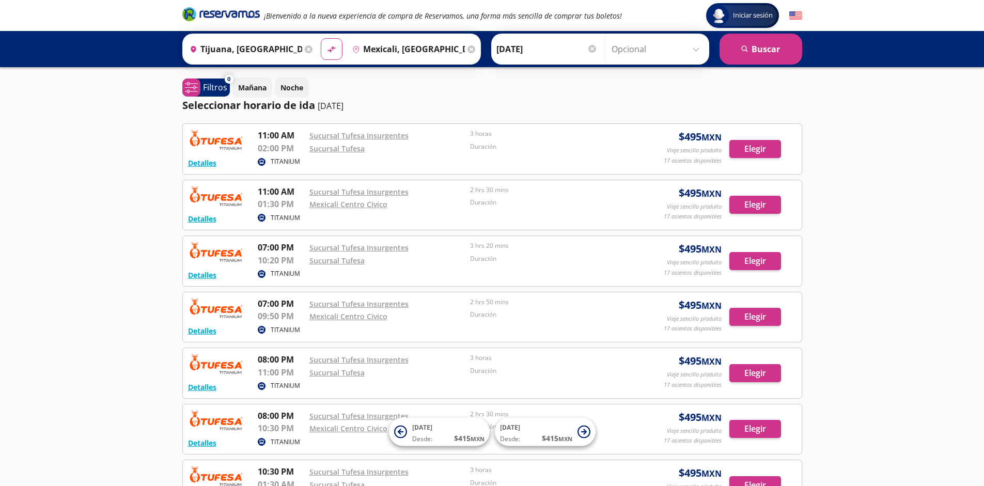
scroll to position [178, 0]
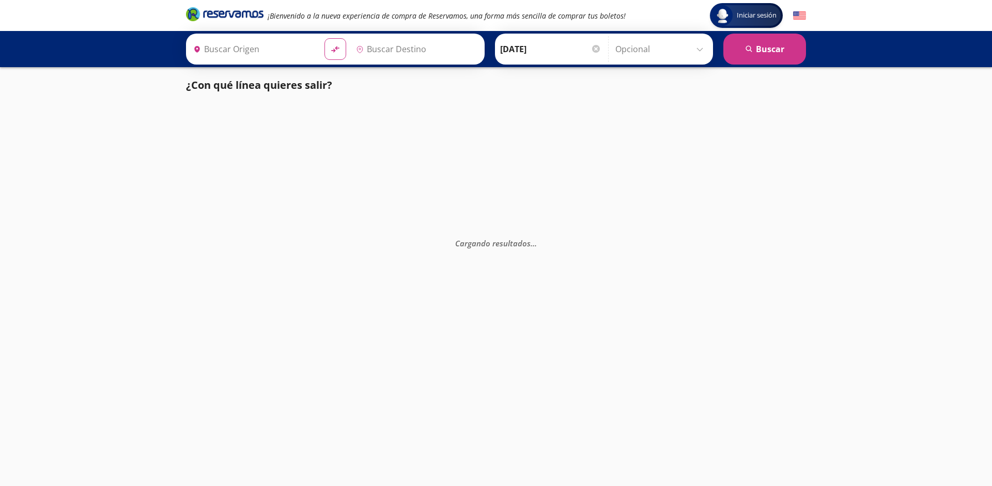
type input "Tijuana, Baja California"
type input "Mexicali, Baja California"
type input "[GEOGRAPHIC_DATA], [GEOGRAPHIC_DATA]"
type input "Santiago de Querétaro, [GEOGRAPHIC_DATA]"
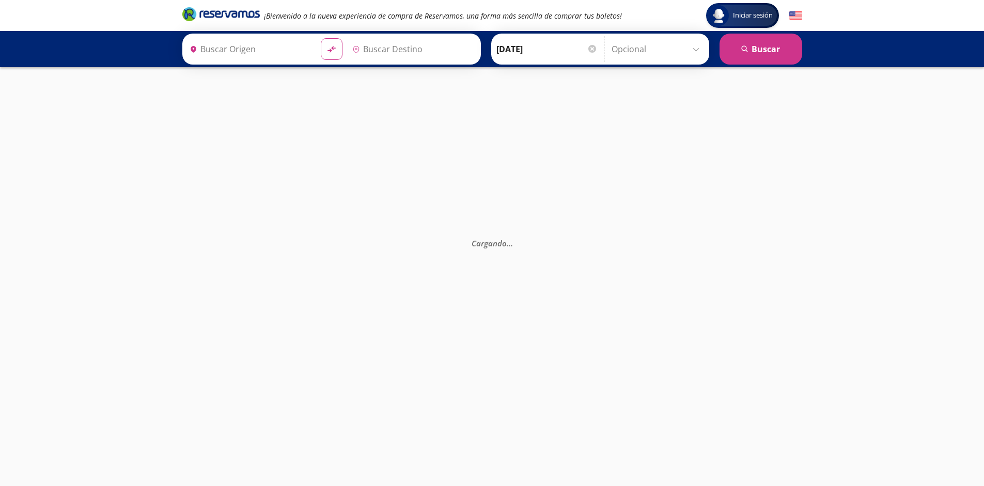
type input "[GEOGRAPHIC_DATA], [GEOGRAPHIC_DATA]"
type input "Santiago de Querétaro, [GEOGRAPHIC_DATA]"
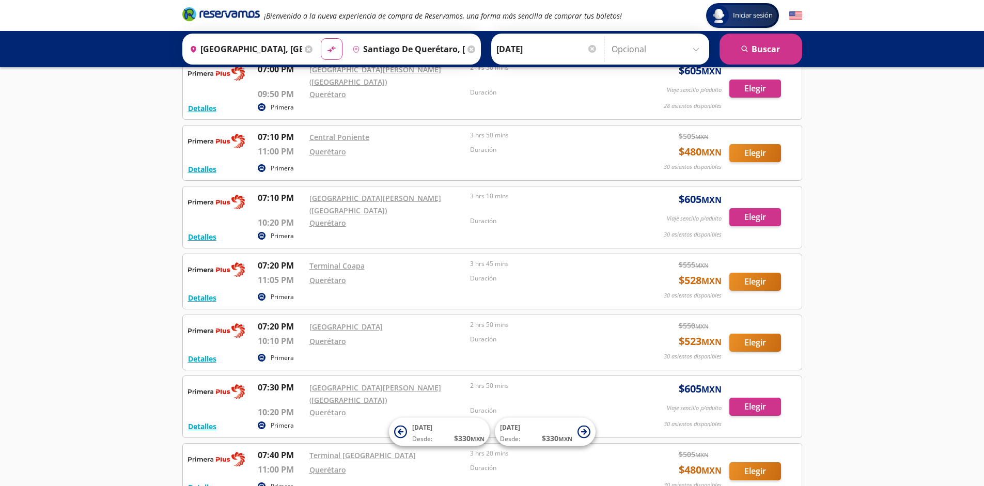
scroll to position [8489, 0]
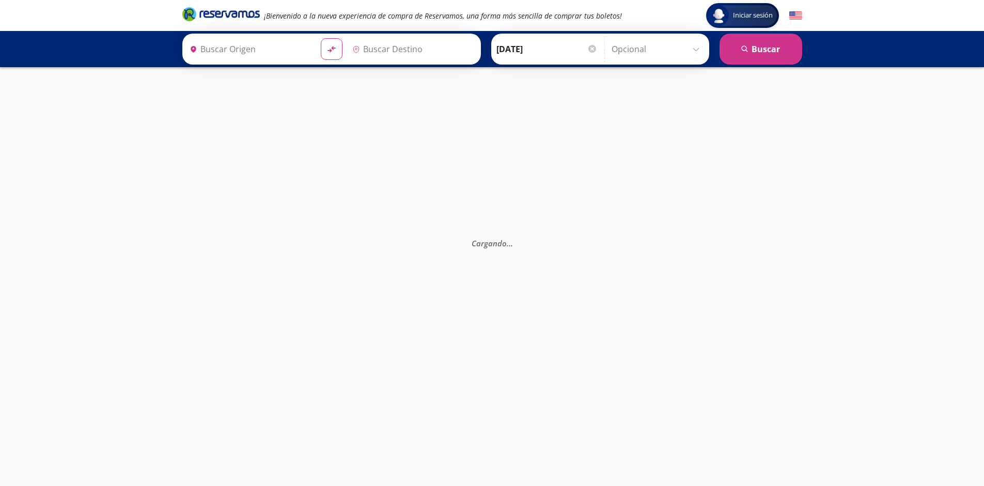
type input "Santiago de Querétaro, [GEOGRAPHIC_DATA]"
type input "[GEOGRAPHIC_DATA], [GEOGRAPHIC_DATA]"
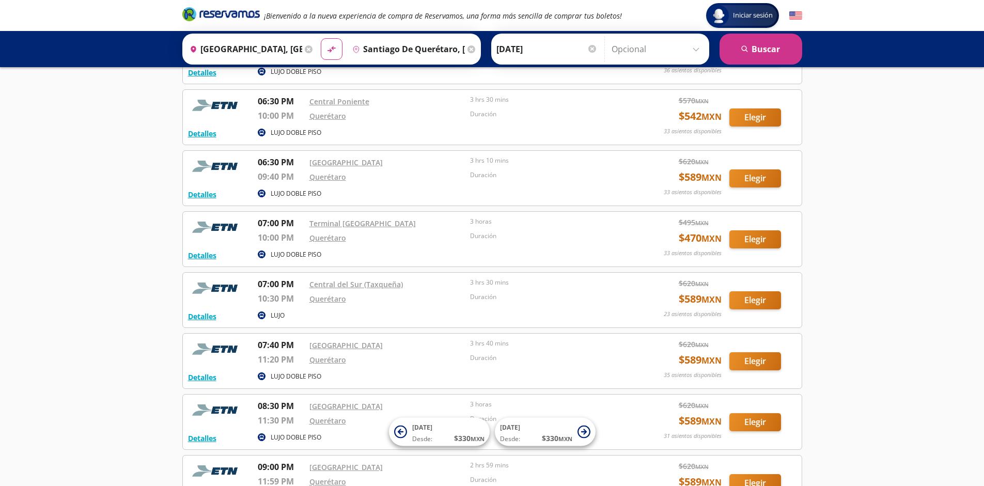
scroll to position [3041, 0]
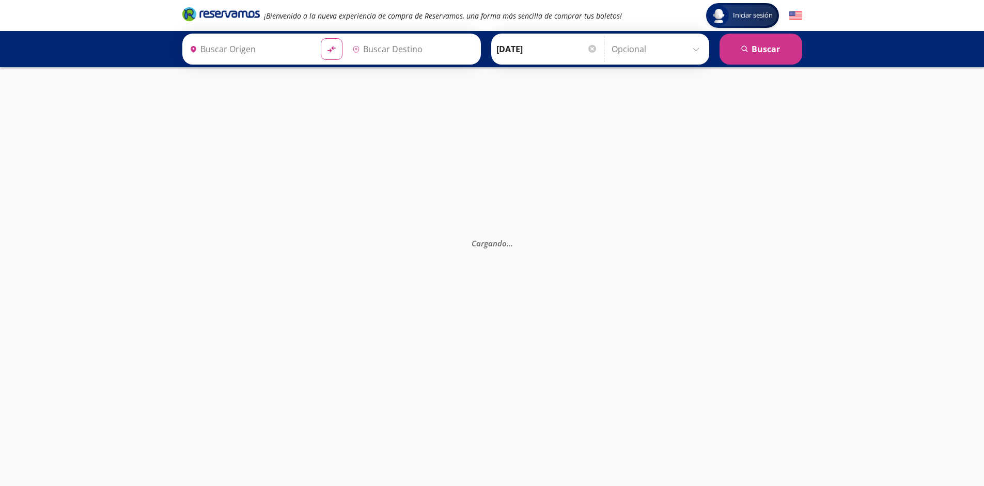
type input "[GEOGRAPHIC_DATA], [GEOGRAPHIC_DATA]"
type input "Santiago de Querétaro, [GEOGRAPHIC_DATA]"
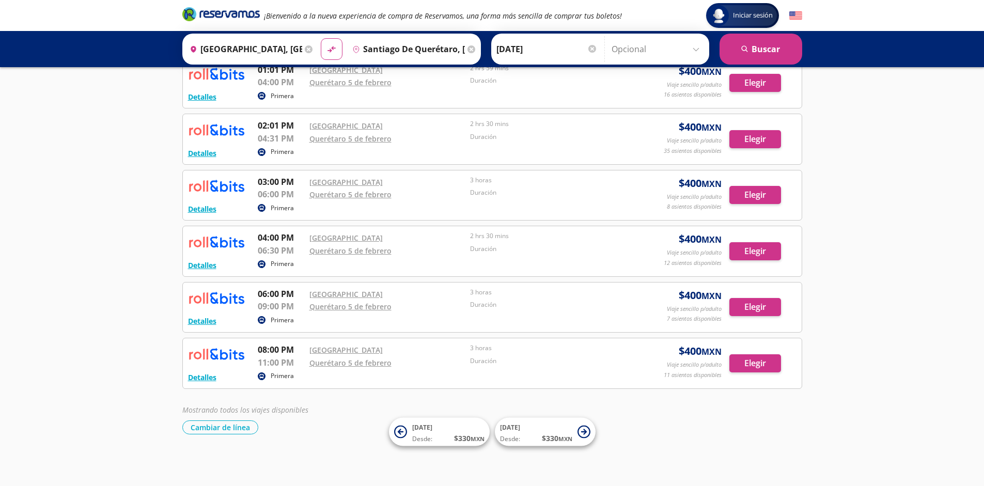
scroll to position [346, 0]
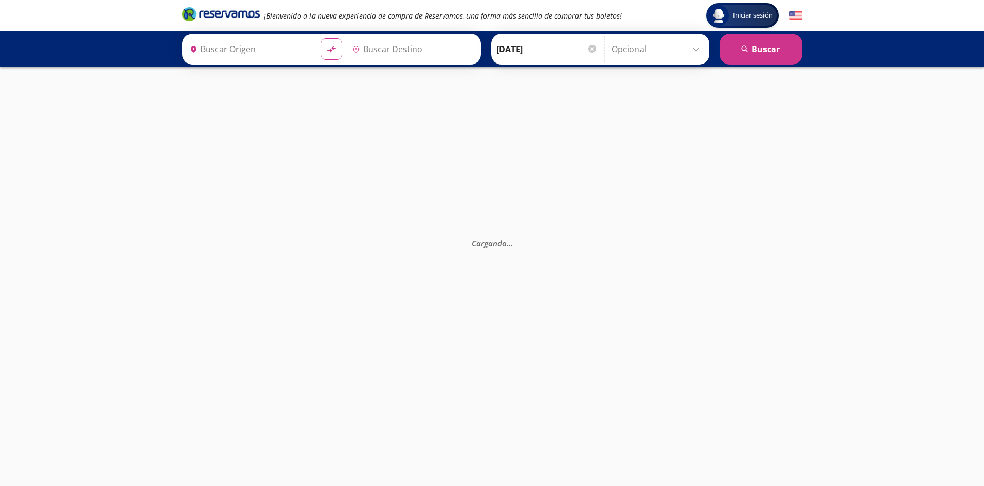
type input "Santiago de Querétaro, [GEOGRAPHIC_DATA]"
type input "[GEOGRAPHIC_DATA], [GEOGRAPHIC_DATA]"
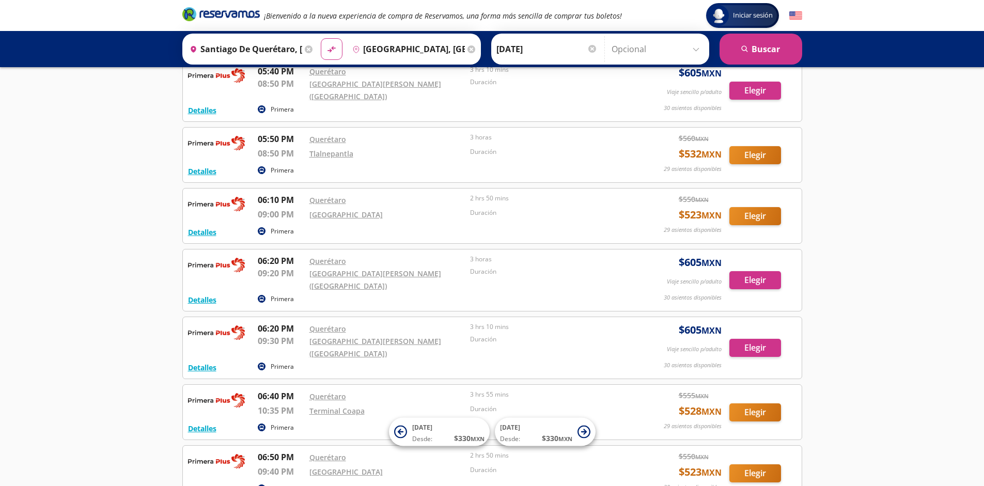
scroll to position [8377, 0]
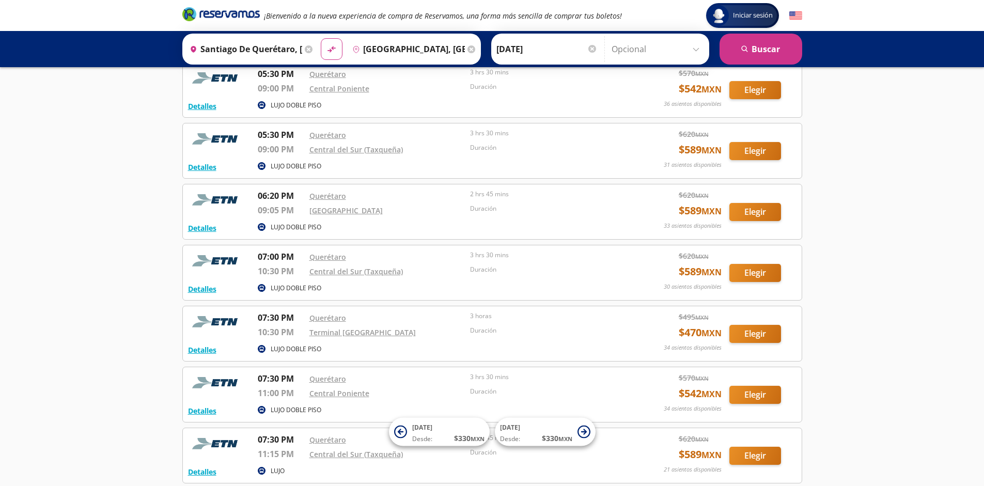
scroll to position [3041, 0]
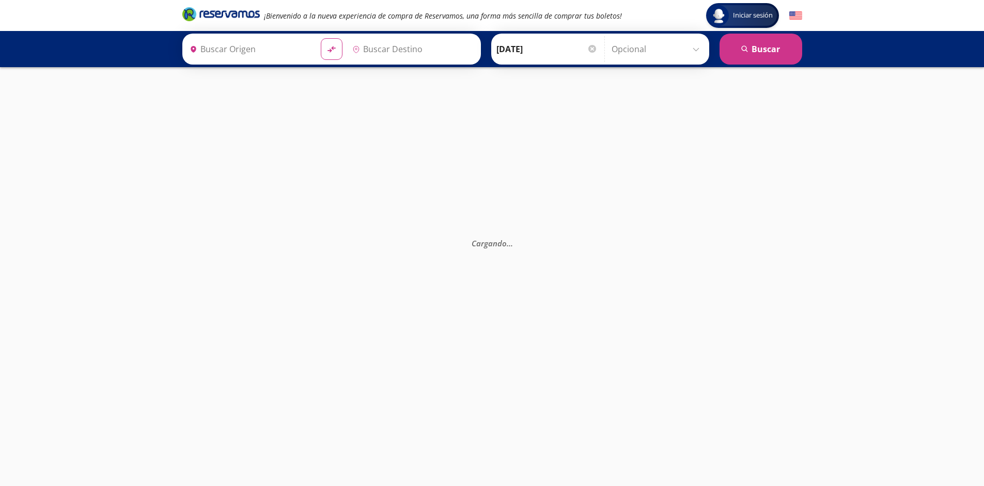
type input "Santiago de Querétaro, [GEOGRAPHIC_DATA]"
type input "[GEOGRAPHIC_DATA], [GEOGRAPHIC_DATA]"
type input "Santiago de Querétaro, [GEOGRAPHIC_DATA]"
type input "[GEOGRAPHIC_DATA], [GEOGRAPHIC_DATA]"
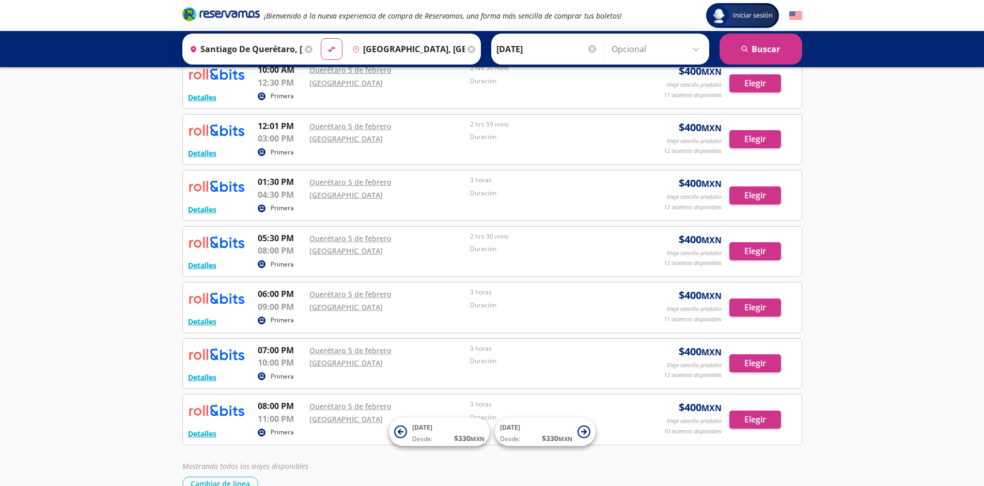
scroll to position [346, 0]
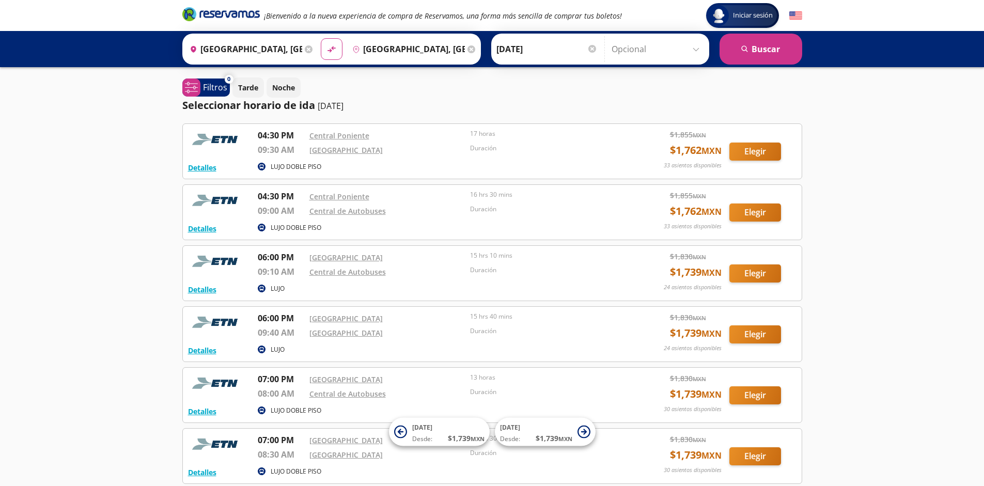
scroll to position [217, 0]
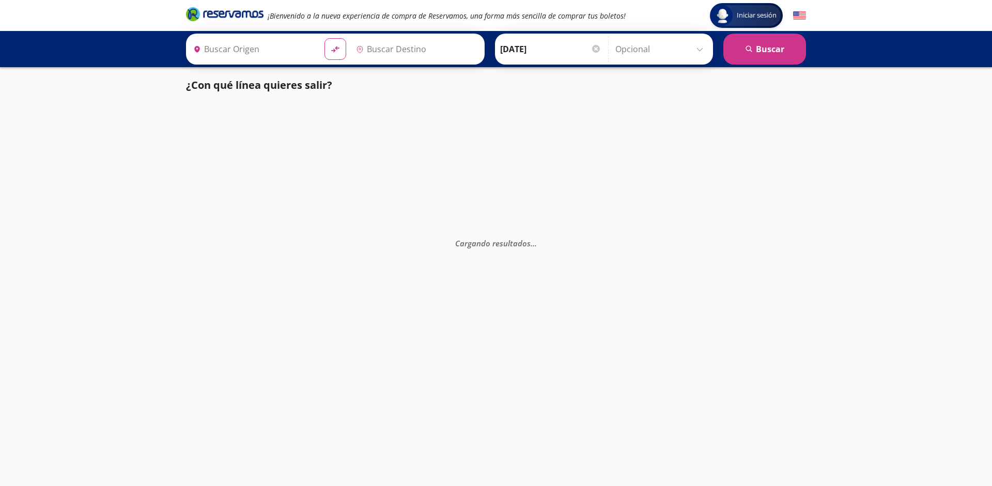
type input "[GEOGRAPHIC_DATA], [GEOGRAPHIC_DATA]"
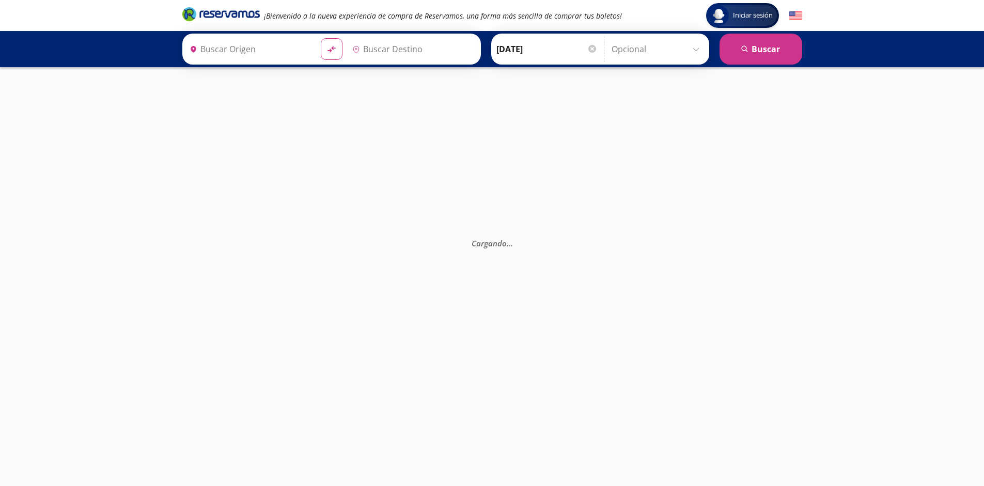
type input "Monterrey, Nuevo León"
type input "[GEOGRAPHIC_DATA], [GEOGRAPHIC_DATA]"
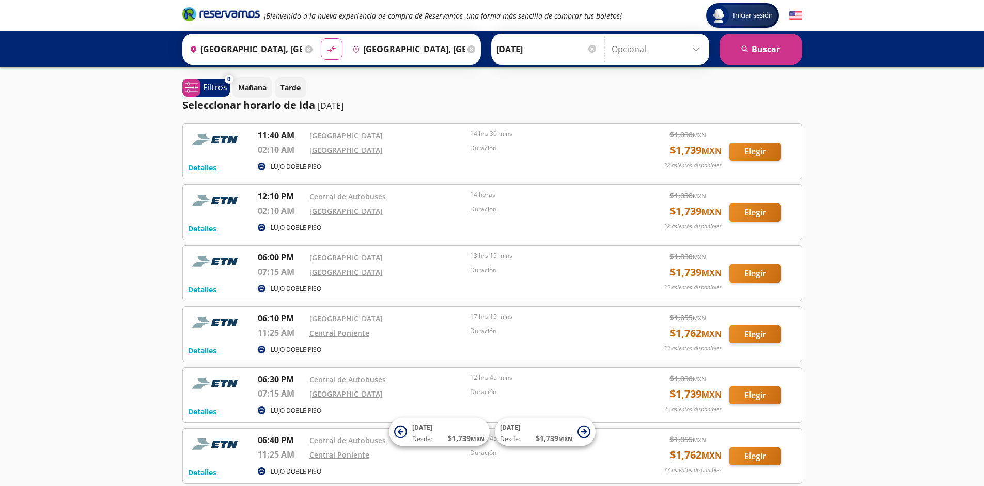
scroll to position [95, 0]
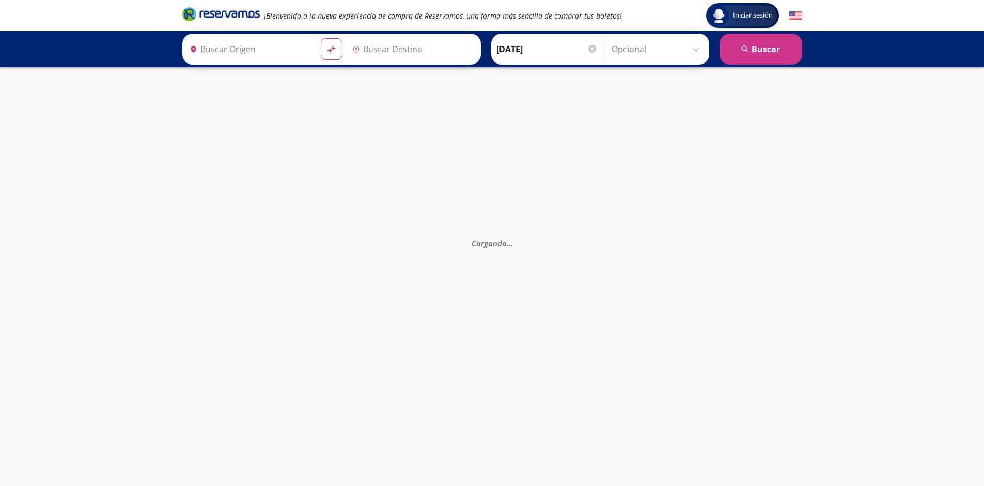
type input "Monterrey, Nuevo León"
type input "[GEOGRAPHIC_DATA], [GEOGRAPHIC_DATA]"
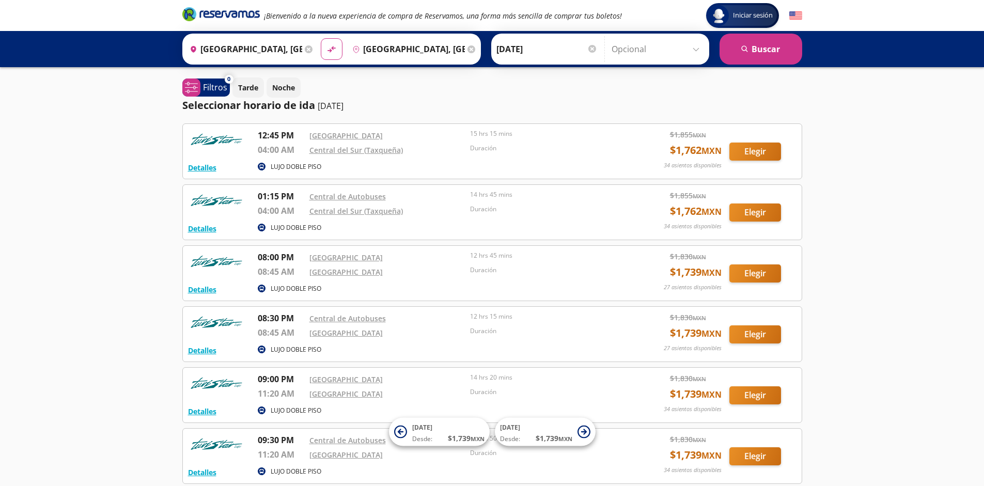
scroll to position [95, 0]
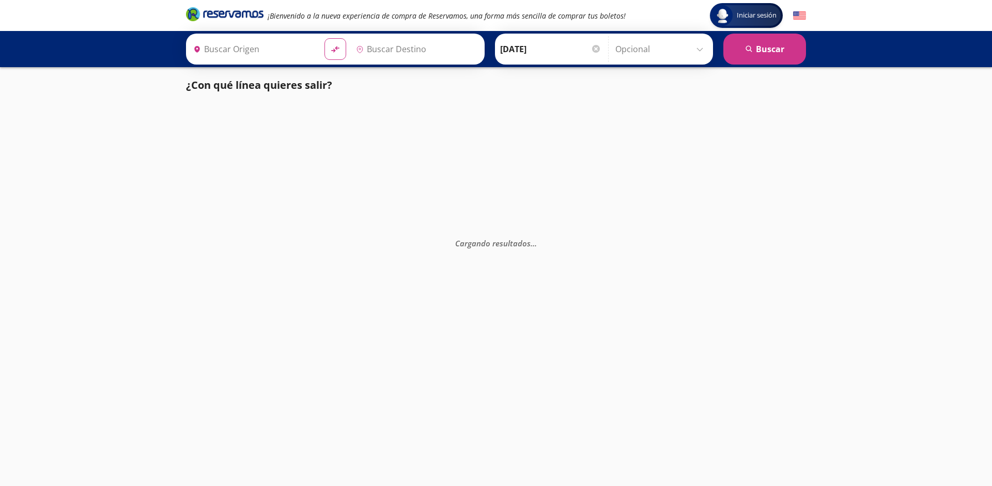
type input "[GEOGRAPHIC_DATA], [GEOGRAPHIC_DATA]"
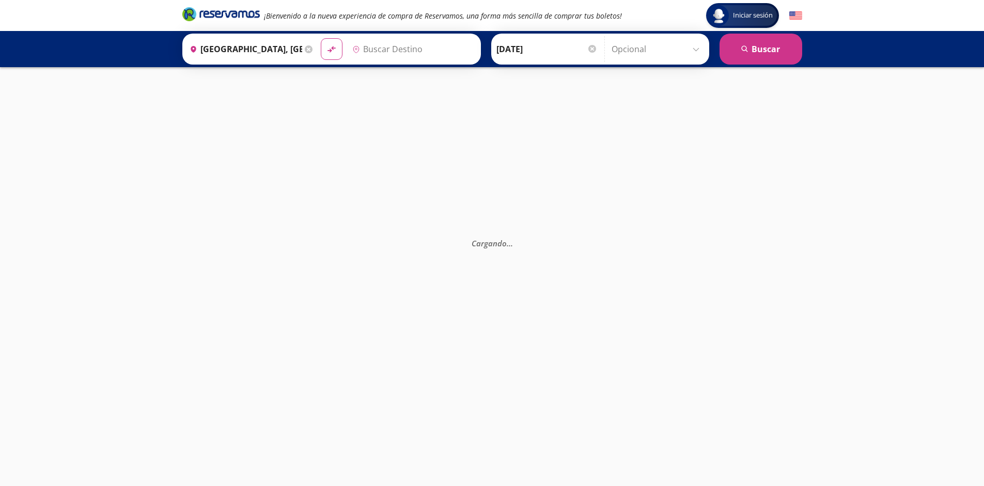
type input "[GEOGRAPHIC_DATA], [GEOGRAPHIC_DATA]"
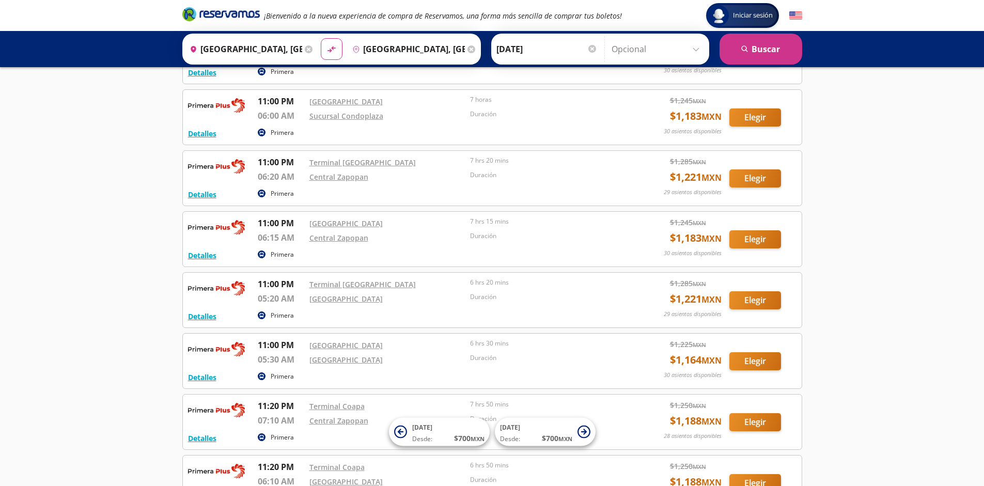
scroll to position [1924, 0]
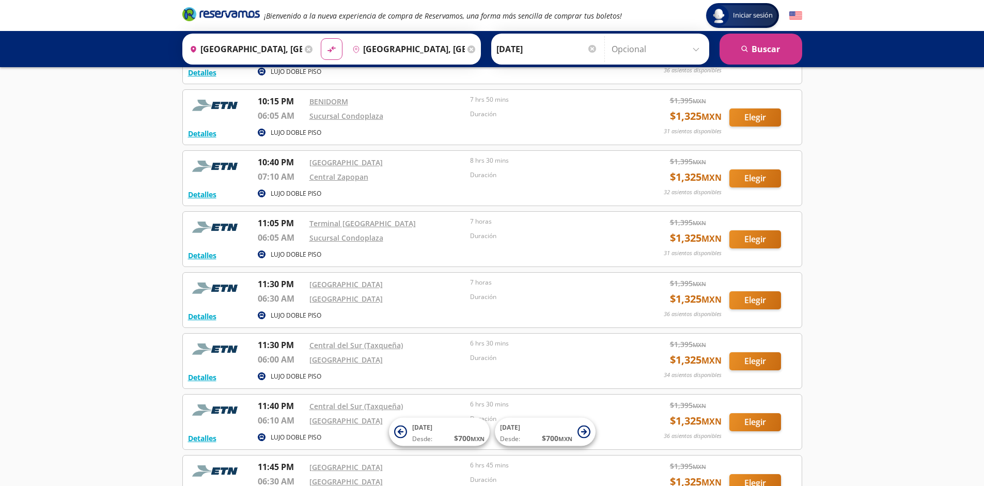
scroll to position [1192, 0]
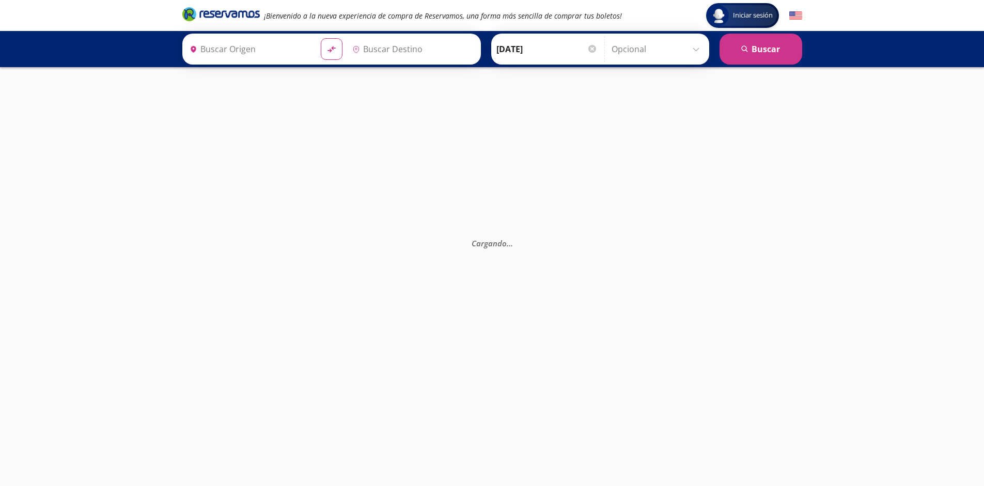
type input "[GEOGRAPHIC_DATA], [GEOGRAPHIC_DATA]"
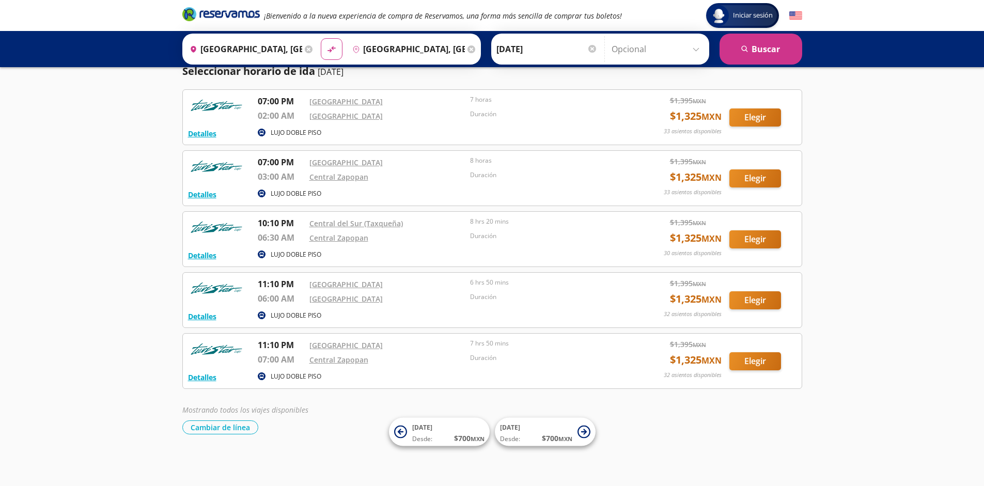
scroll to position [34, 0]
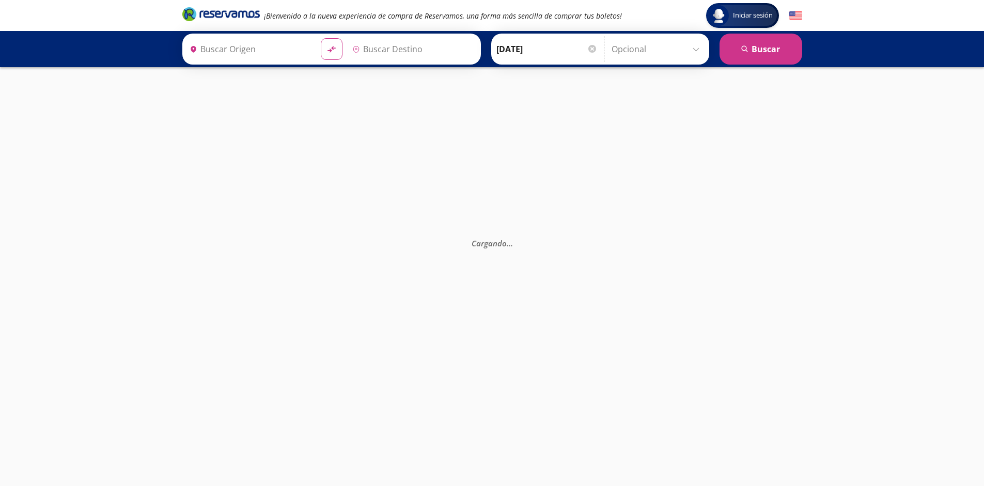
type input "[GEOGRAPHIC_DATA], [GEOGRAPHIC_DATA]"
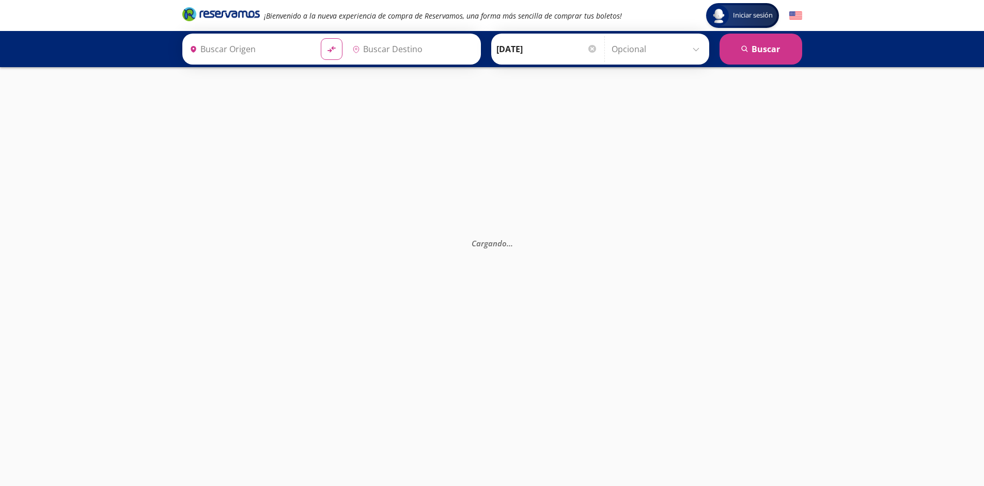
type input "[GEOGRAPHIC_DATA], [GEOGRAPHIC_DATA]"
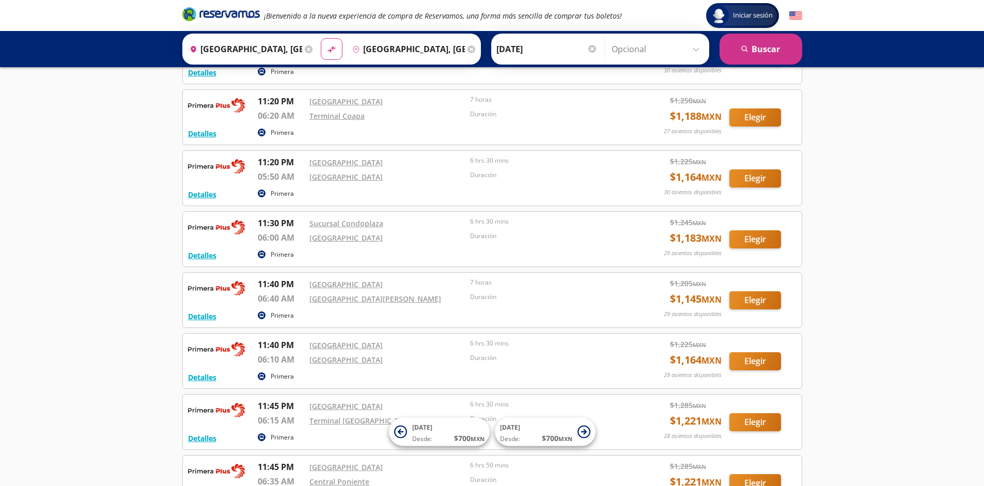
scroll to position [1863, 0]
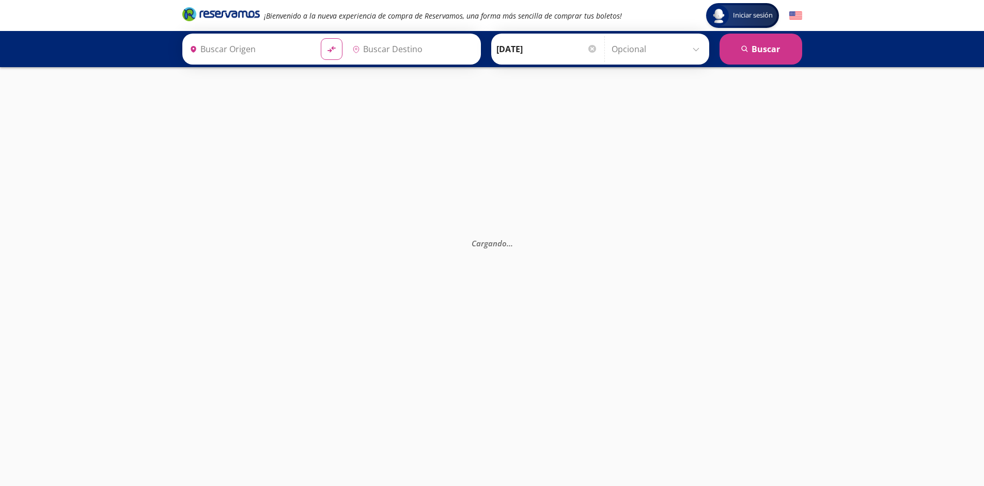
type input "[GEOGRAPHIC_DATA], [GEOGRAPHIC_DATA]"
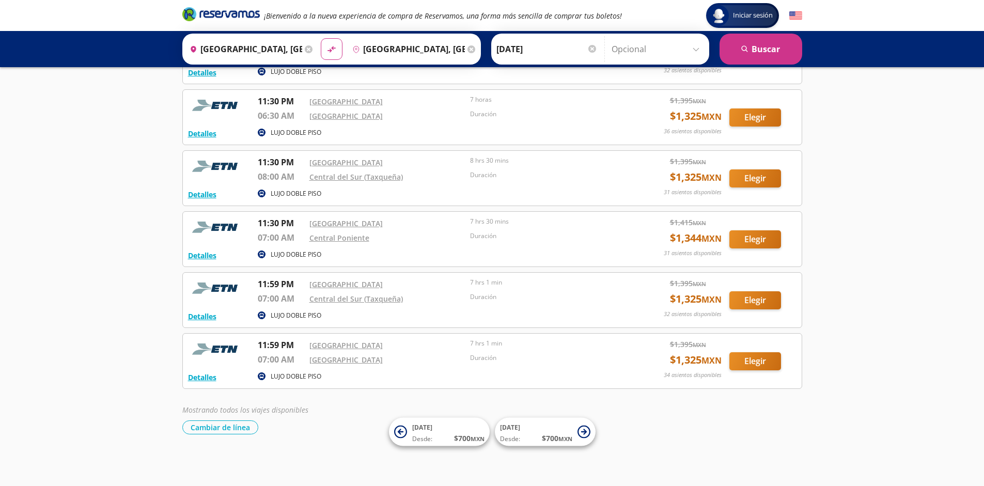
scroll to position [1131, 0]
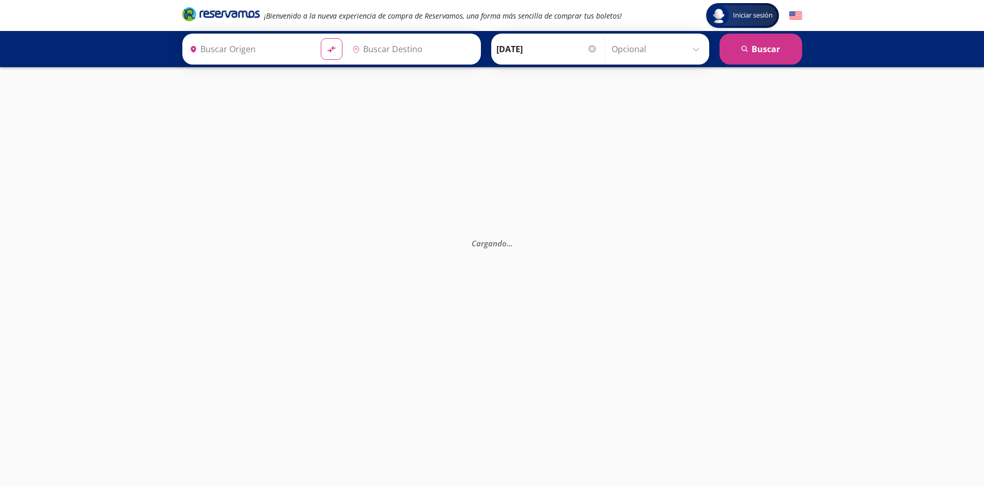
type input "[GEOGRAPHIC_DATA], [GEOGRAPHIC_DATA]"
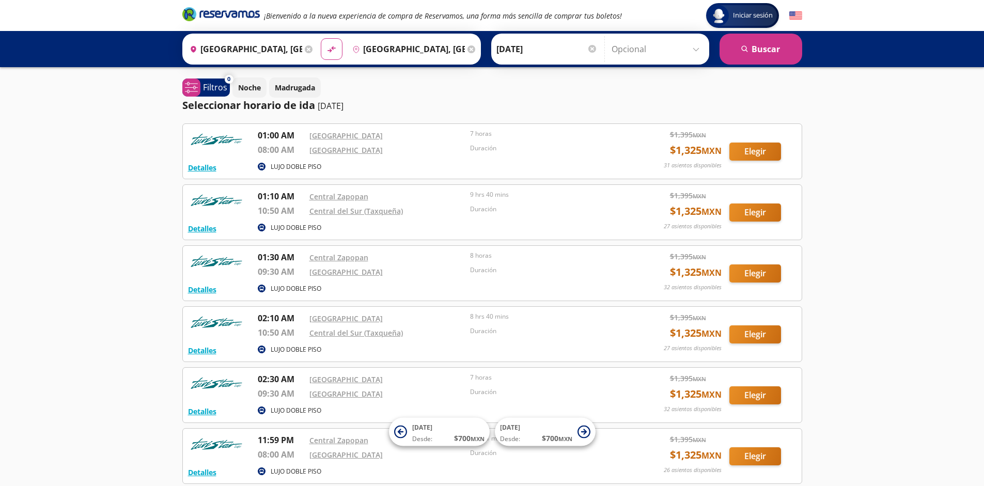
scroll to position [95, 0]
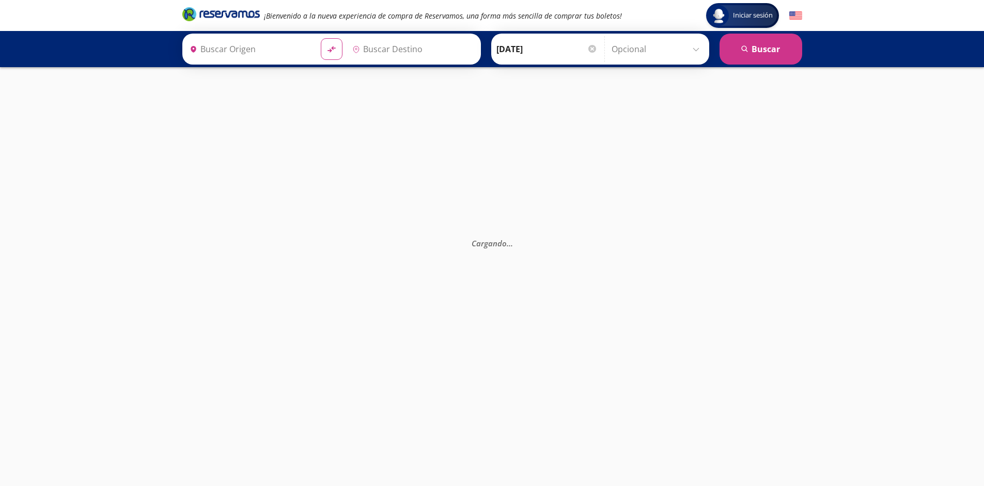
type input "Ciudad de México, Distrito Federal"
type input "Guadalajara, Jalisco"
type input "[GEOGRAPHIC_DATA], [GEOGRAPHIC_DATA]"
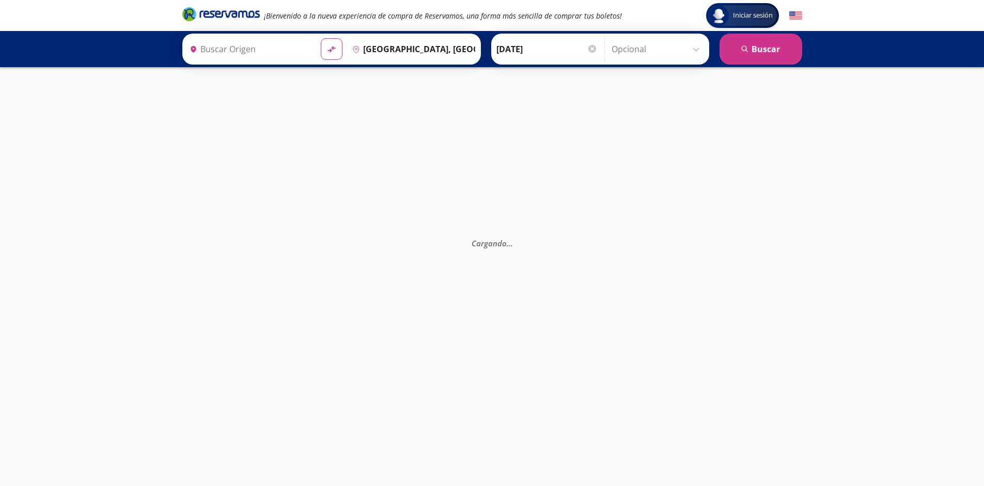
type input "[GEOGRAPHIC_DATA], [GEOGRAPHIC_DATA]"
type input "Ciudad de México, Distrito Federal"
type input "Guadalajara, Jalisco"
type input "Tijuana, [GEOGRAPHIC_DATA][US_STATE]"
type input "Mexicali, [GEOGRAPHIC_DATA][US_STATE]"
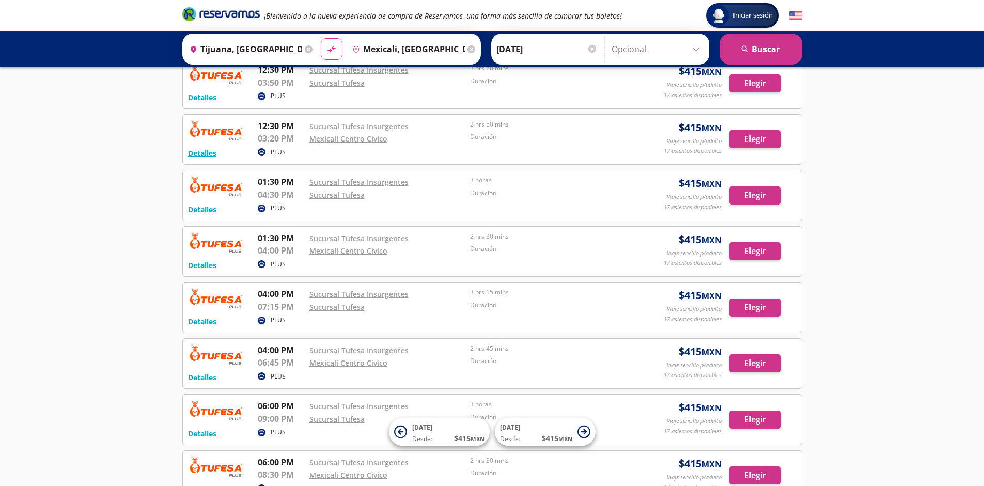
scroll to position [738, 0]
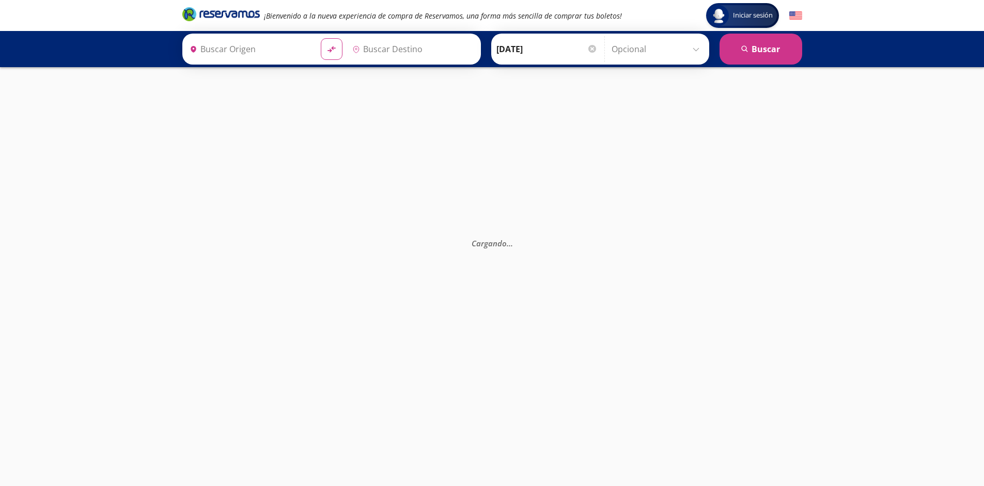
type input "Tijuana, [GEOGRAPHIC_DATA][US_STATE]"
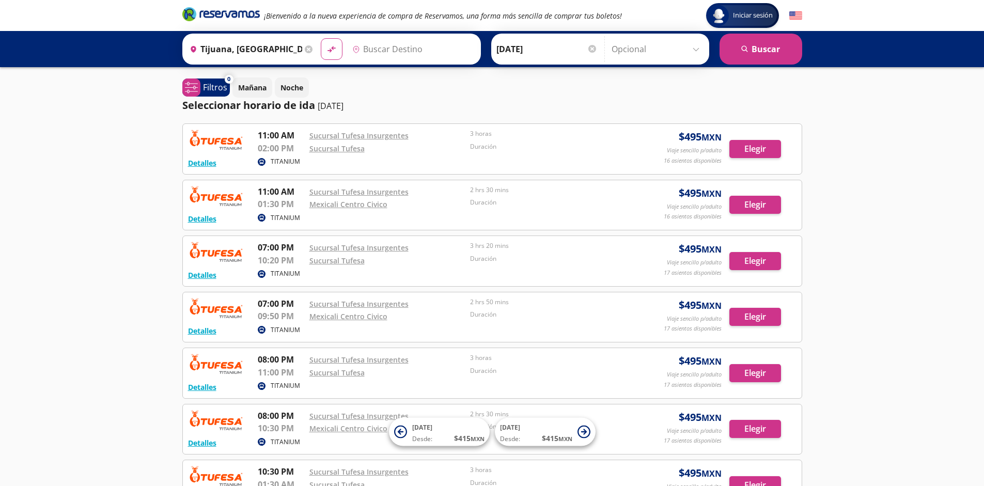
type input "Mexicali, [GEOGRAPHIC_DATA][US_STATE]"
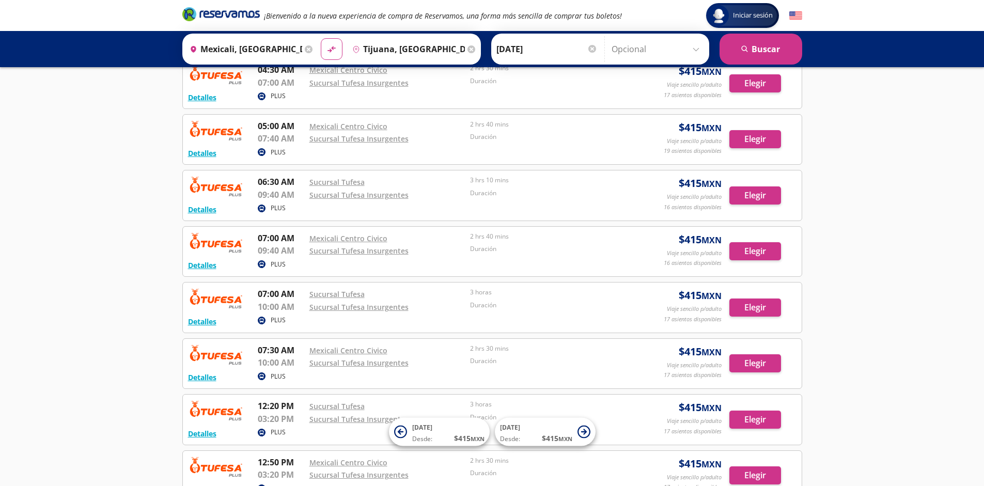
scroll to position [738, 0]
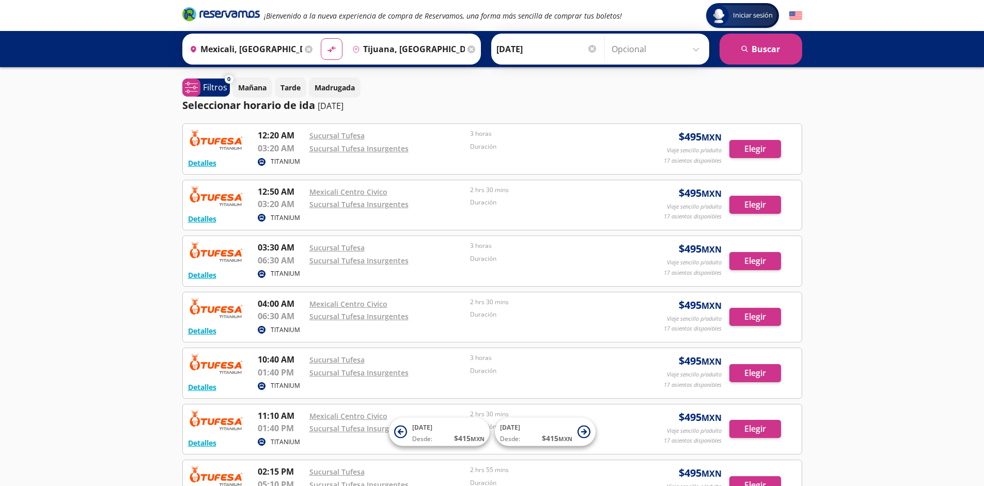
scroll to position [178, 0]
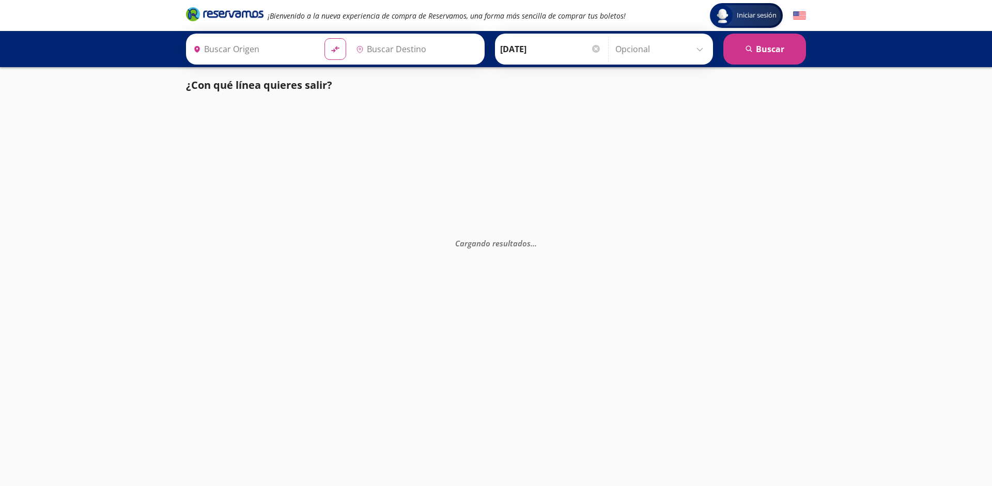
type input "[GEOGRAPHIC_DATA], [GEOGRAPHIC_DATA]"
type input "Santiago de Querétaro, [GEOGRAPHIC_DATA]"
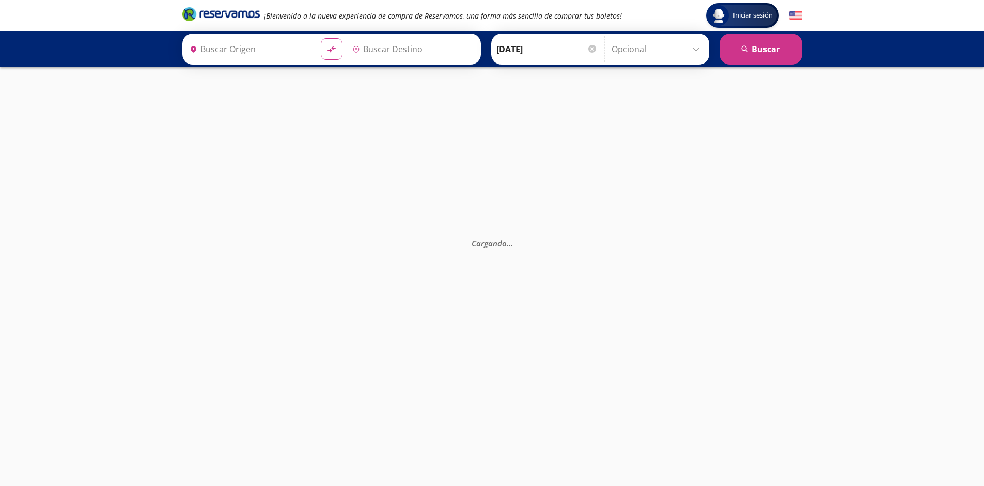
type input "[GEOGRAPHIC_DATA], [GEOGRAPHIC_DATA]"
type input "Santiago de Querétaro, Querétaro"
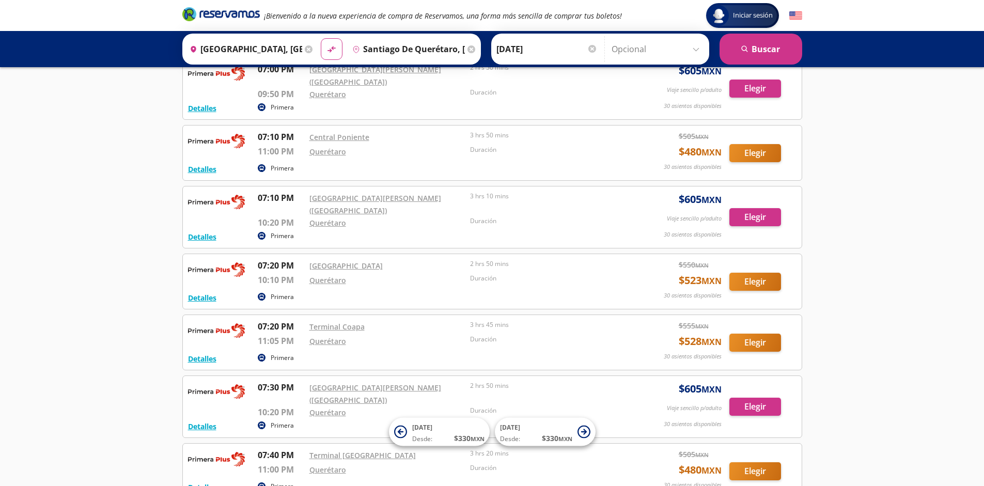
scroll to position [8489, 0]
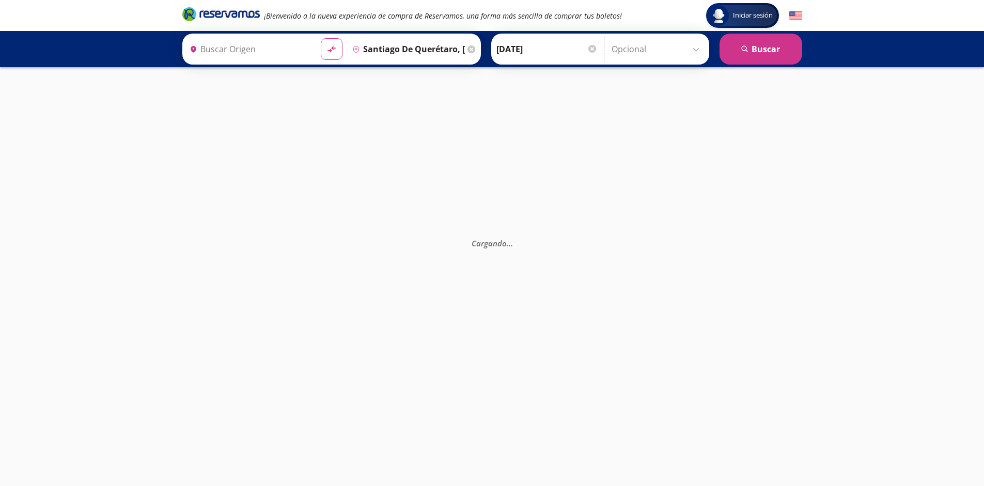
type input "[GEOGRAPHIC_DATA], [GEOGRAPHIC_DATA]"
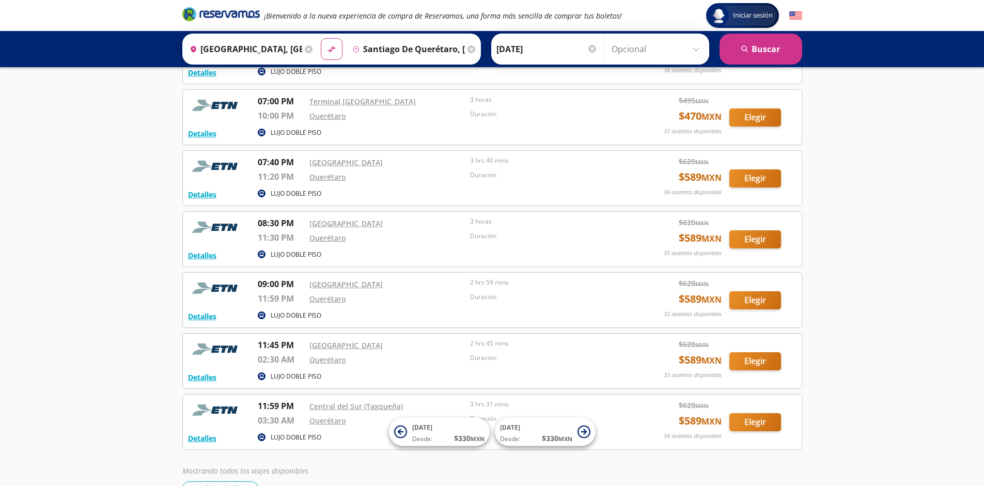
scroll to position [2859, 0]
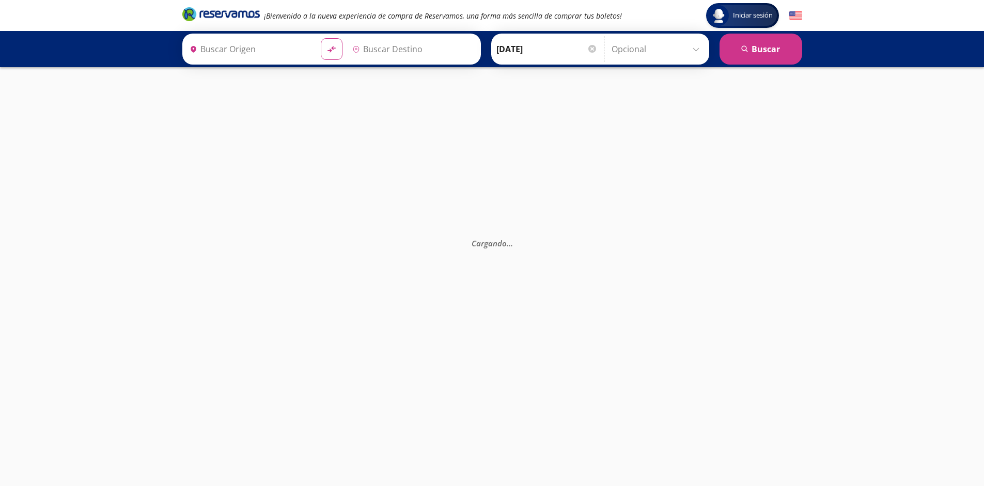
type input "[GEOGRAPHIC_DATA], [GEOGRAPHIC_DATA]"
type input "Santiago de Querétaro, [GEOGRAPHIC_DATA]"
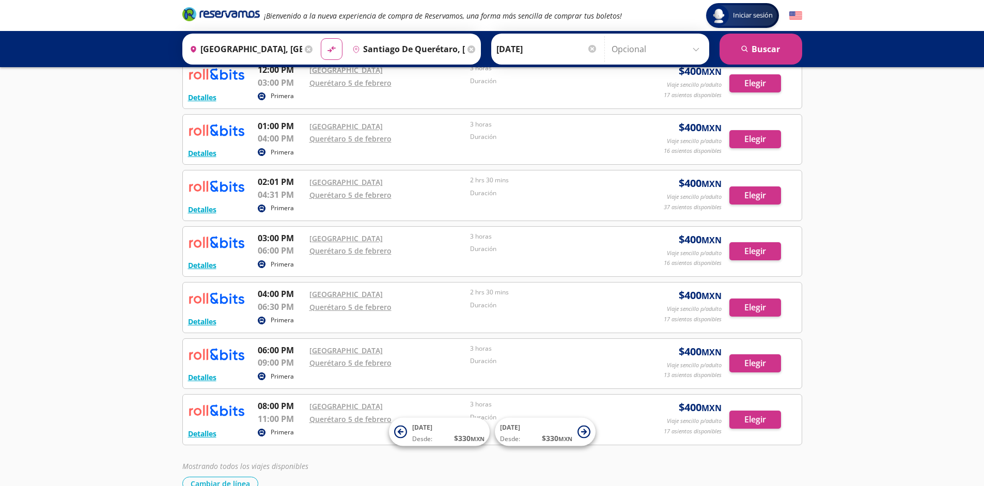
scroll to position [346, 0]
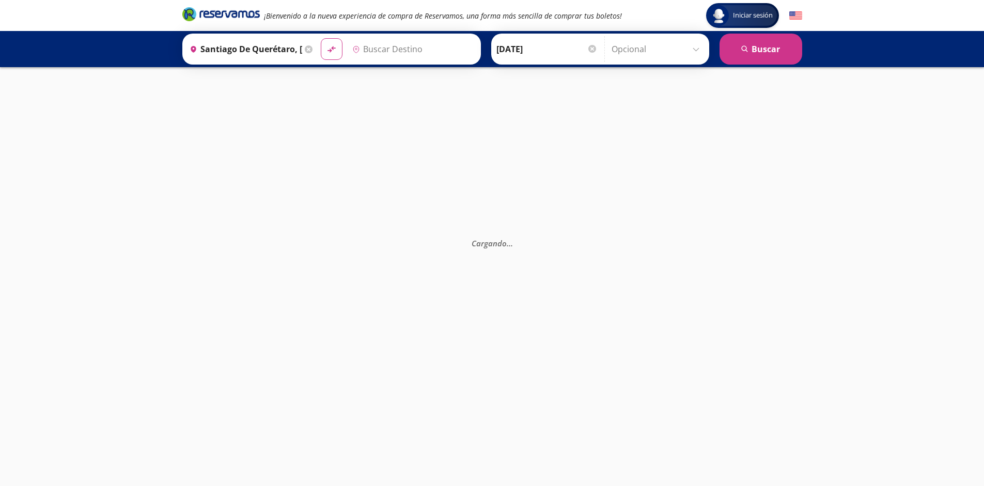
type input "[GEOGRAPHIC_DATA], [GEOGRAPHIC_DATA]"
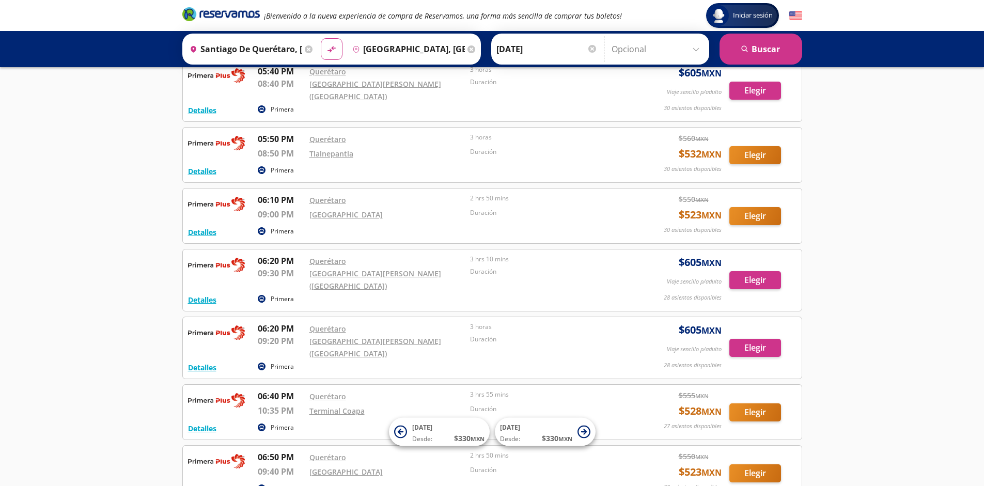
scroll to position [8377, 0]
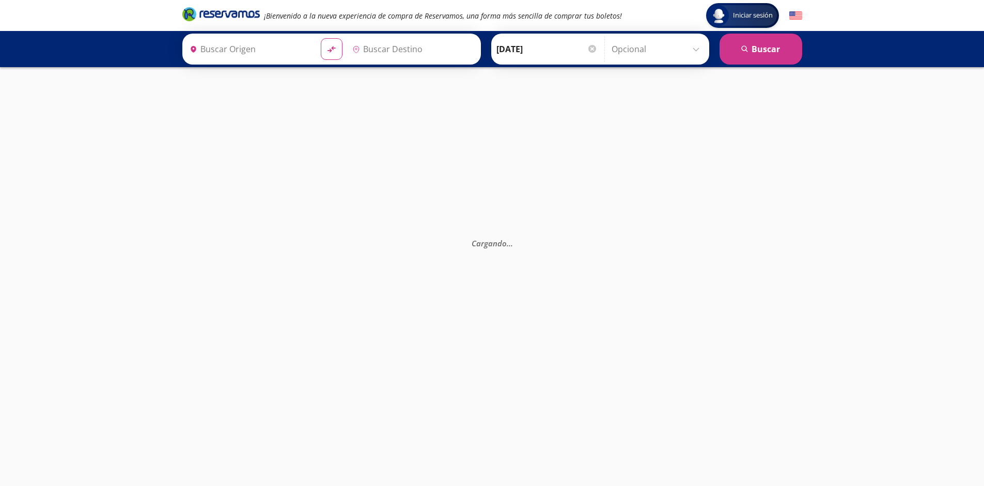
type input "Santiago de Querétaro, [GEOGRAPHIC_DATA]"
type input "[GEOGRAPHIC_DATA], [GEOGRAPHIC_DATA]"
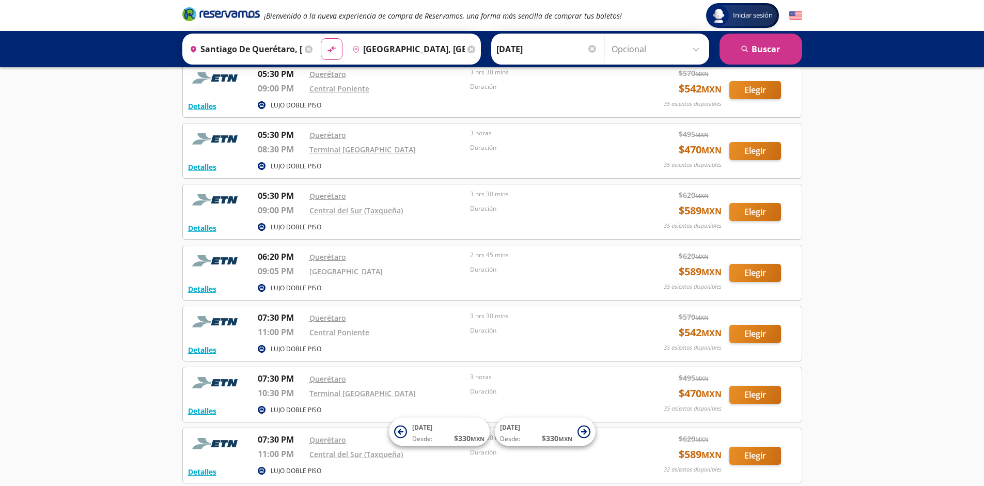
scroll to position [3041, 0]
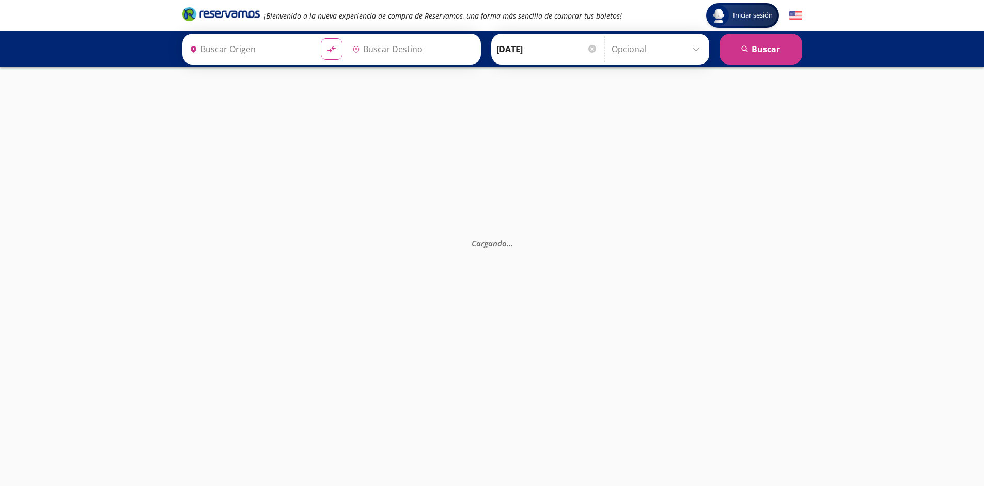
type input "Santiago de Querétaro, Querétaro"
type input "[GEOGRAPHIC_DATA], [GEOGRAPHIC_DATA]"
type input "Santiago de Querétaro, Querétaro"
type input "[GEOGRAPHIC_DATA], [GEOGRAPHIC_DATA]"
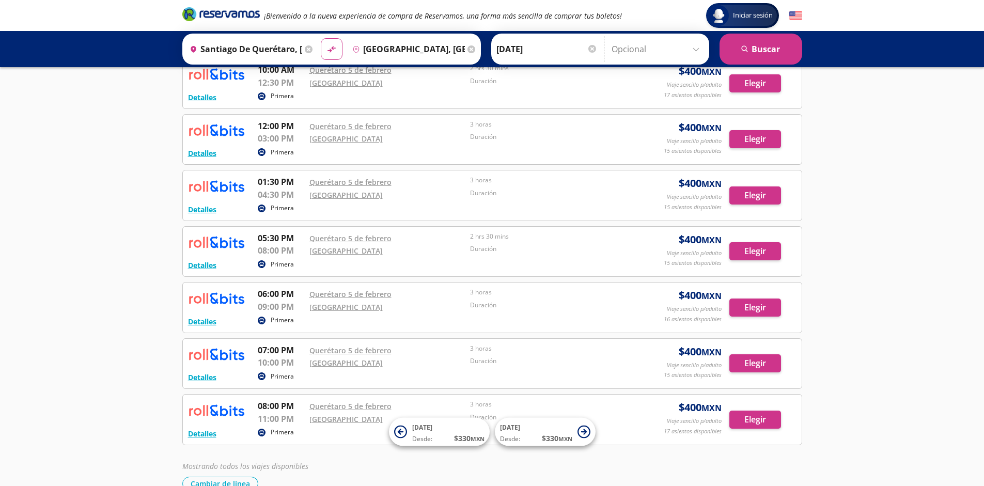
scroll to position [346, 0]
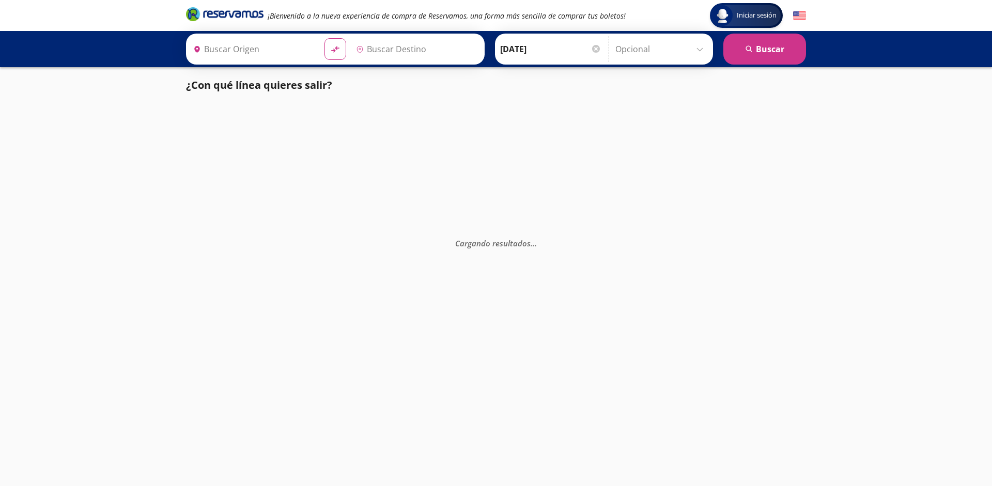
type input "[GEOGRAPHIC_DATA], [GEOGRAPHIC_DATA]"
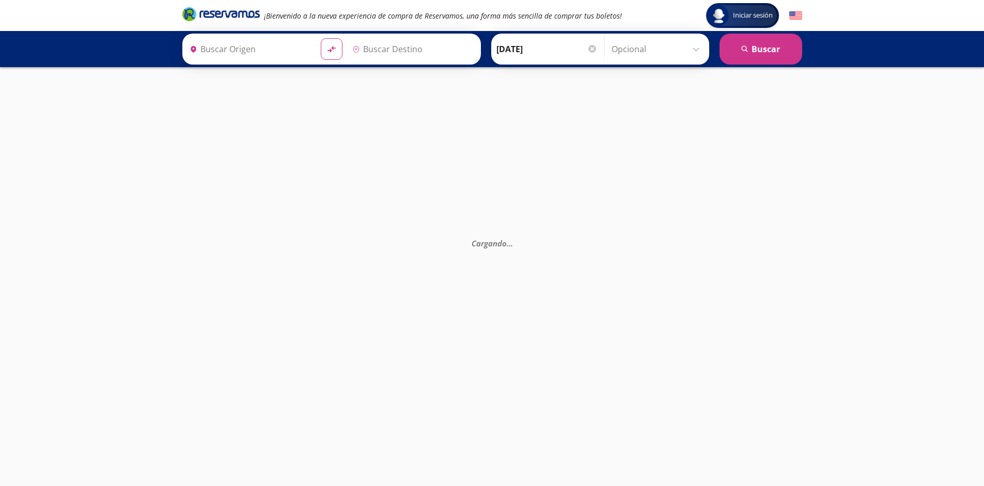
type input "[GEOGRAPHIC_DATA], [GEOGRAPHIC_DATA]"
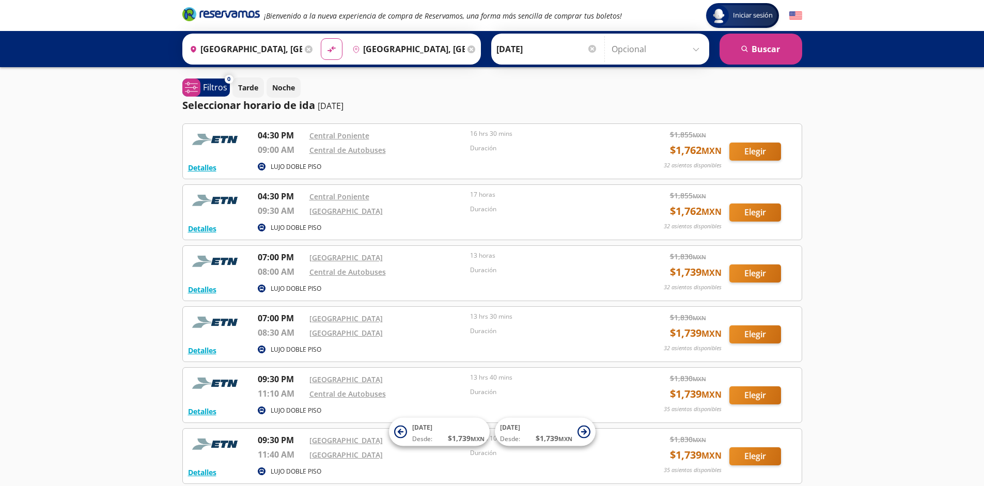
scroll to position [95, 0]
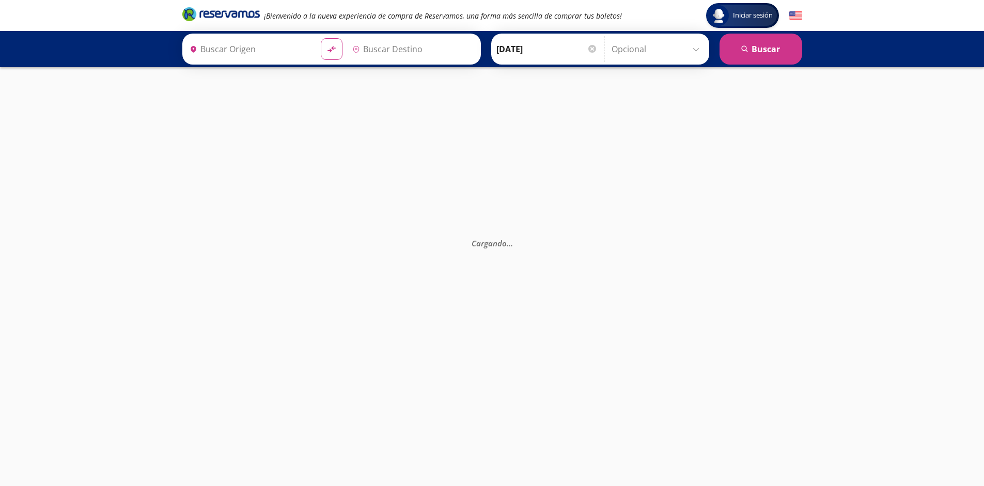
type input "[GEOGRAPHIC_DATA], [GEOGRAPHIC_DATA]"
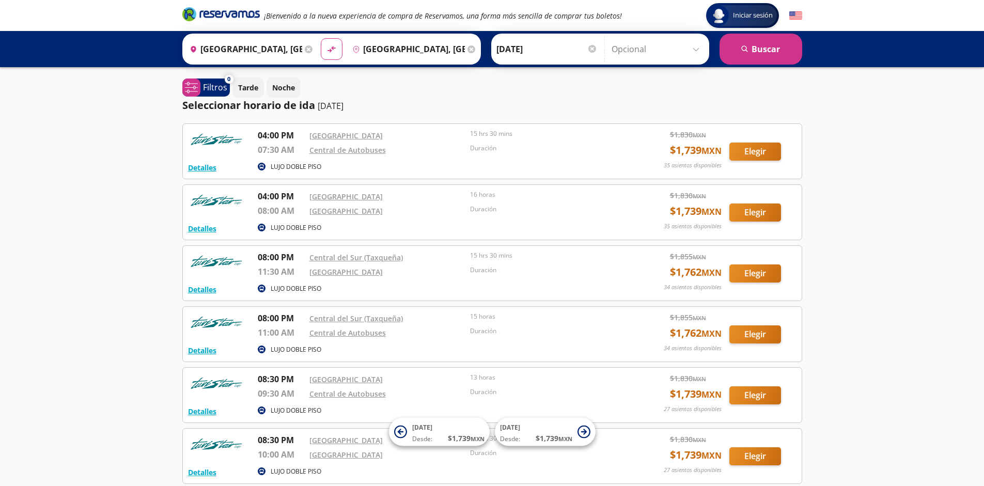
scroll to position [95, 0]
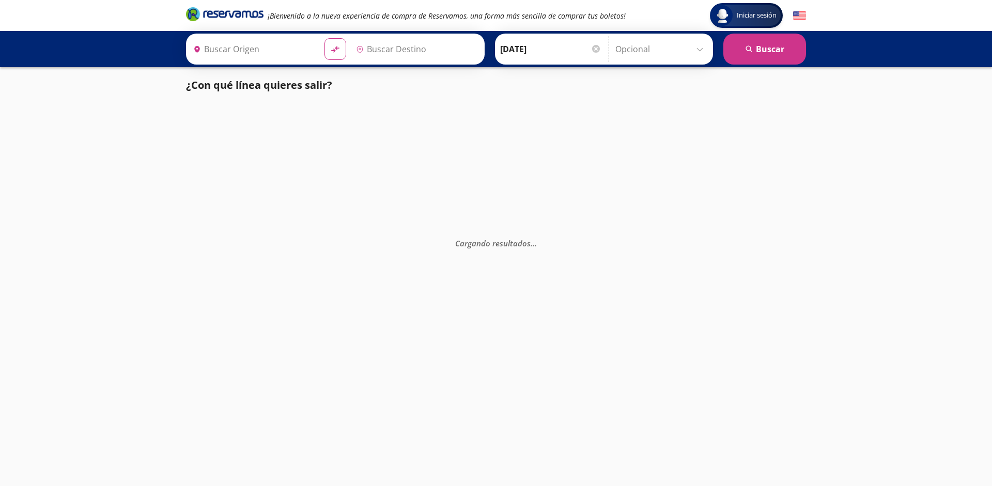
type input "[GEOGRAPHIC_DATA], [GEOGRAPHIC_DATA]"
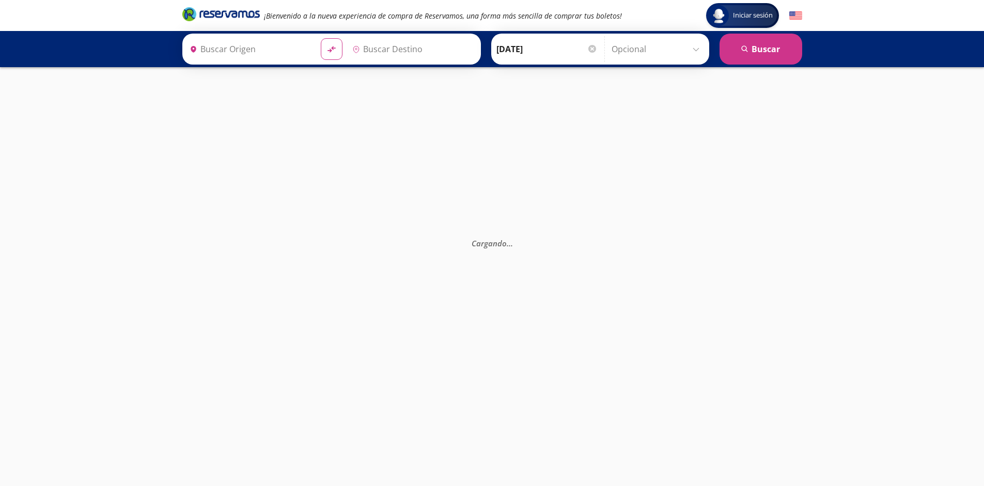
type input "[GEOGRAPHIC_DATA], [GEOGRAPHIC_DATA]"
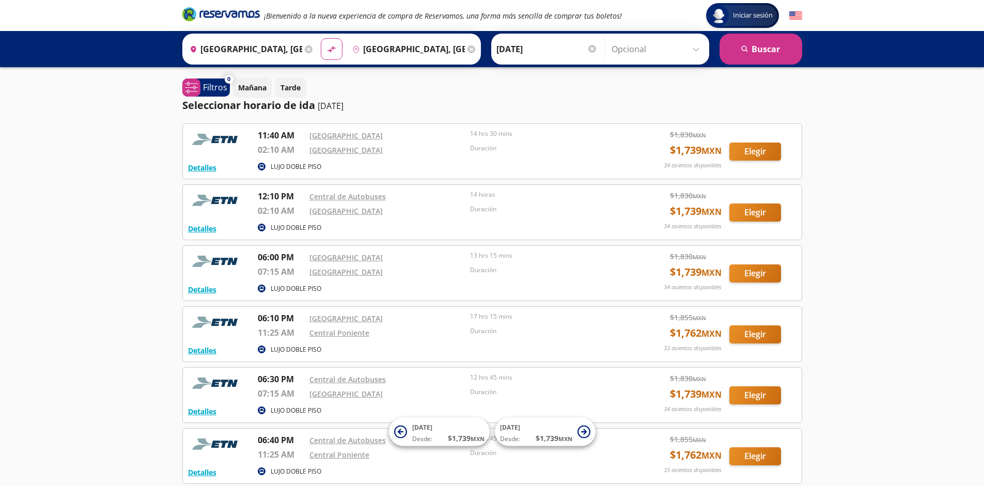
scroll to position [95, 0]
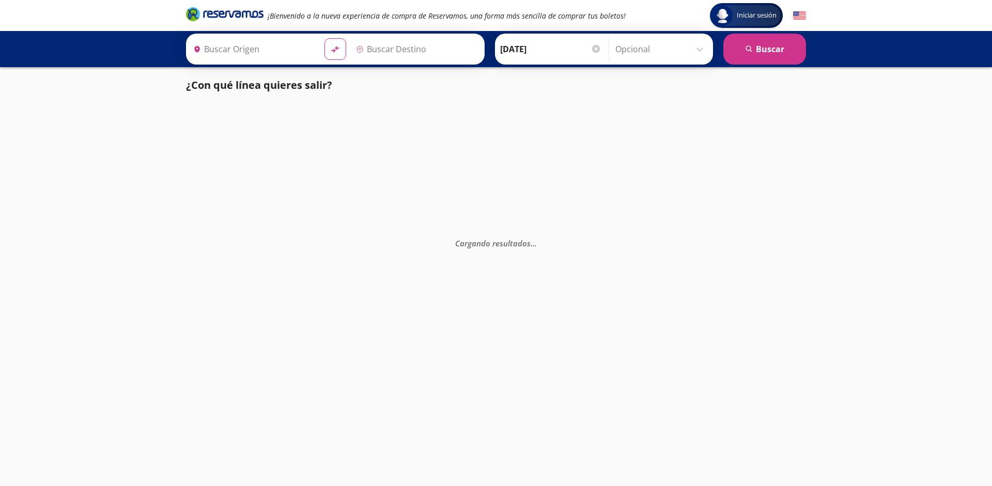
type input "[GEOGRAPHIC_DATA], [GEOGRAPHIC_DATA]"
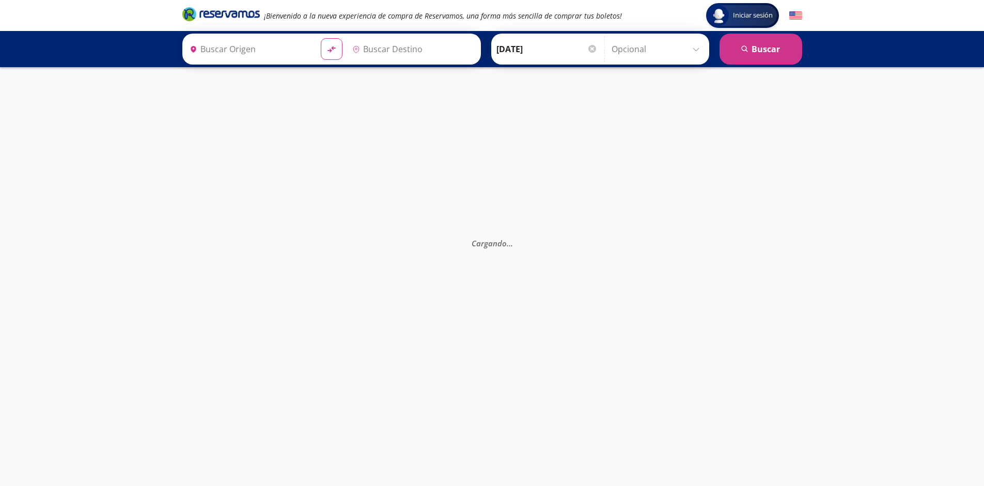
type input "[GEOGRAPHIC_DATA], [GEOGRAPHIC_DATA]"
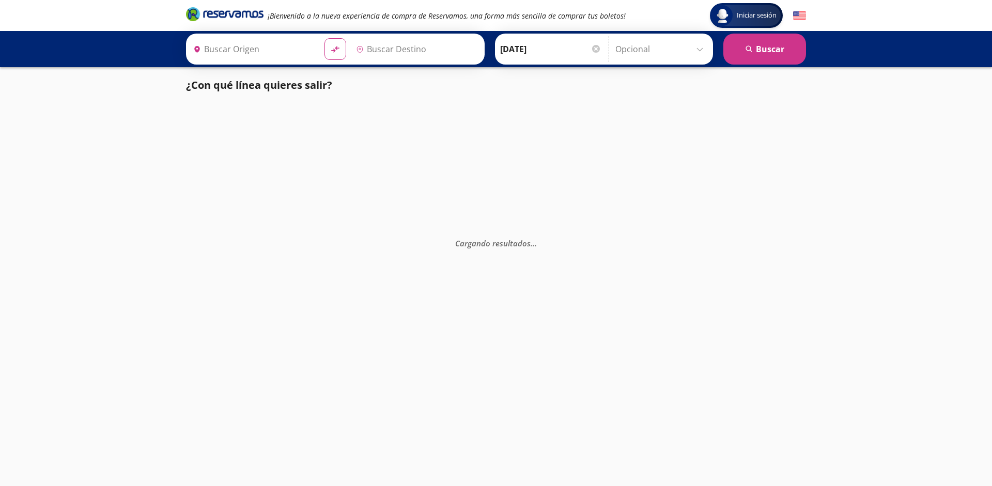
type input "[GEOGRAPHIC_DATA], [GEOGRAPHIC_DATA]"
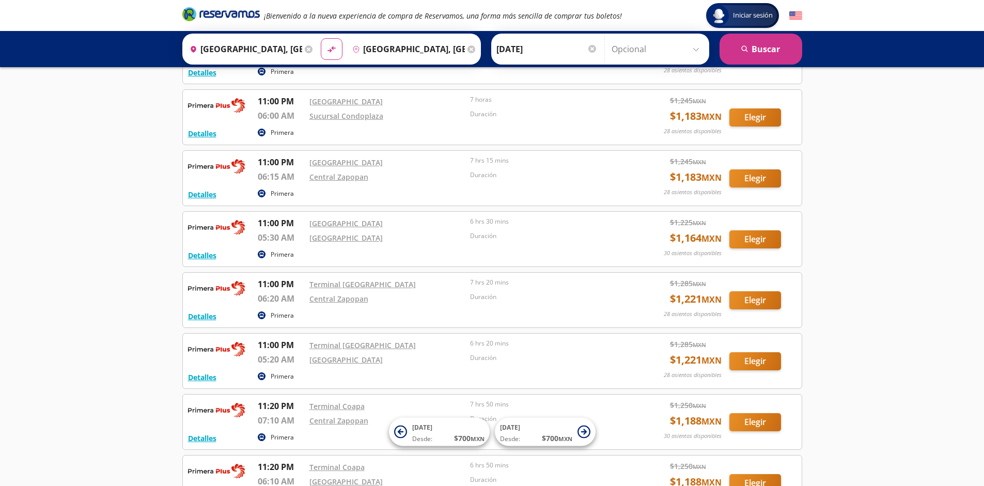
scroll to position [1924, 0]
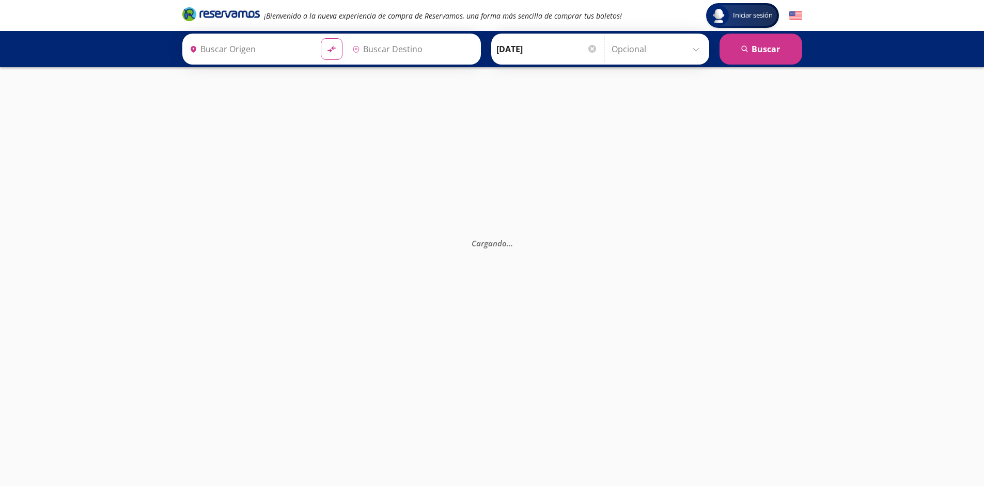
type input "[GEOGRAPHIC_DATA], [GEOGRAPHIC_DATA]"
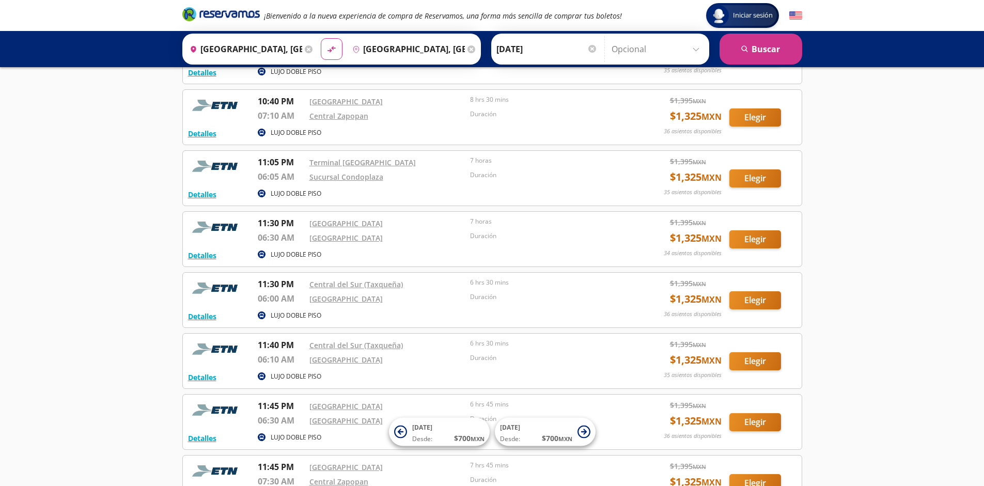
scroll to position [1131, 0]
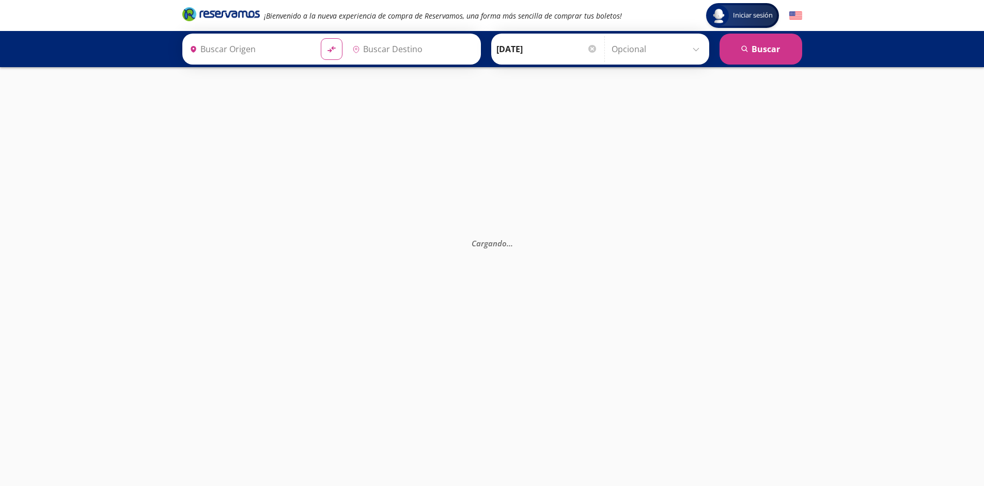
type input "[GEOGRAPHIC_DATA], [GEOGRAPHIC_DATA]"
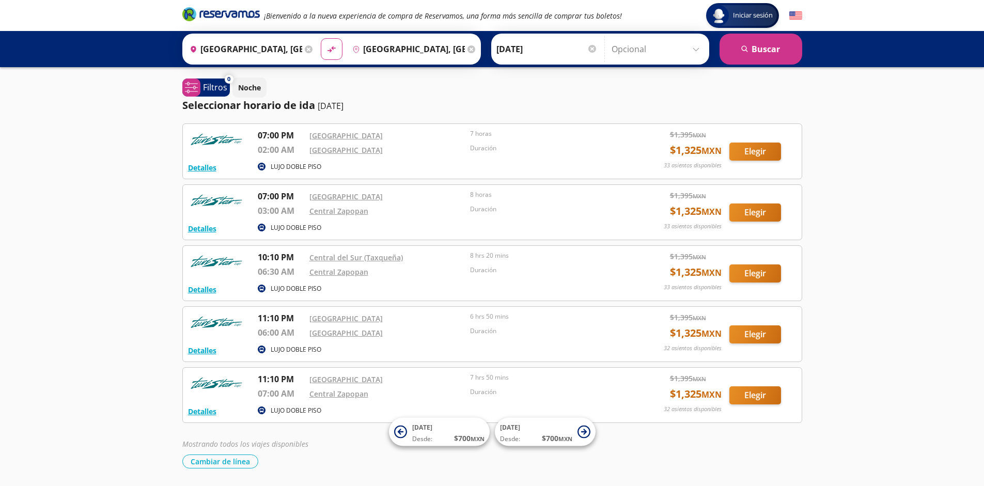
scroll to position [34, 0]
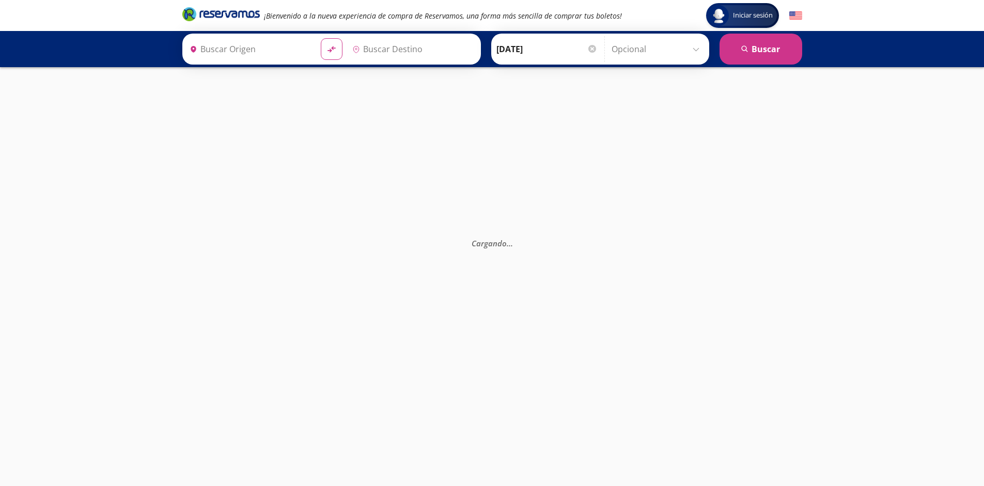
type input "[GEOGRAPHIC_DATA], [GEOGRAPHIC_DATA]"
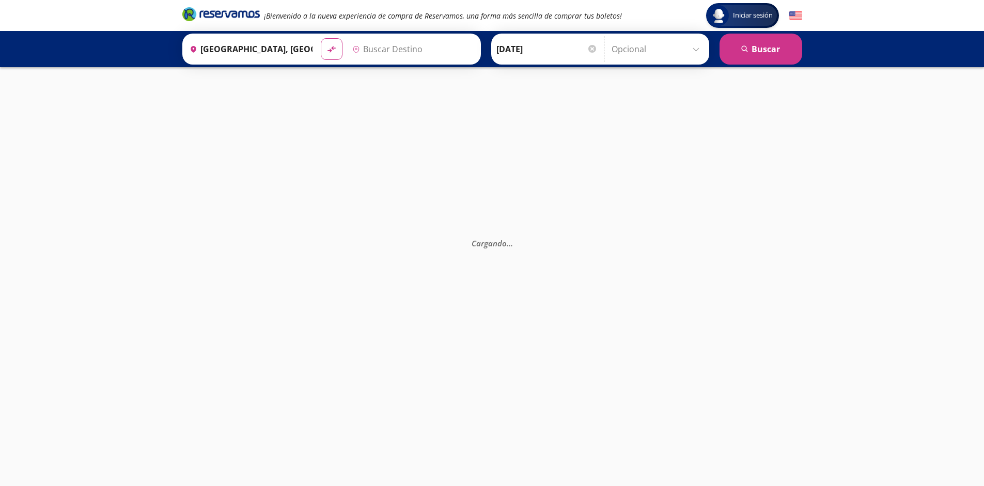
type input "[GEOGRAPHIC_DATA], [GEOGRAPHIC_DATA]"
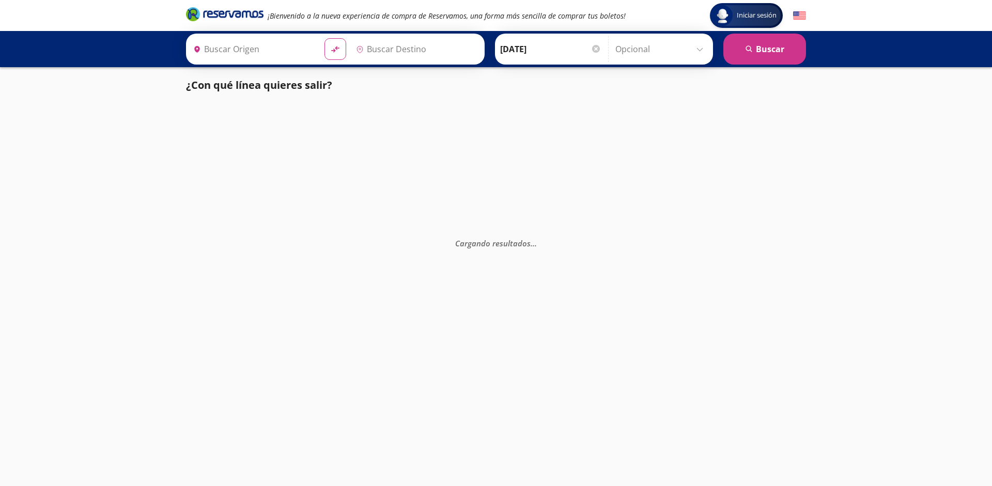
type input "[GEOGRAPHIC_DATA], [GEOGRAPHIC_DATA]"
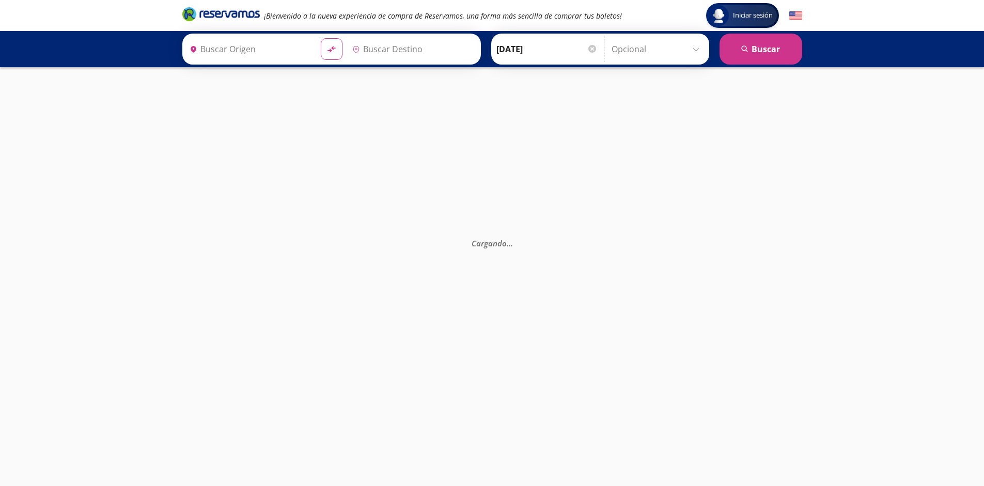
type input "[GEOGRAPHIC_DATA], [GEOGRAPHIC_DATA]"
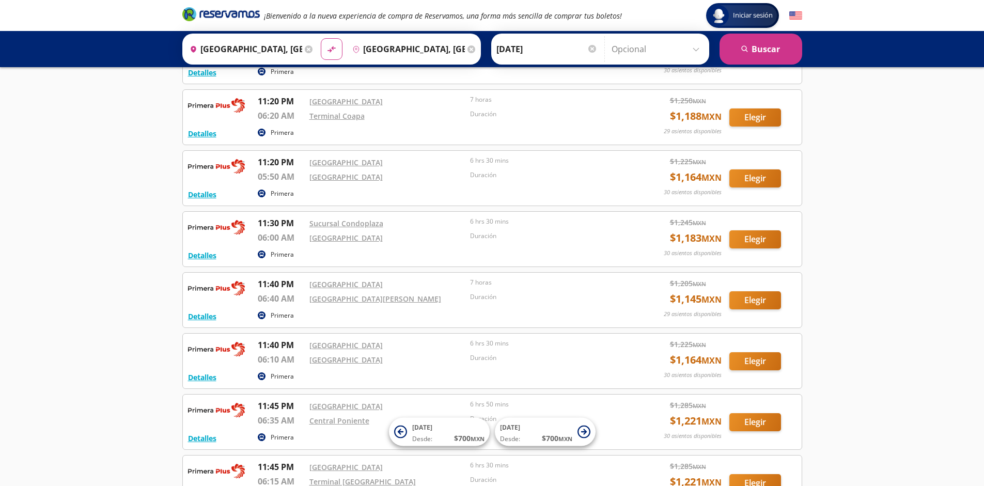
scroll to position [1863, 0]
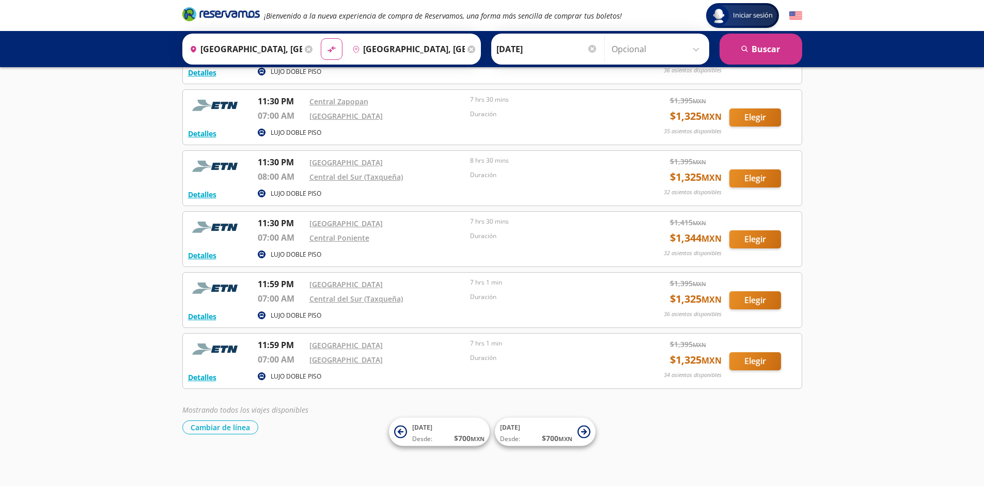
scroll to position [1131, 0]
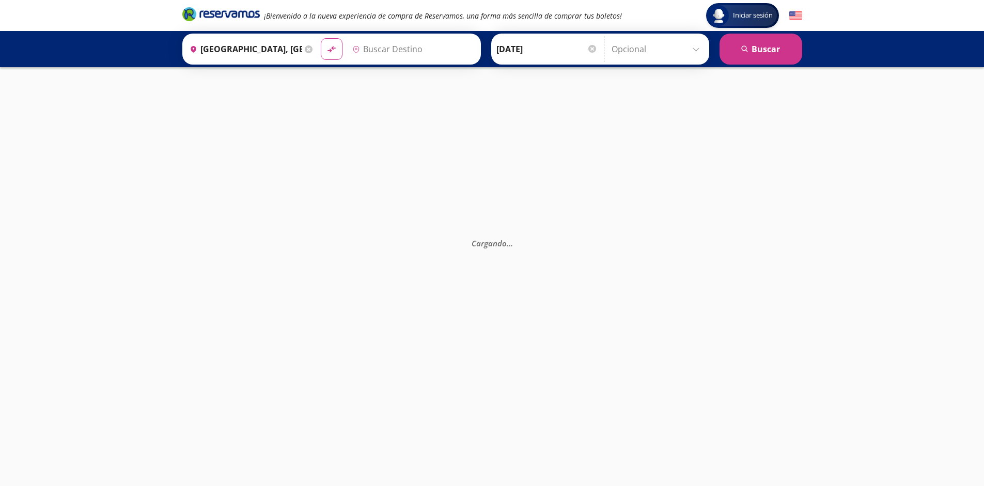
type input "[GEOGRAPHIC_DATA], [GEOGRAPHIC_DATA]"
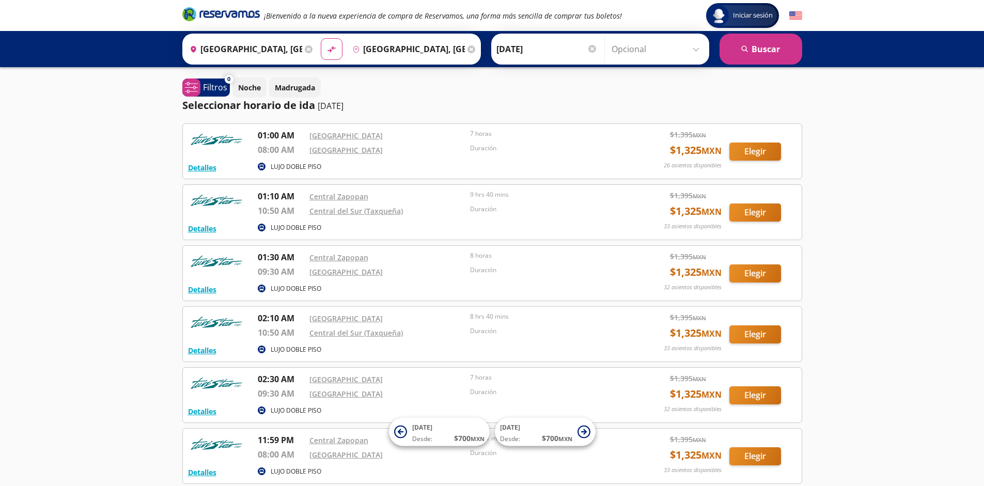
scroll to position [95, 0]
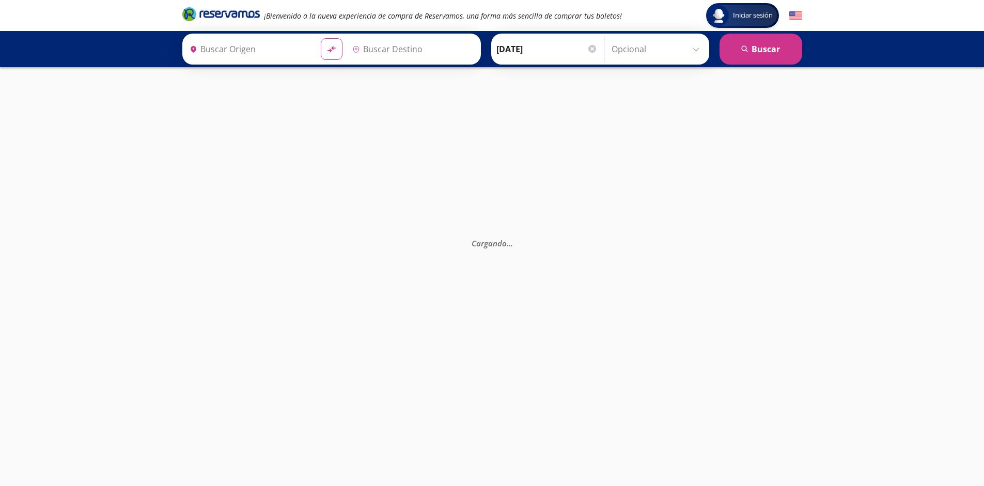
type input "[GEOGRAPHIC_DATA], [GEOGRAPHIC_DATA]"
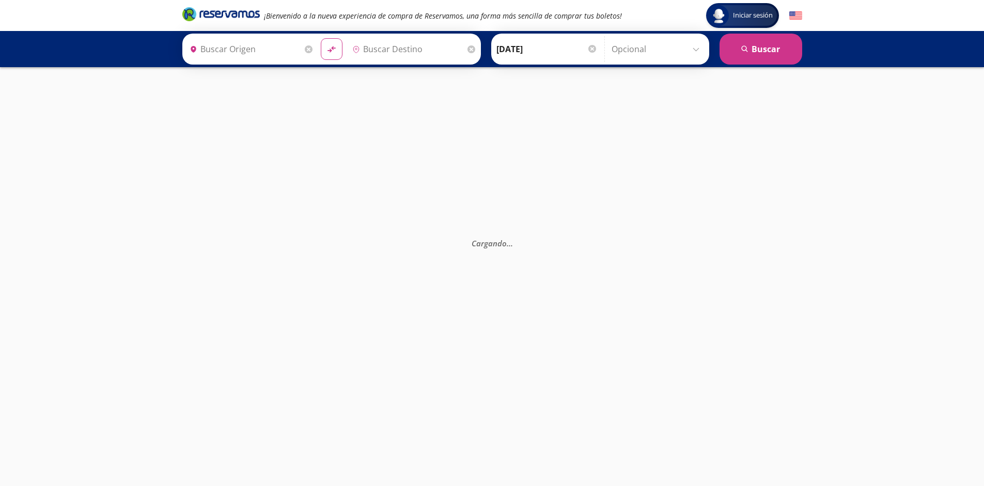
type input "[GEOGRAPHIC_DATA], [GEOGRAPHIC_DATA]"
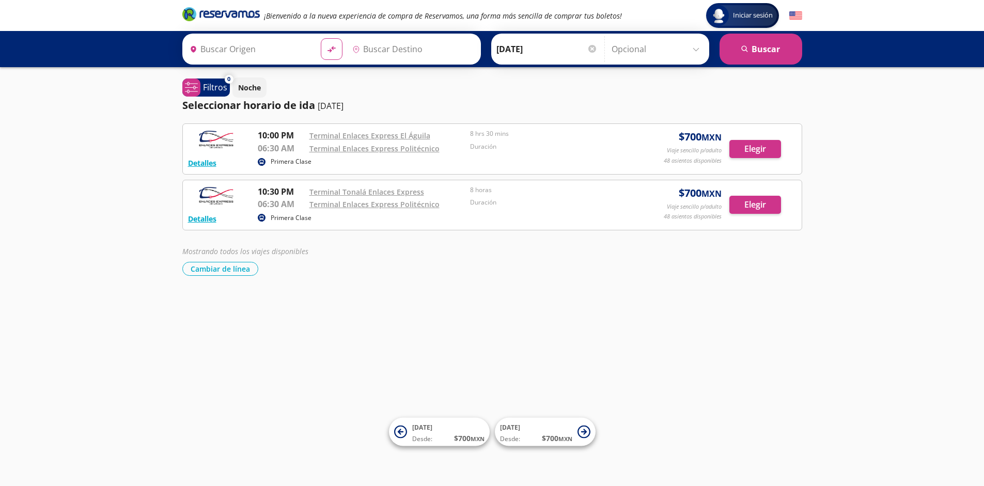
type input "[GEOGRAPHIC_DATA], [GEOGRAPHIC_DATA]"
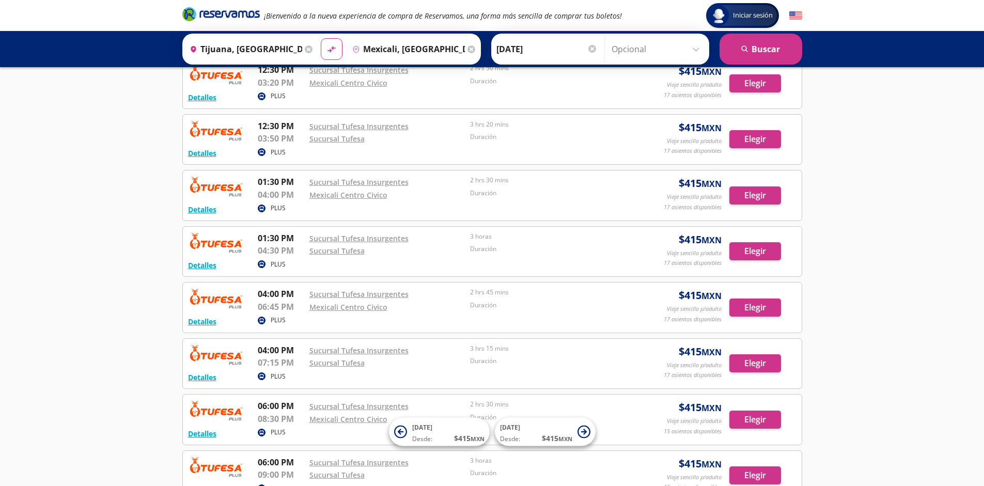
scroll to position [738, 0]
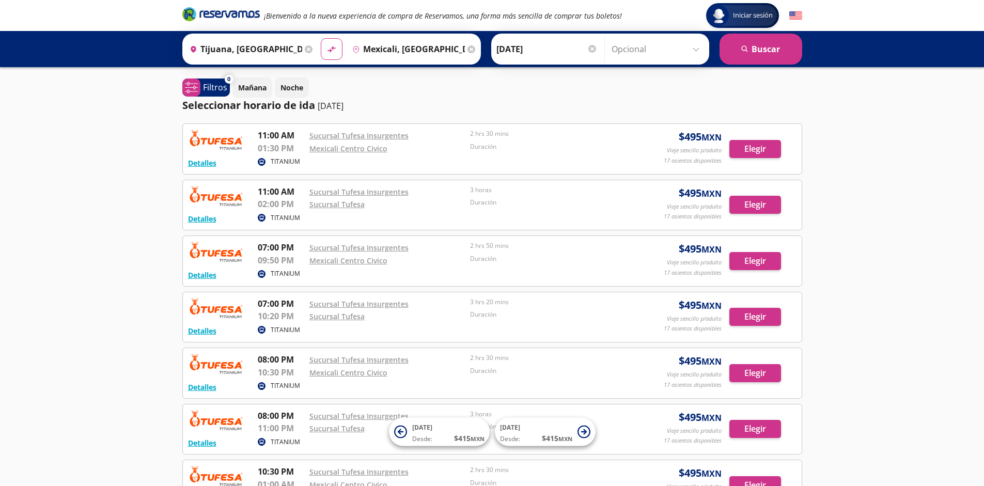
scroll to position [178, 0]
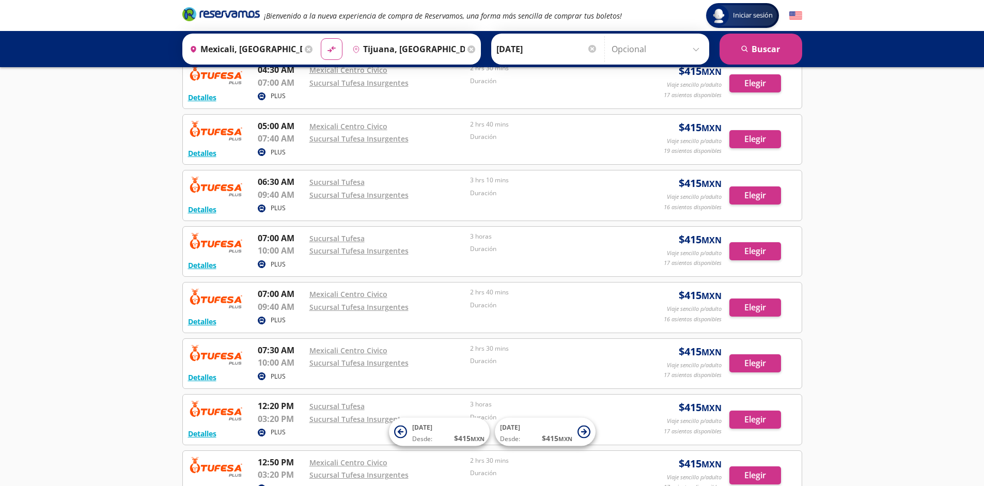
scroll to position [738, 0]
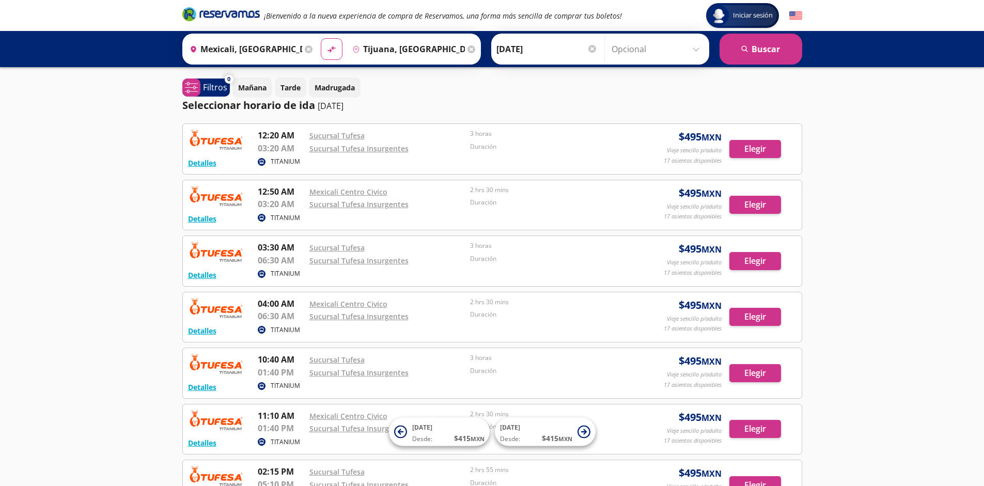
scroll to position [178, 0]
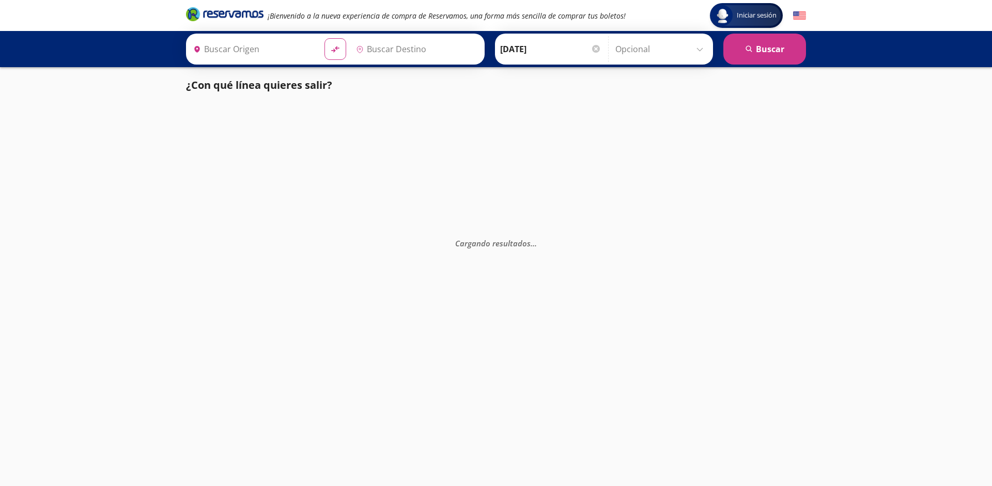
type input "Santiago de Querétaro, [GEOGRAPHIC_DATA]"
type input "[GEOGRAPHIC_DATA], [GEOGRAPHIC_DATA]"
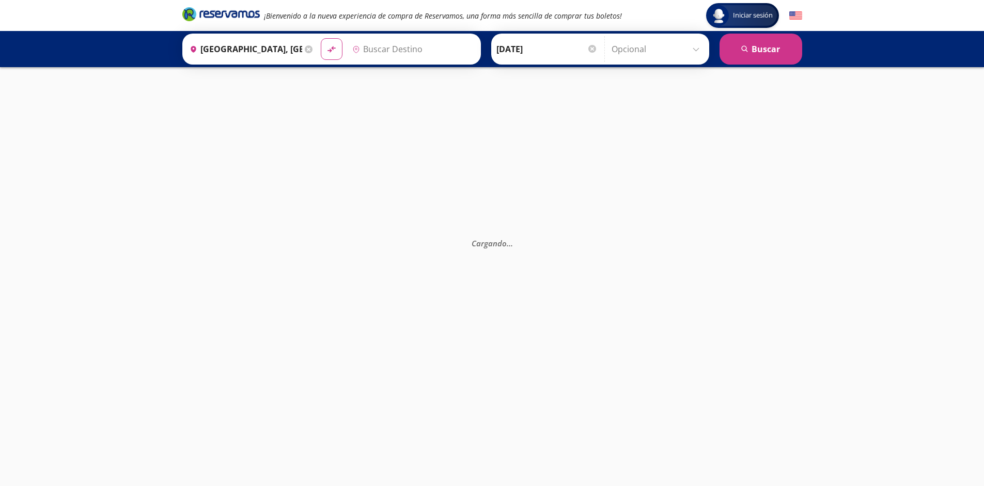
type input "Santiago de Querétaro, [GEOGRAPHIC_DATA]"
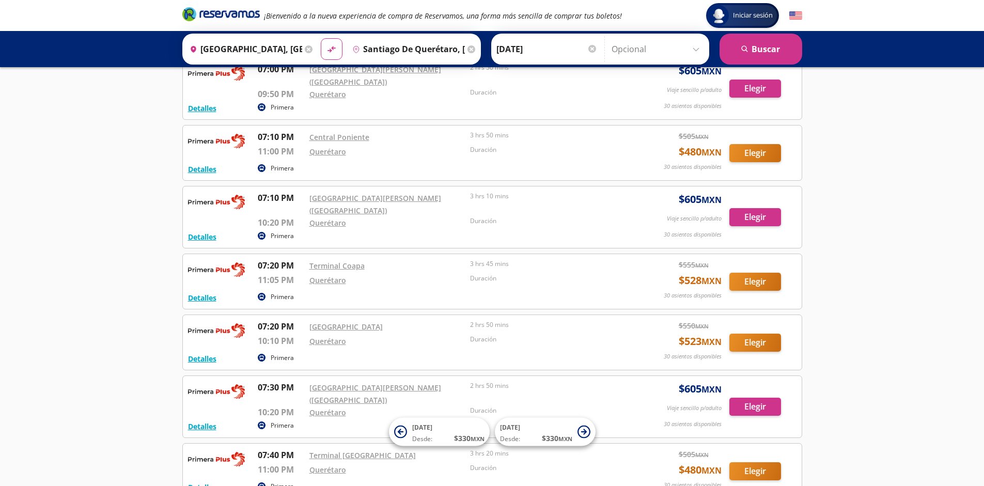
scroll to position [8489, 0]
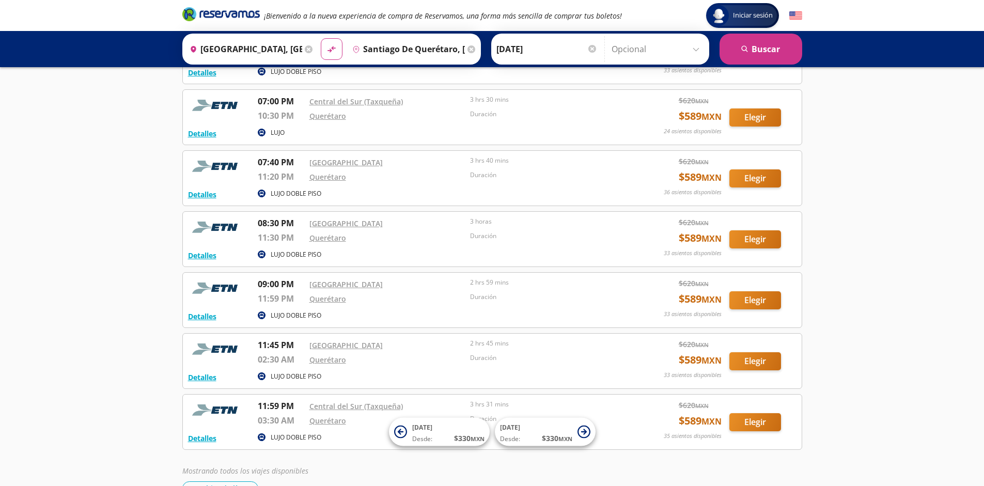
scroll to position [2859, 0]
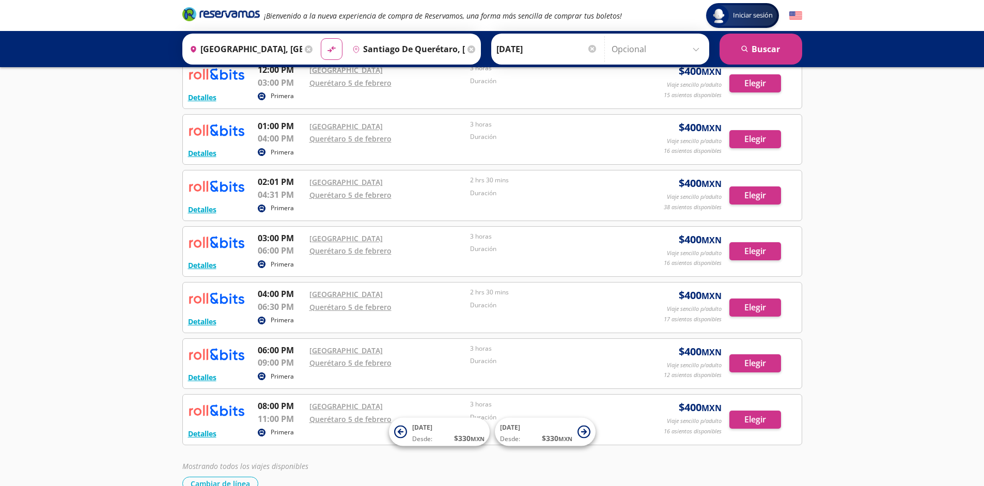
scroll to position [346, 0]
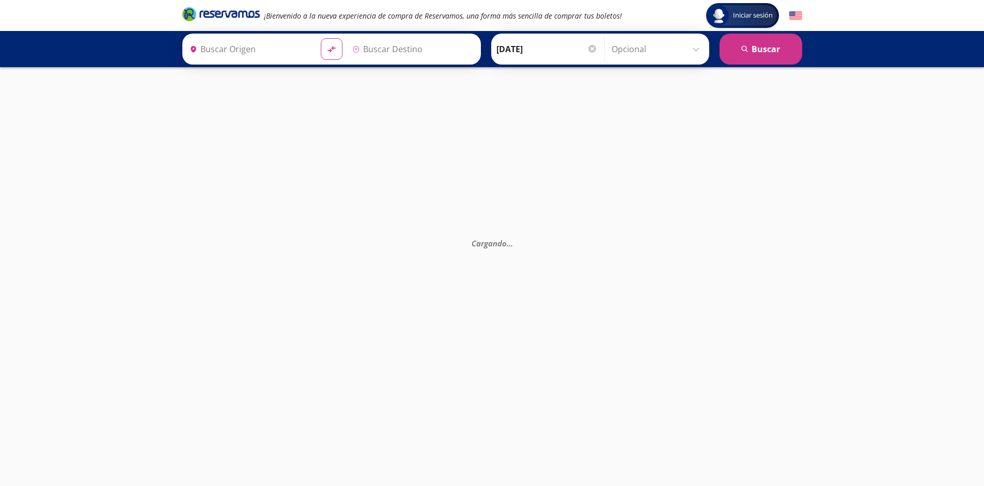
type input "Santiago de Querétaro, [GEOGRAPHIC_DATA]"
type input "[GEOGRAPHIC_DATA], [GEOGRAPHIC_DATA]"
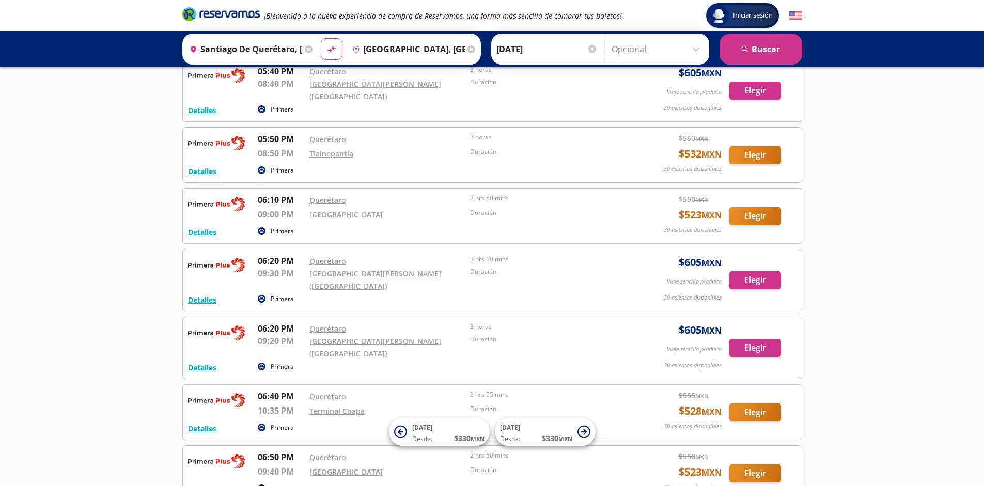
scroll to position [8377, 0]
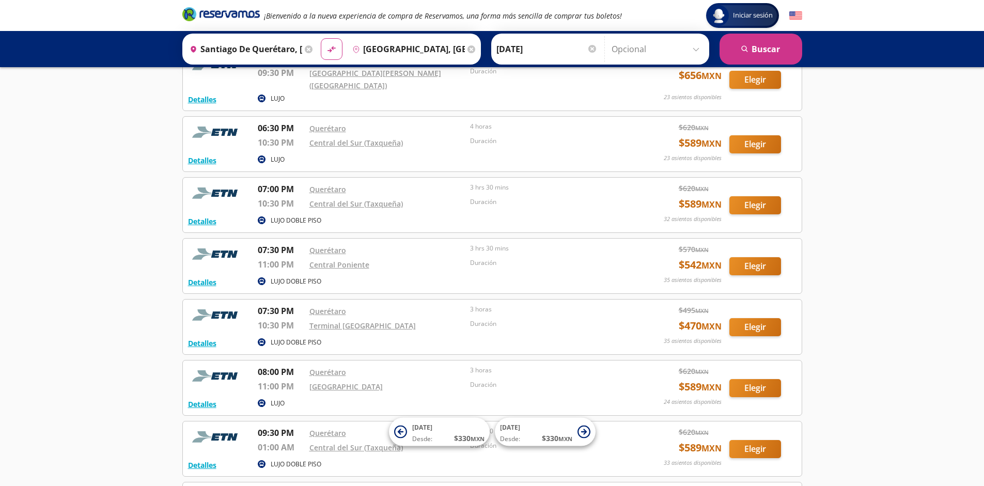
scroll to position [2920, 0]
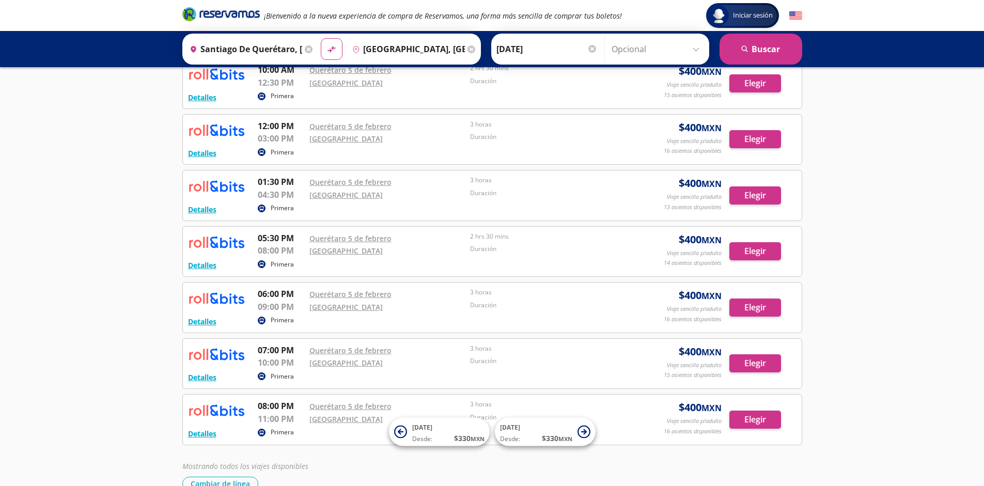
scroll to position [346, 0]
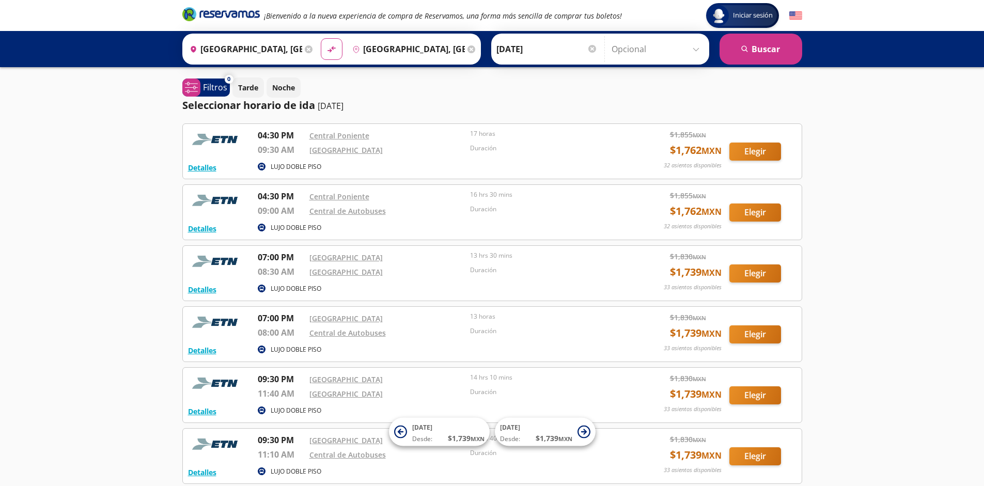
scroll to position [95, 0]
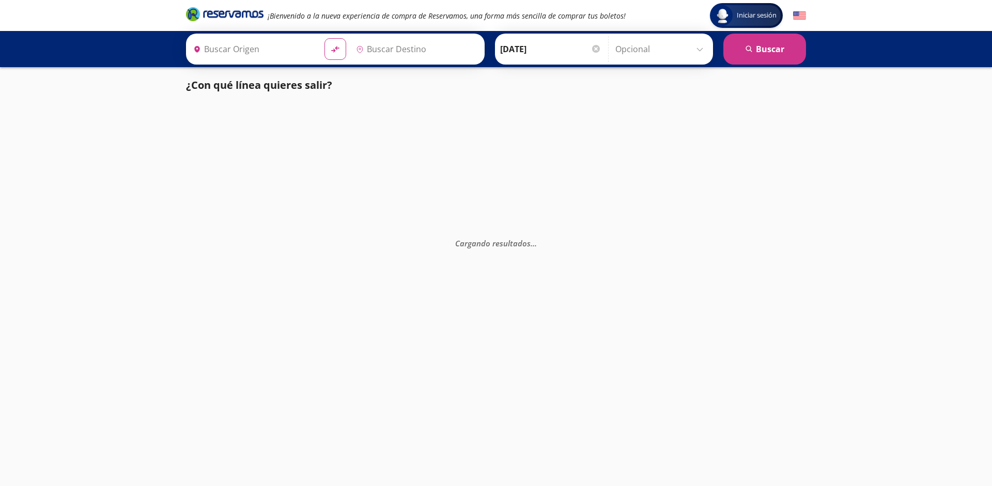
type input "[GEOGRAPHIC_DATA], [GEOGRAPHIC_DATA]"
